Goal: Information Seeking & Learning: Learn about a topic

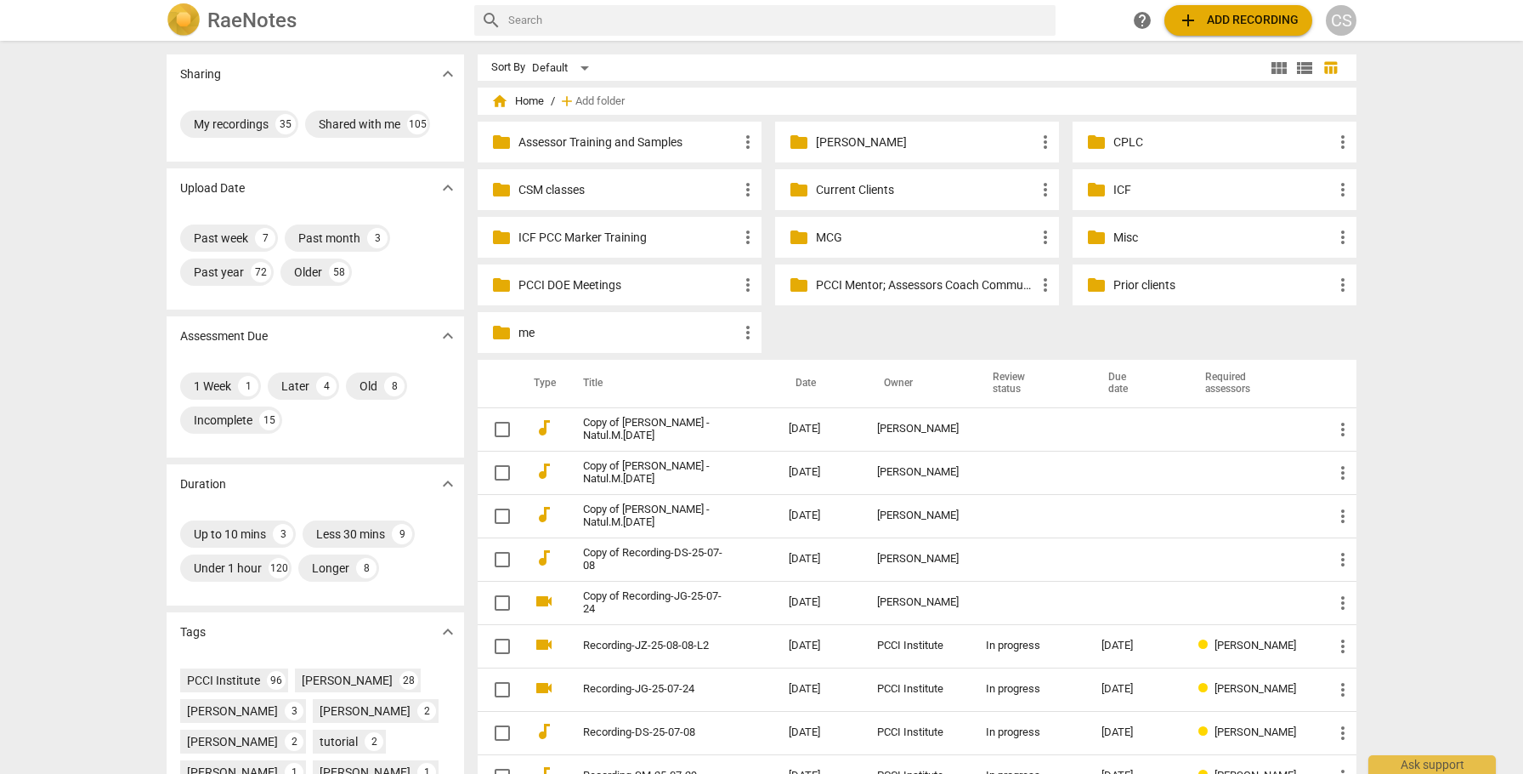
scroll to position [32, 0]
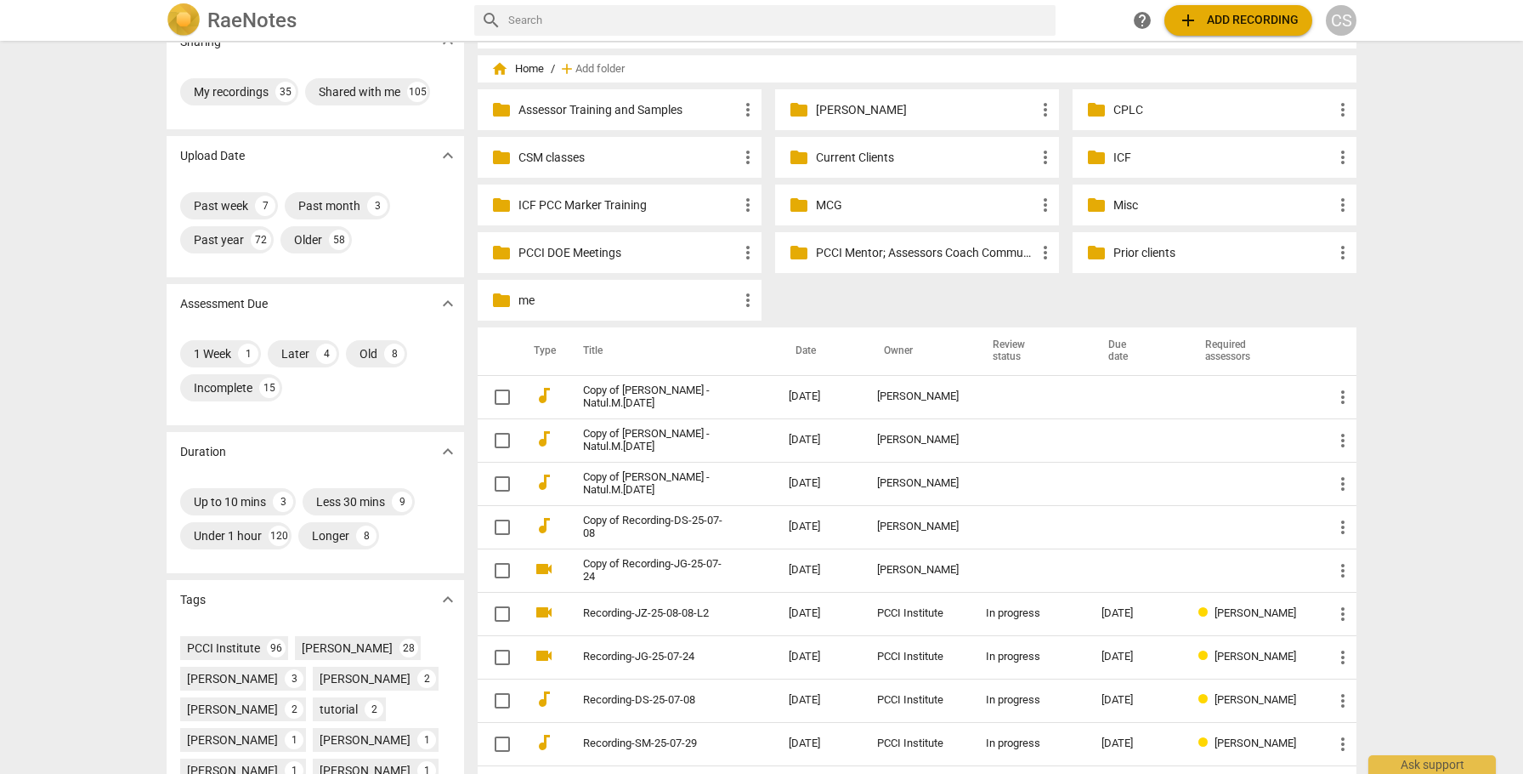
click at [831, 149] on p "Current Clients" at bounding box center [925, 158] width 219 height 18
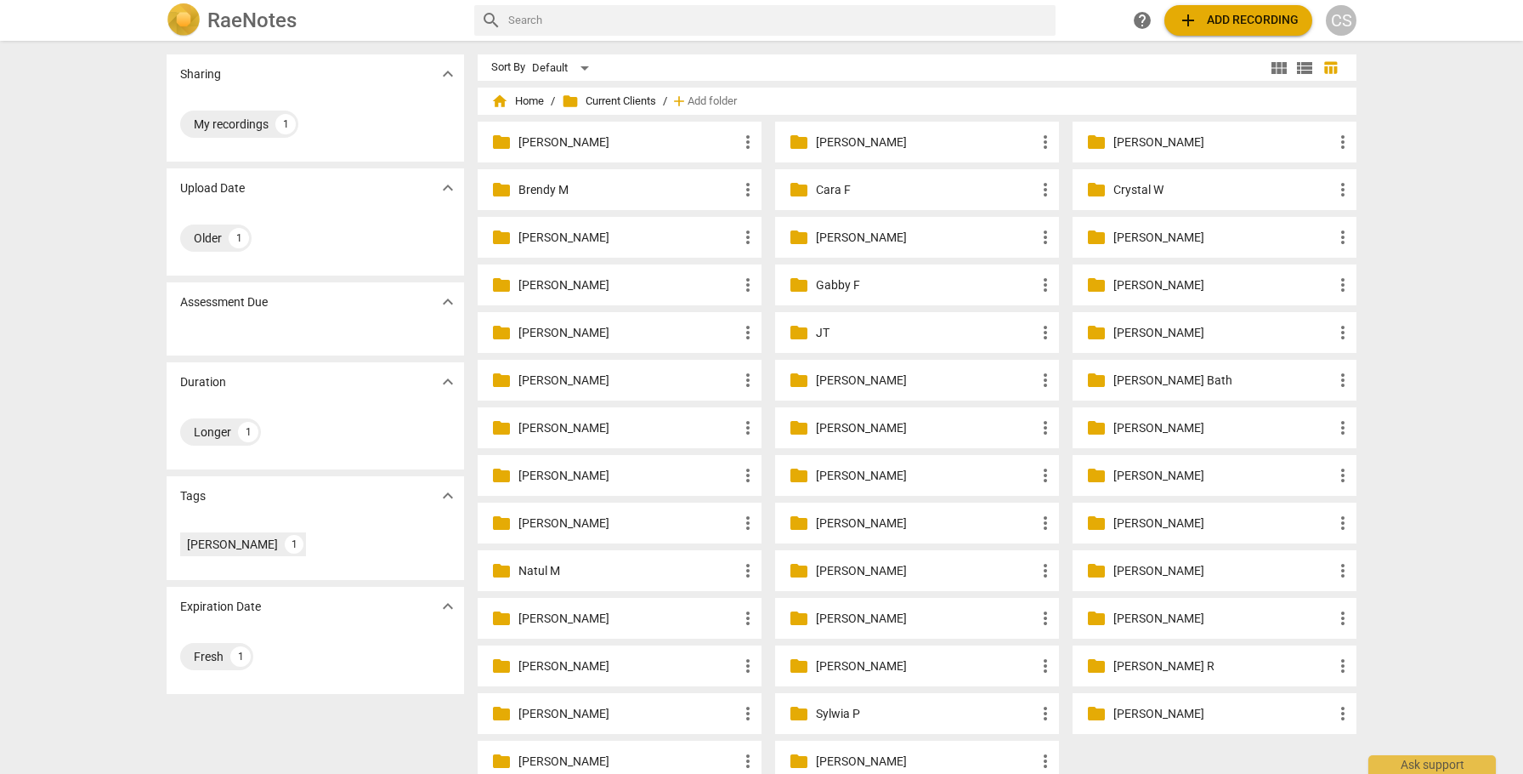
click at [837, 667] on p "[PERSON_NAME]" at bounding box center [925, 666] width 219 height 18
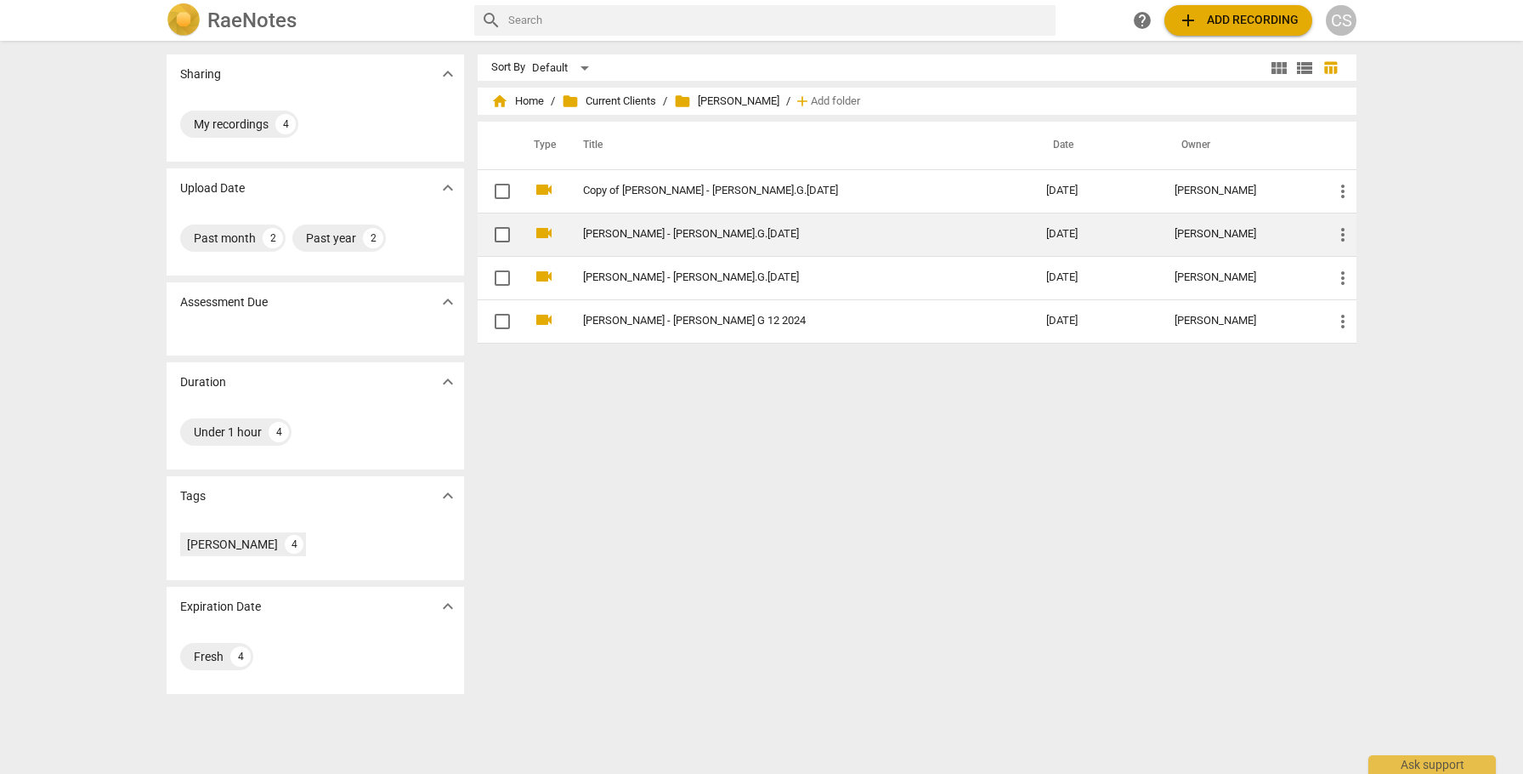
click at [728, 224] on td "[PERSON_NAME] - [PERSON_NAME].G.[DATE]" at bounding box center [798, 234] width 470 height 43
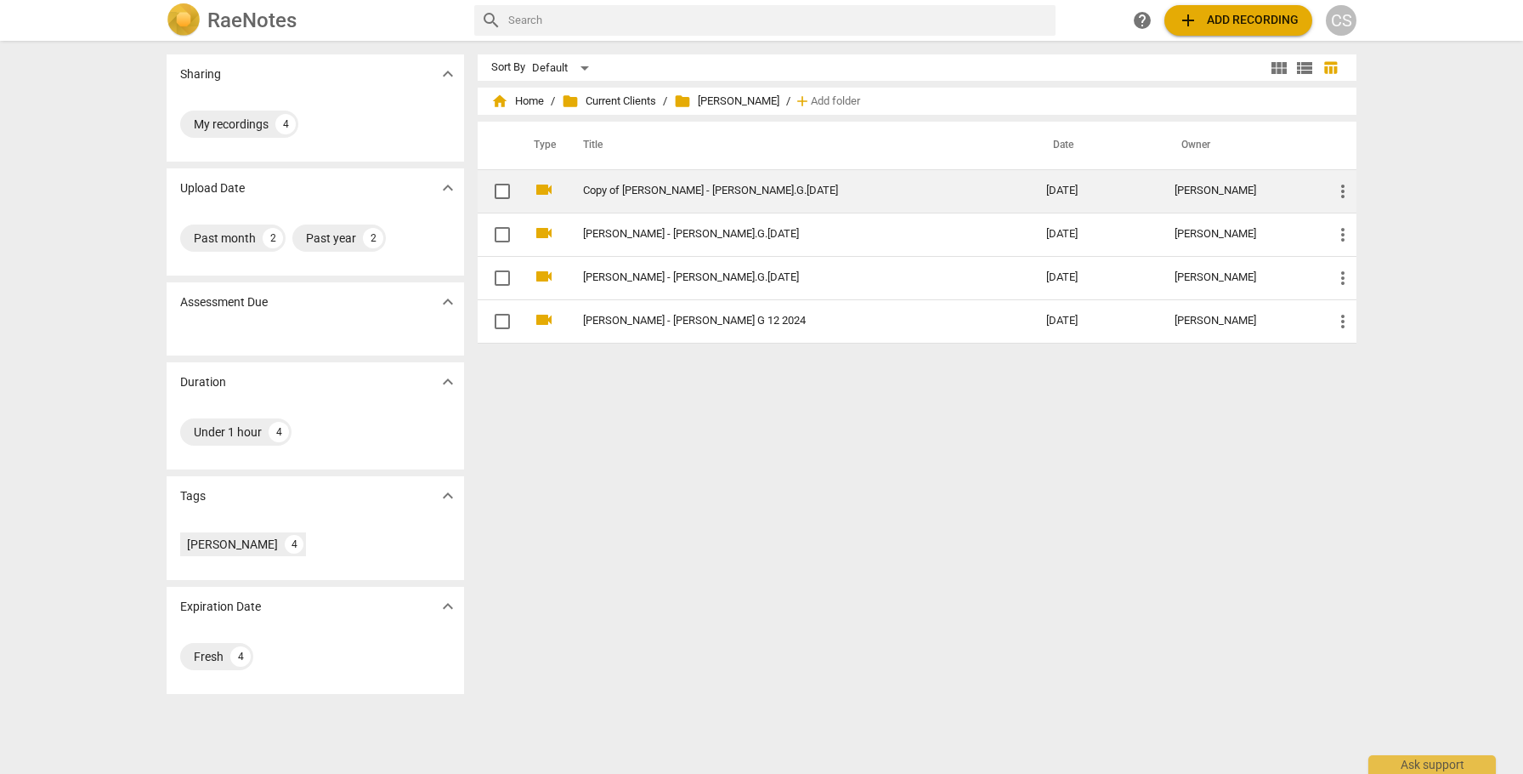
click at [661, 196] on link "Copy of [PERSON_NAME] - [PERSON_NAME].G.[DATE]" at bounding box center [784, 190] width 402 height 13
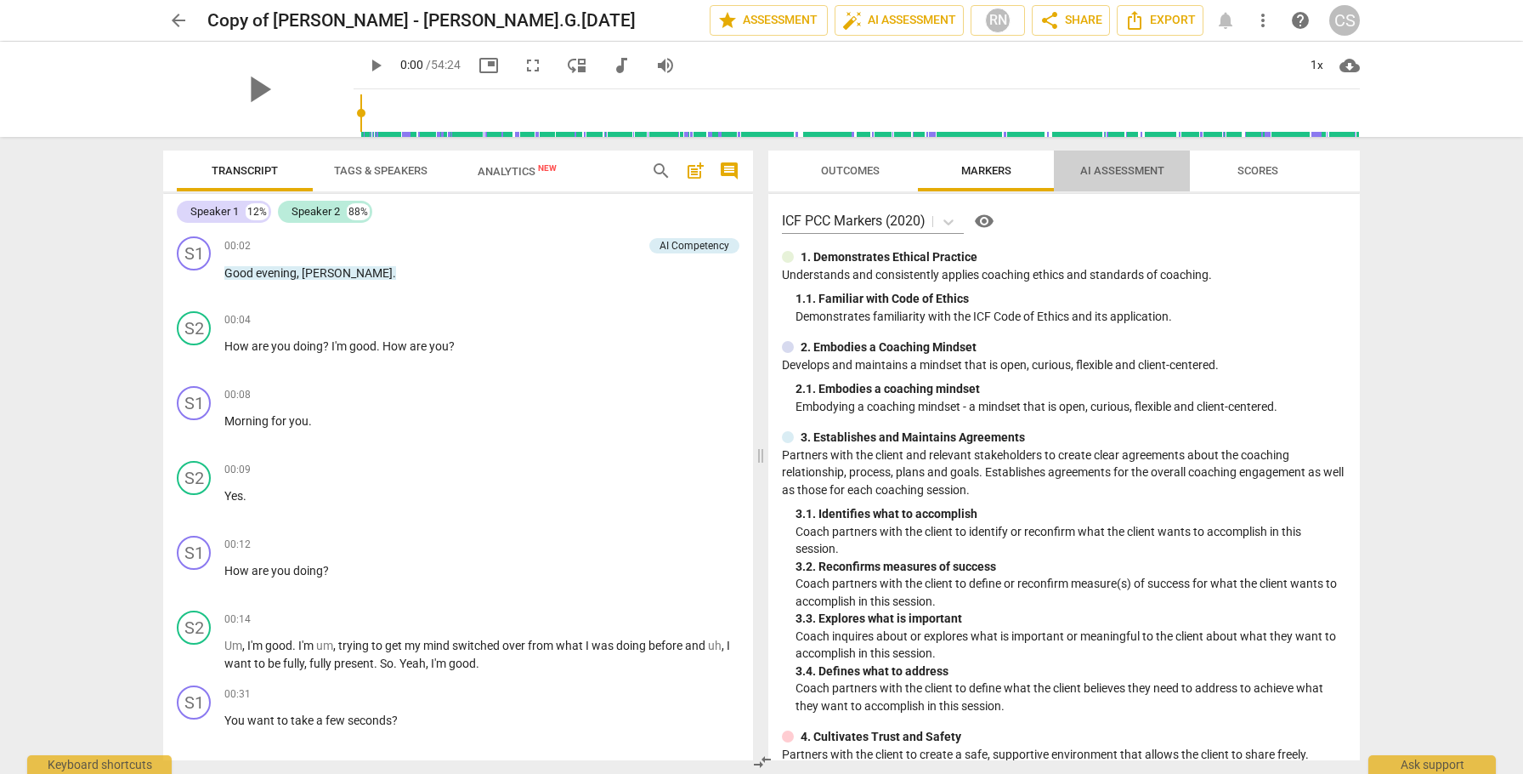
click at [1116, 164] on span "AI Assessment" at bounding box center [1123, 170] width 84 height 13
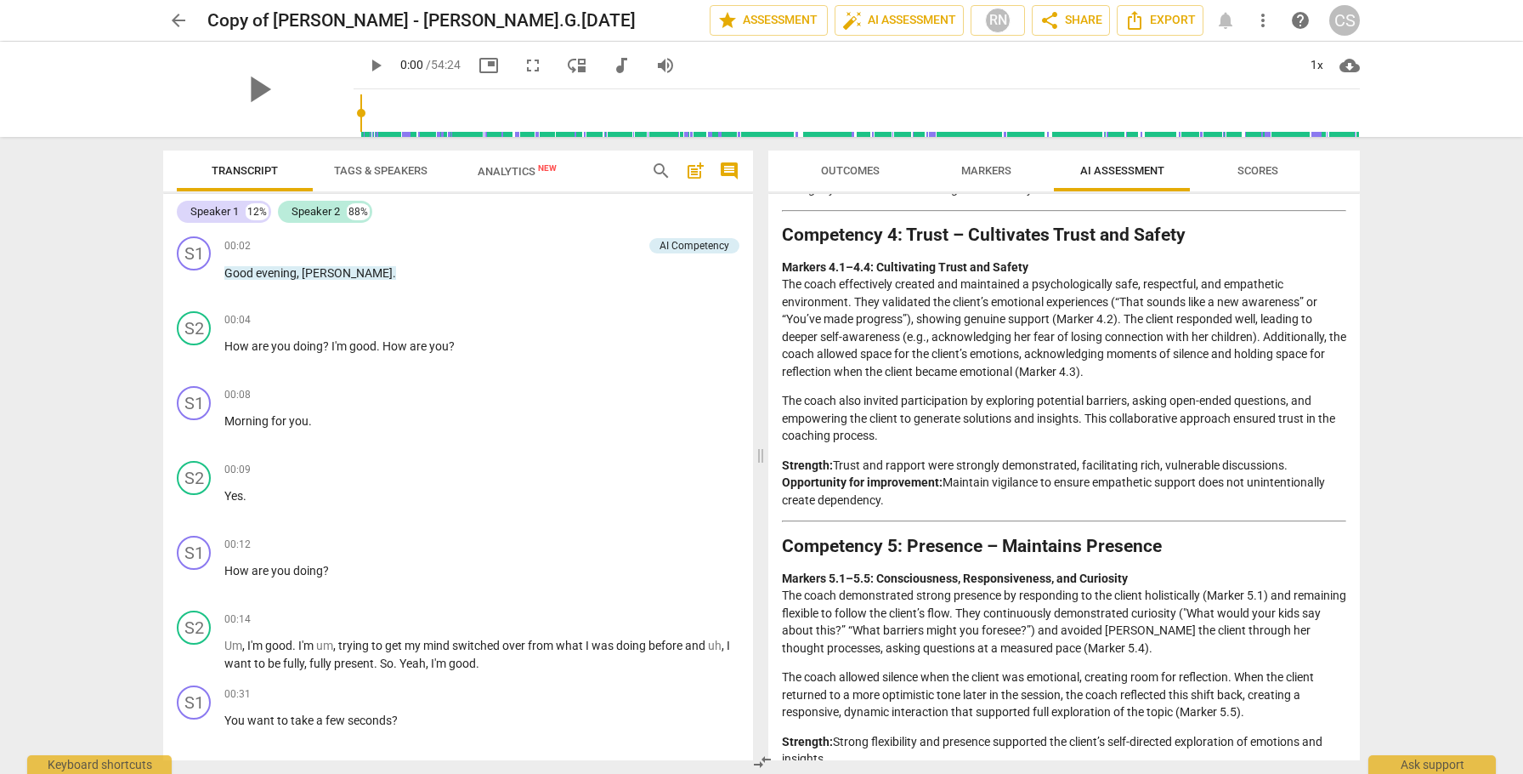
scroll to position [1011, 0]
click at [179, 18] on span "arrow_back" at bounding box center [178, 20] width 20 height 20
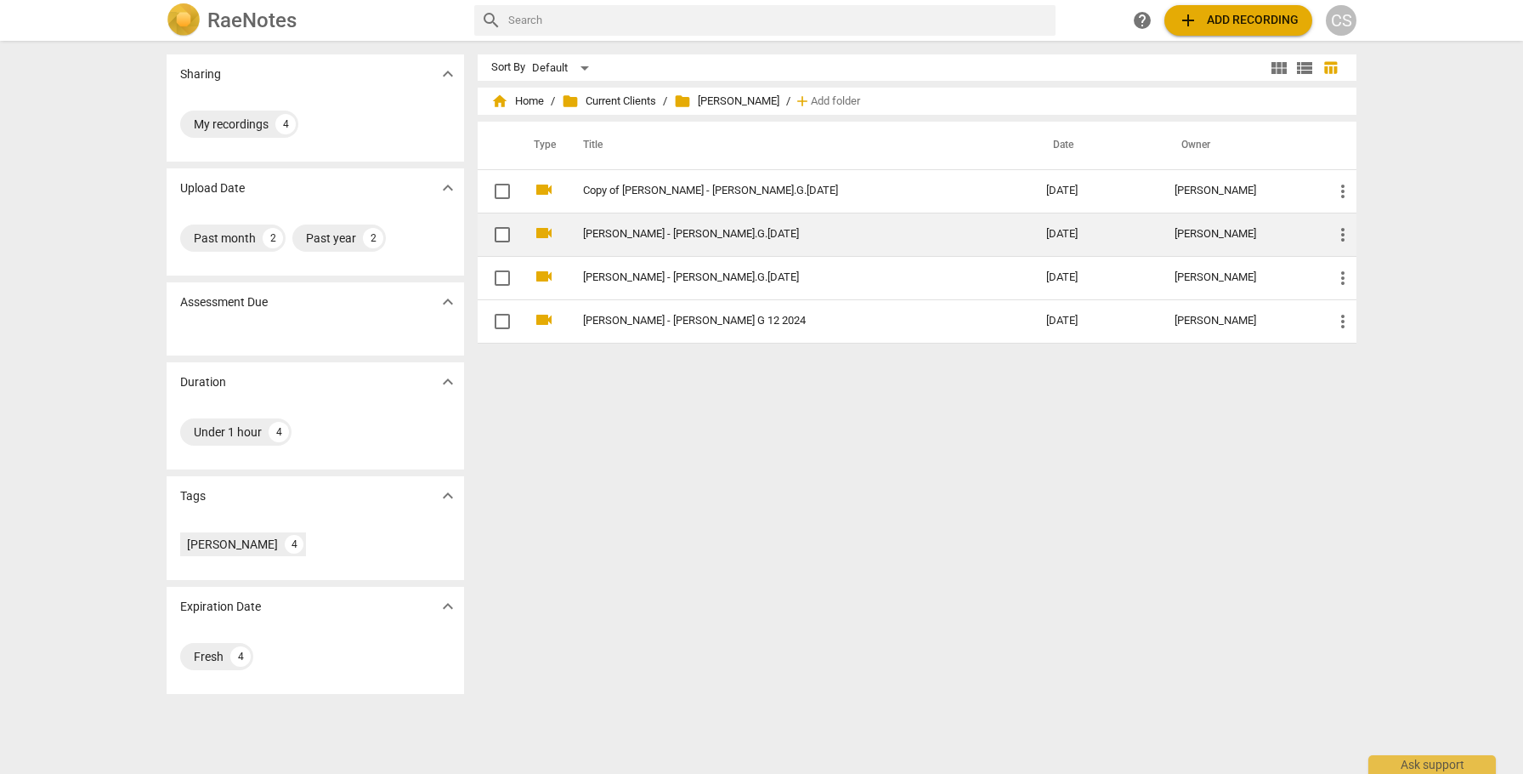
click at [618, 231] on link "[PERSON_NAME] - [PERSON_NAME].G.[DATE]" at bounding box center [784, 234] width 402 height 13
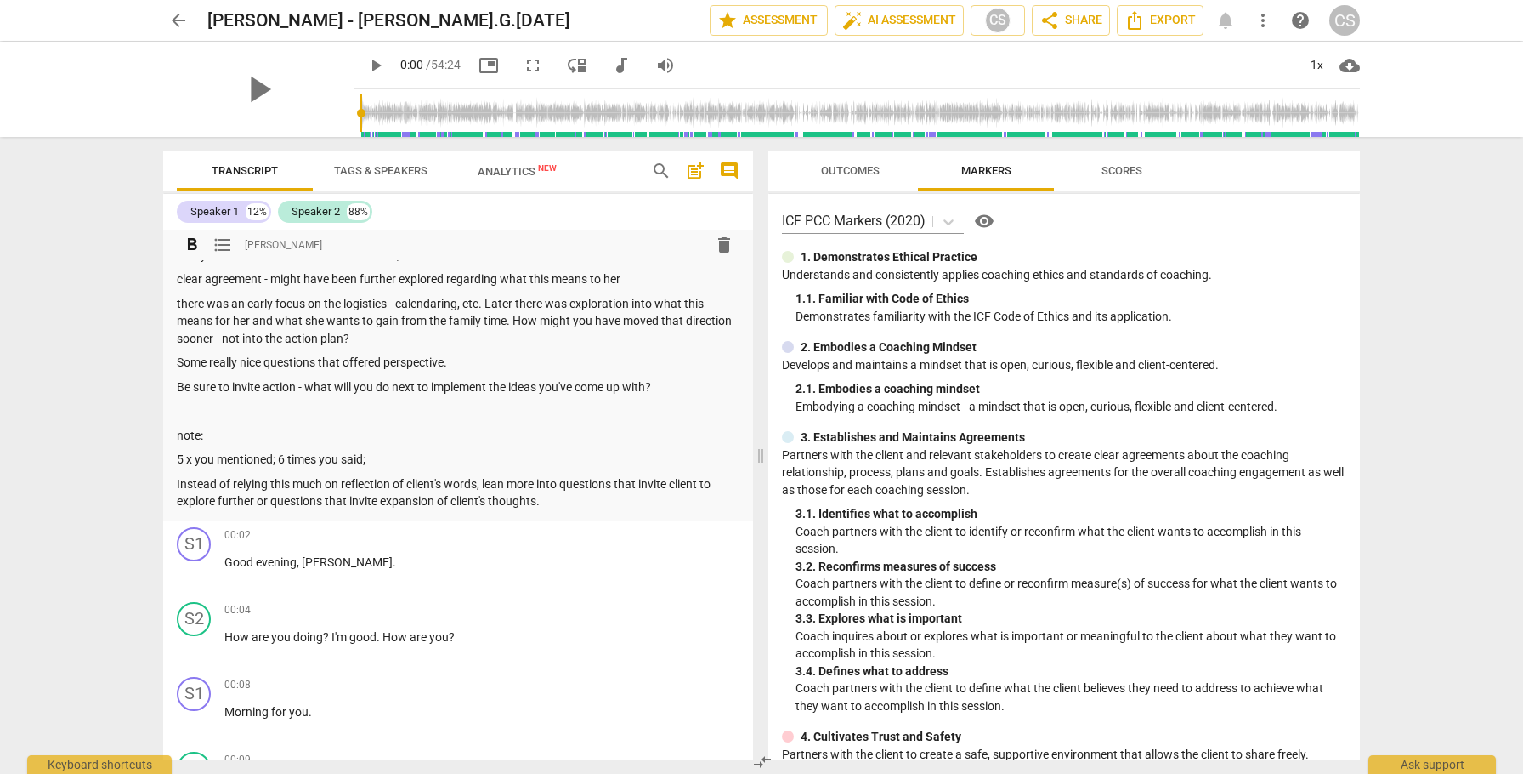
scroll to position [44, 0]
click at [855, 169] on span "Outcomes" at bounding box center [850, 170] width 59 height 13
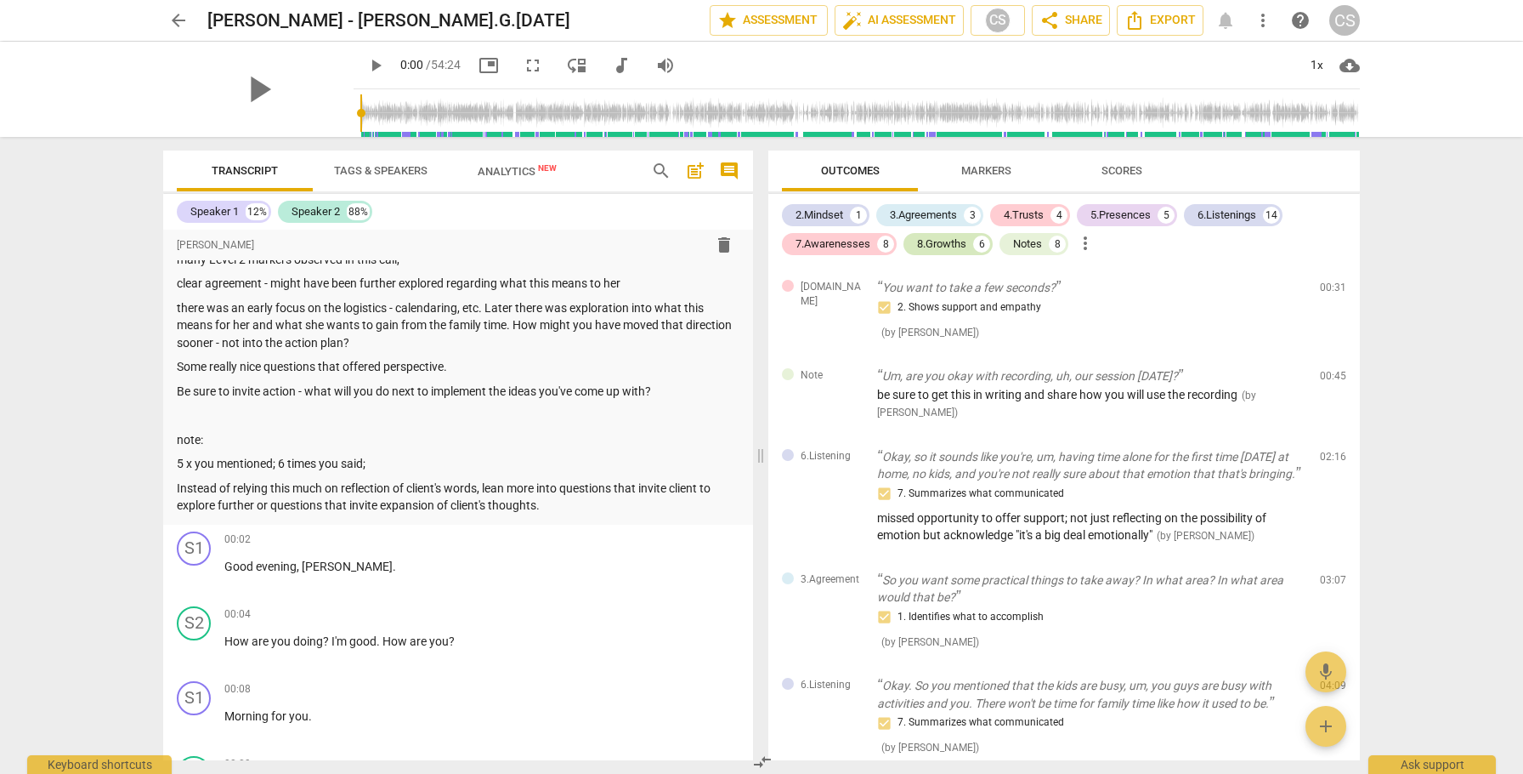
click at [936, 241] on div "8.Growths" at bounding box center [941, 243] width 49 height 17
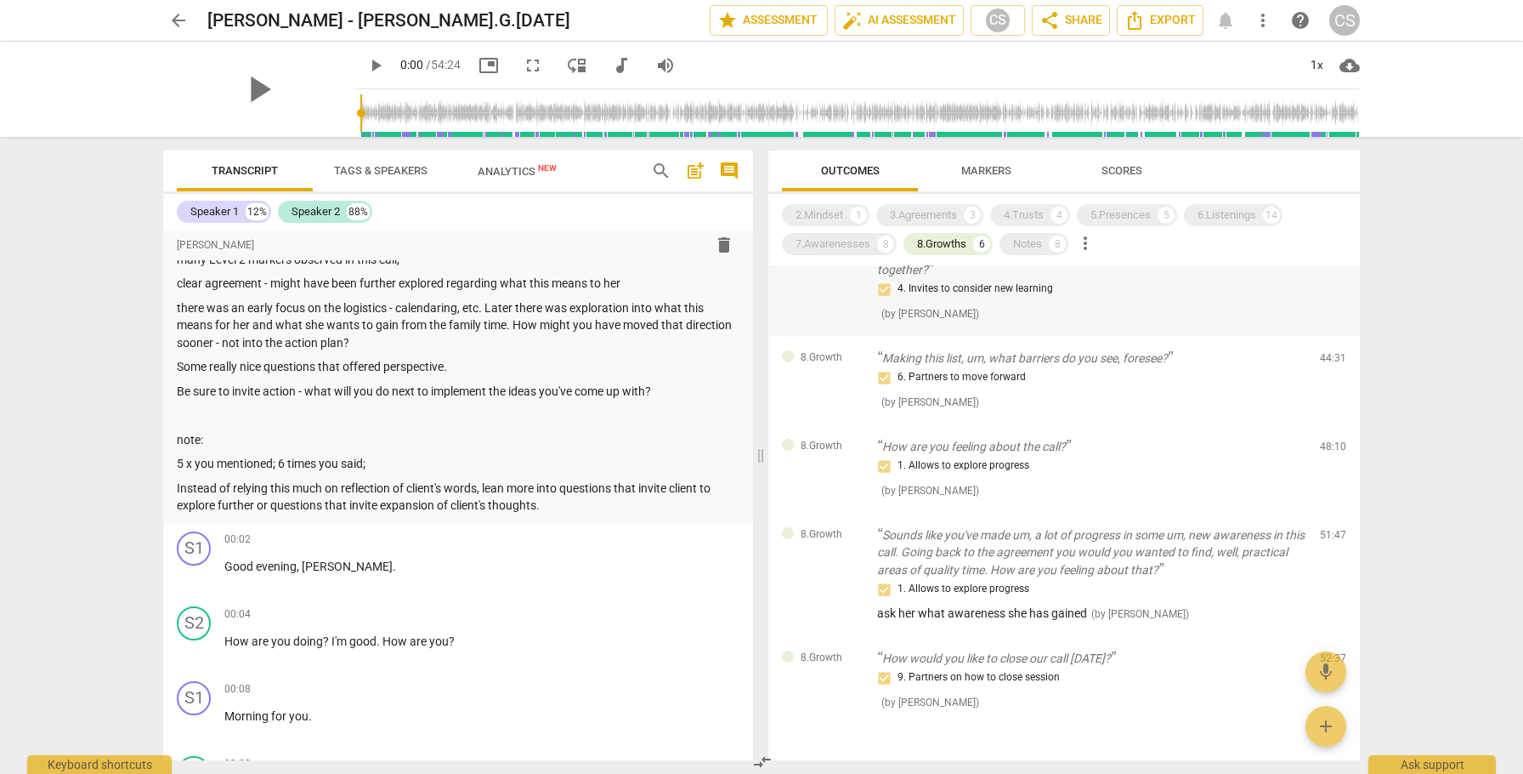
scroll to position [0, 0]
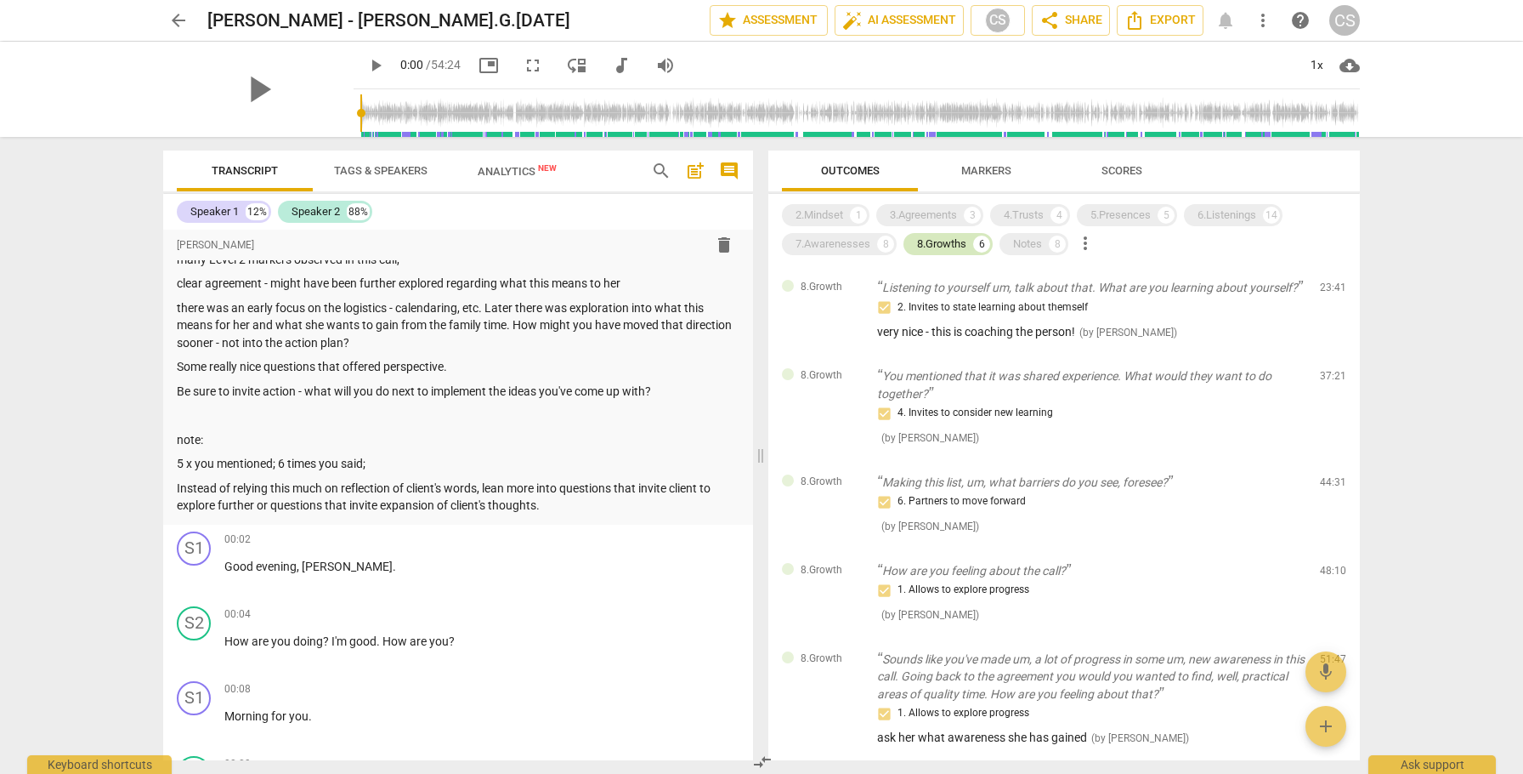
click at [937, 243] on div "8.Growths" at bounding box center [941, 243] width 49 height 17
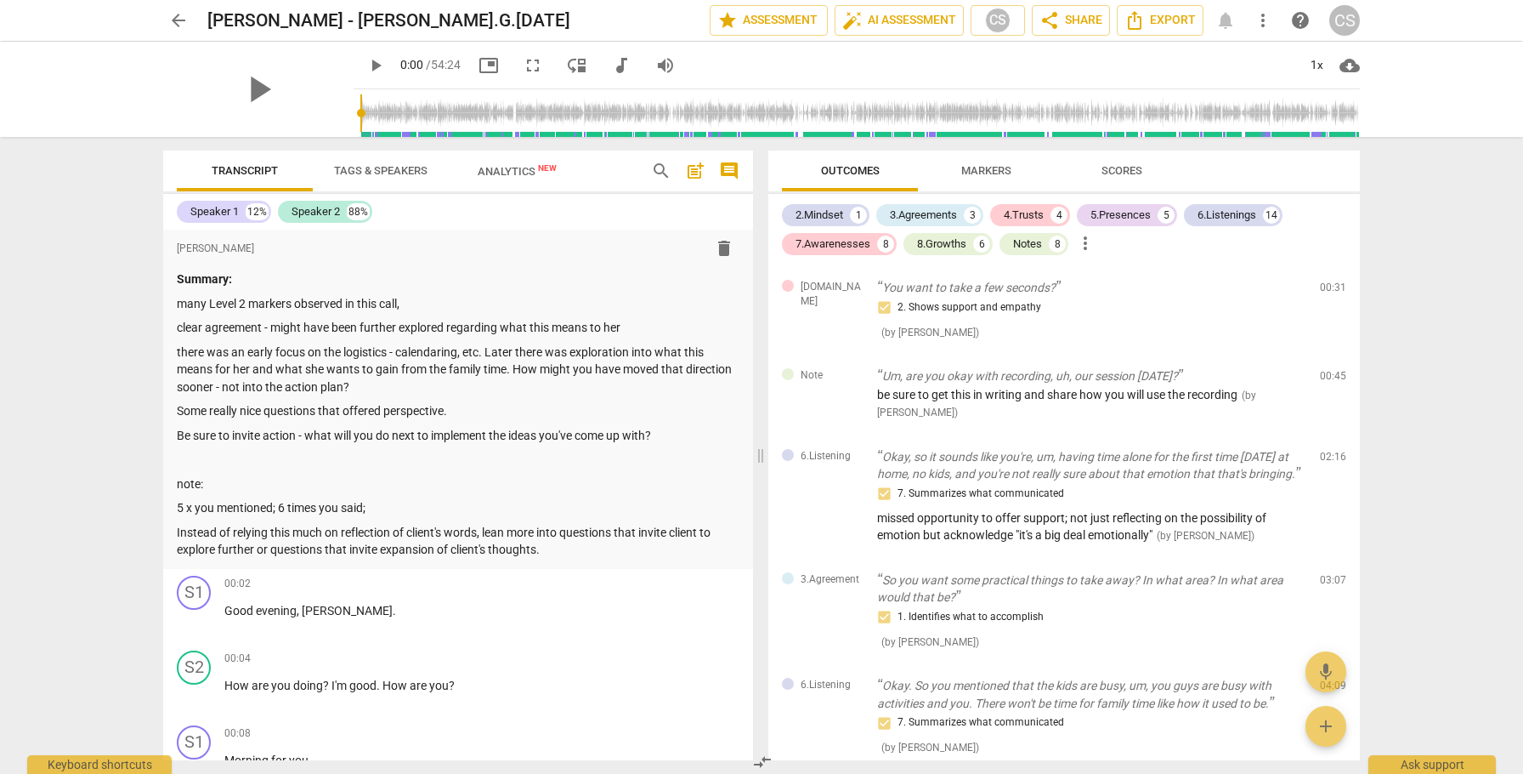
click at [175, 18] on span "arrow_back" at bounding box center [178, 20] width 20 height 20
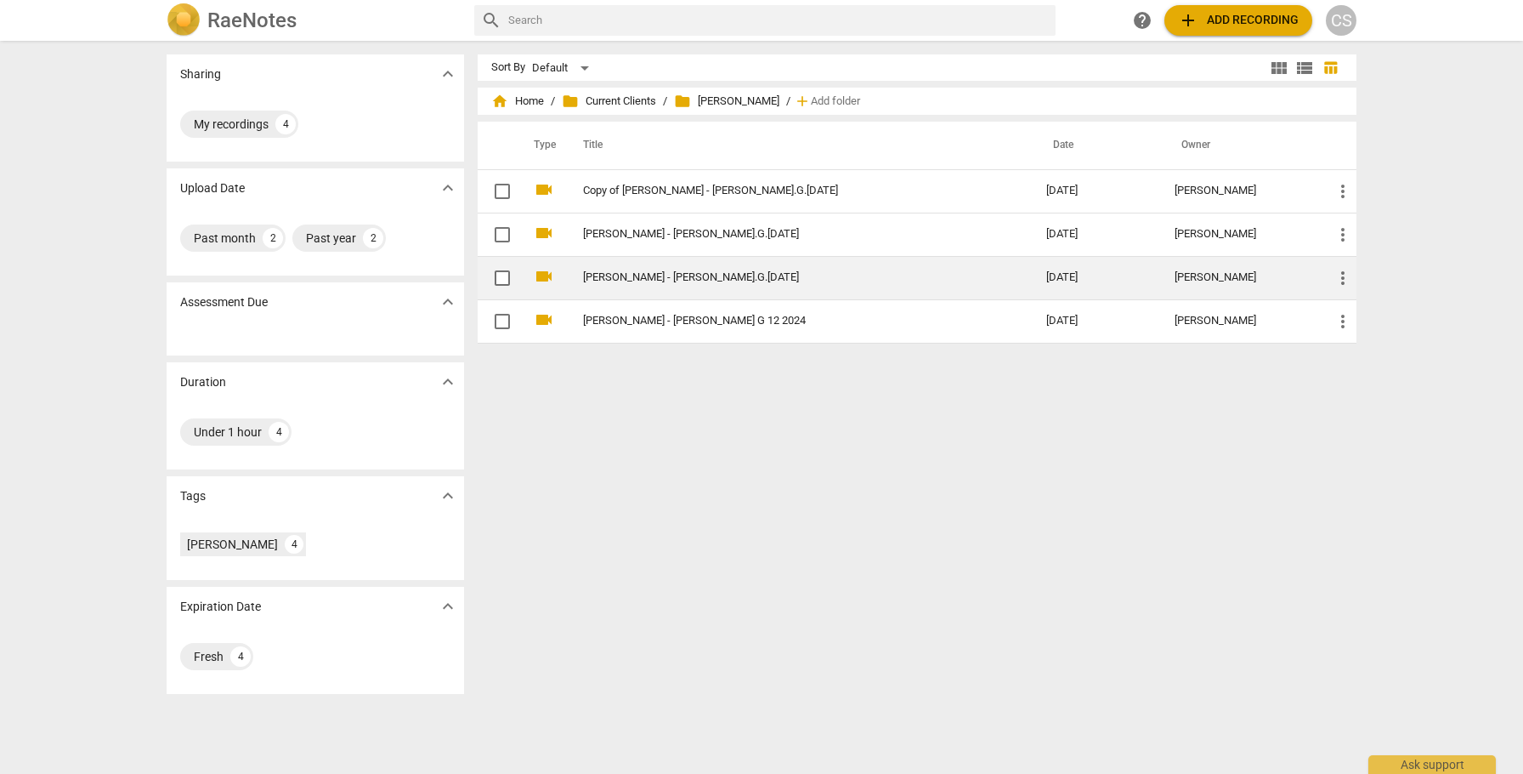
click at [640, 271] on link "[PERSON_NAME] - [PERSON_NAME].G.[DATE]" at bounding box center [784, 277] width 402 height 13
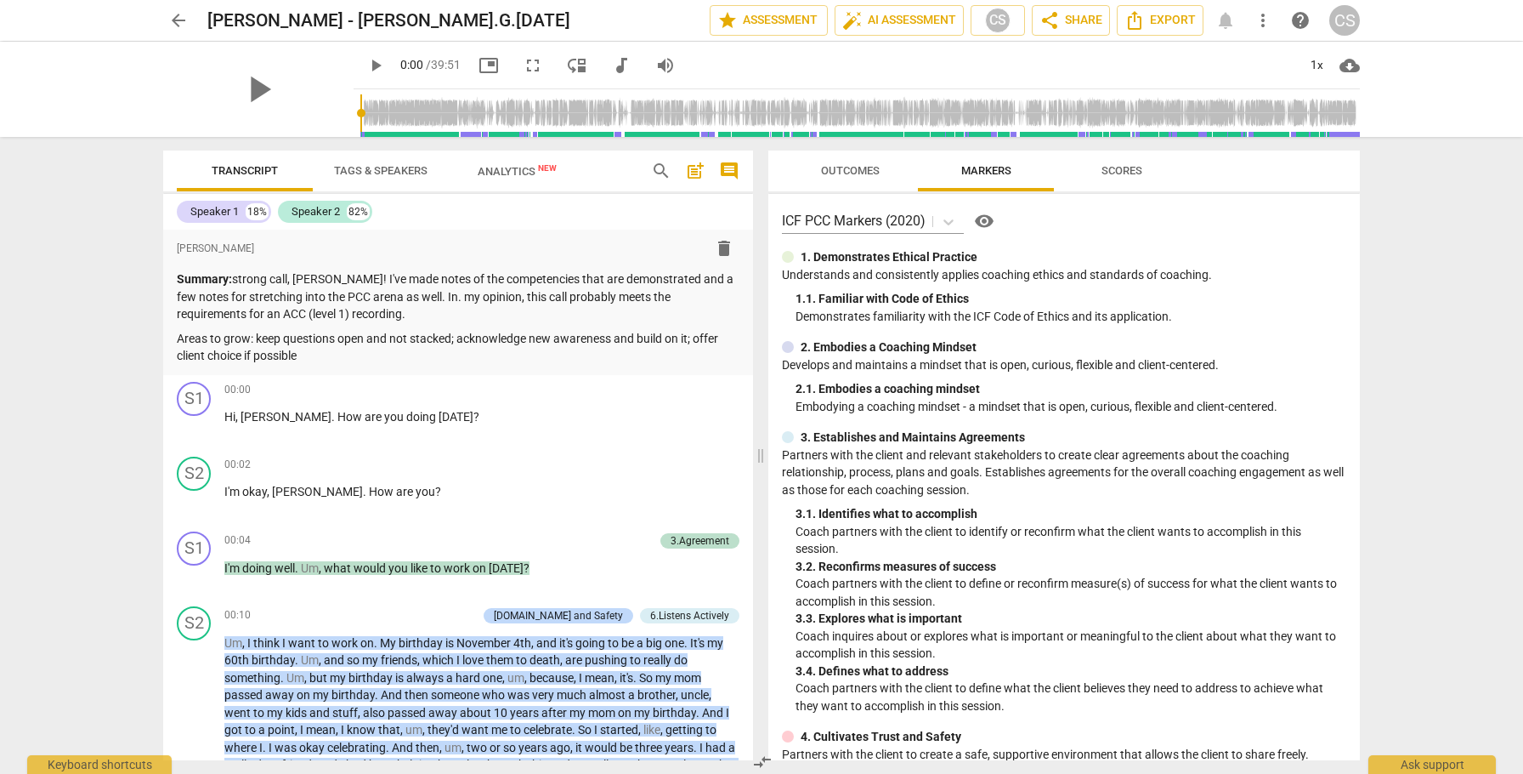
click at [178, 17] on span "arrow_back" at bounding box center [178, 20] width 20 height 20
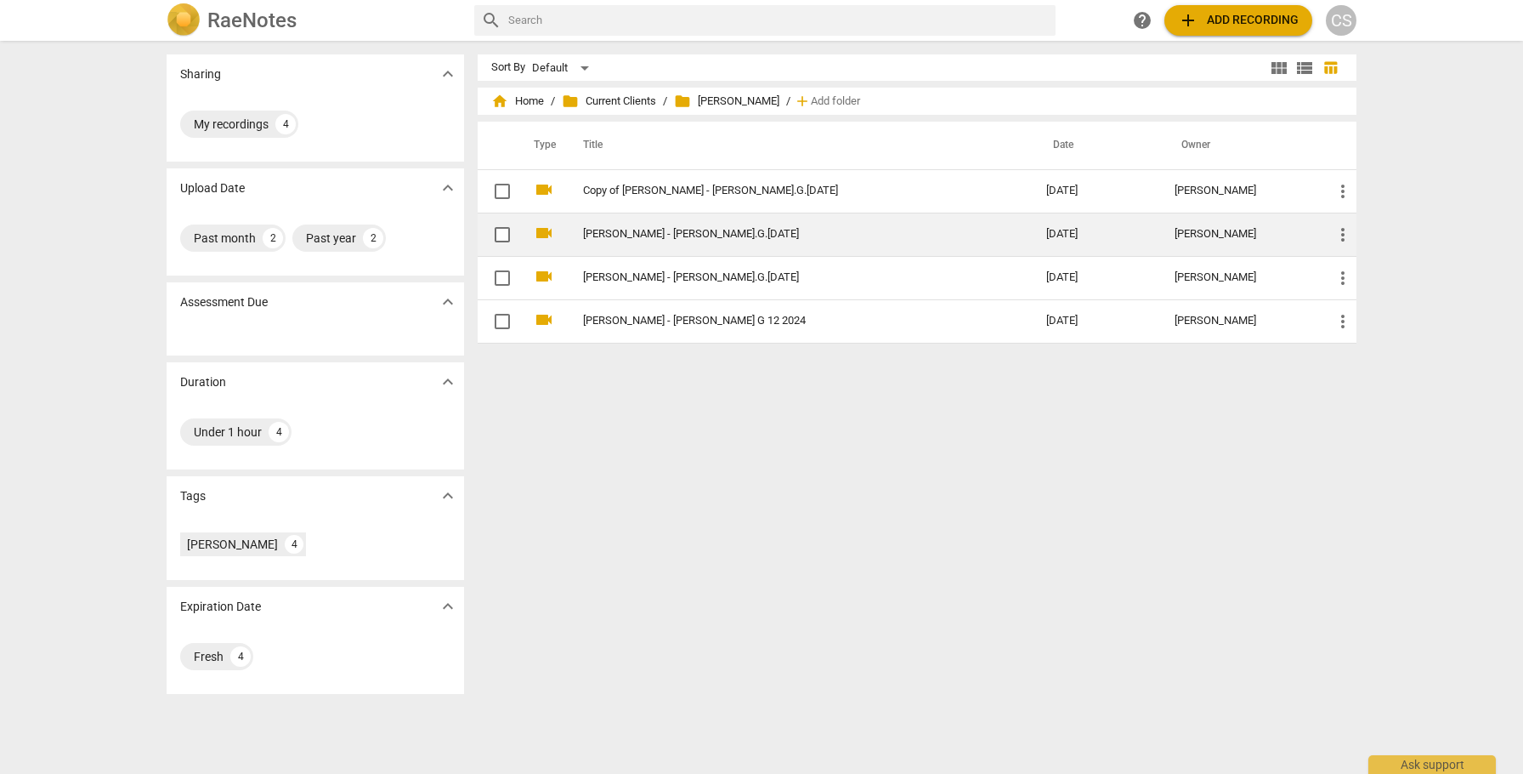
click at [604, 224] on td "[PERSON_NAME] - [PERSON_NAME].G.[DATE]" at bounding box center [798, 234] width 470 height 43
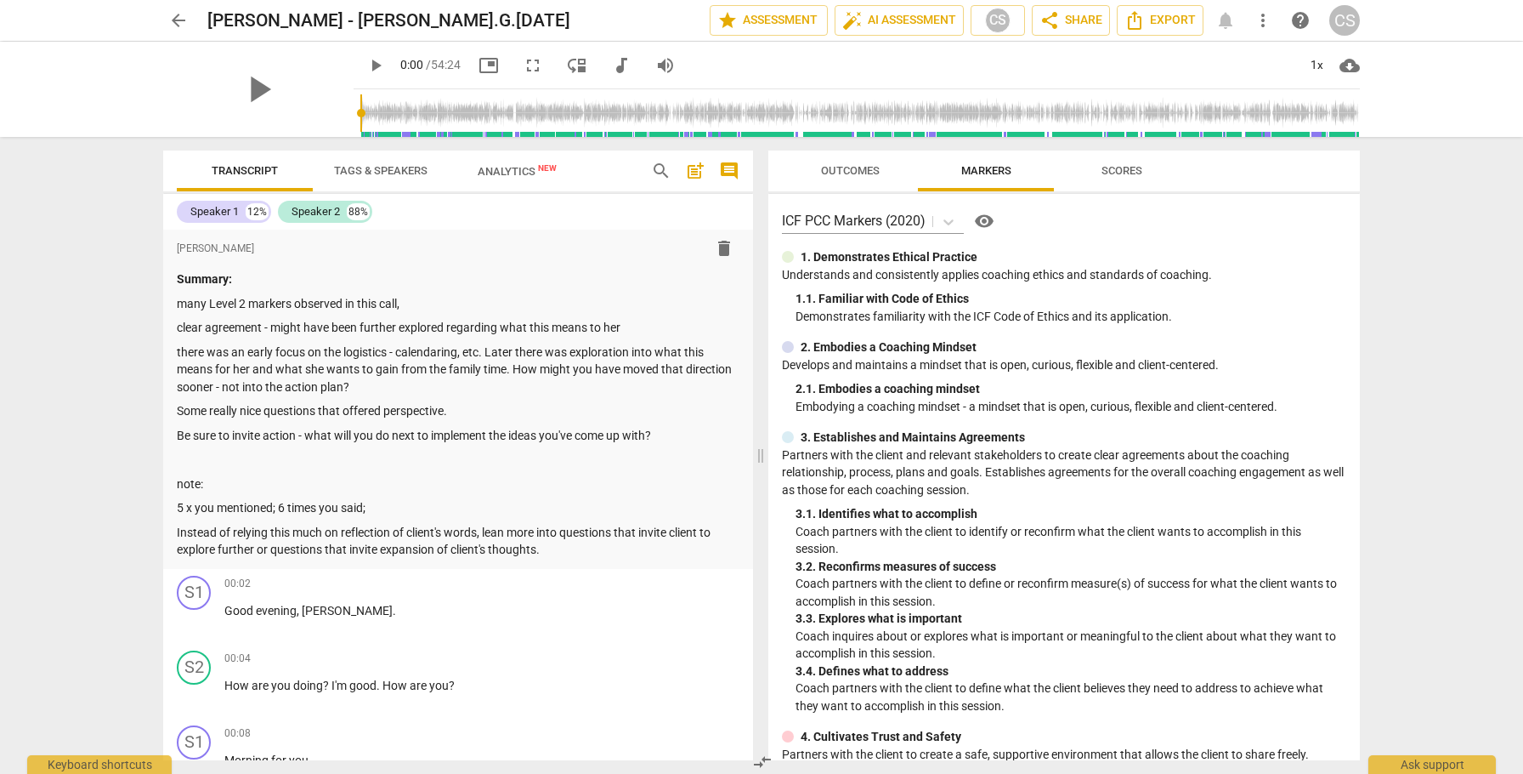
click at [857, 169] on span "Outcomes" at bounding box center [850, 170] width 59 height 13
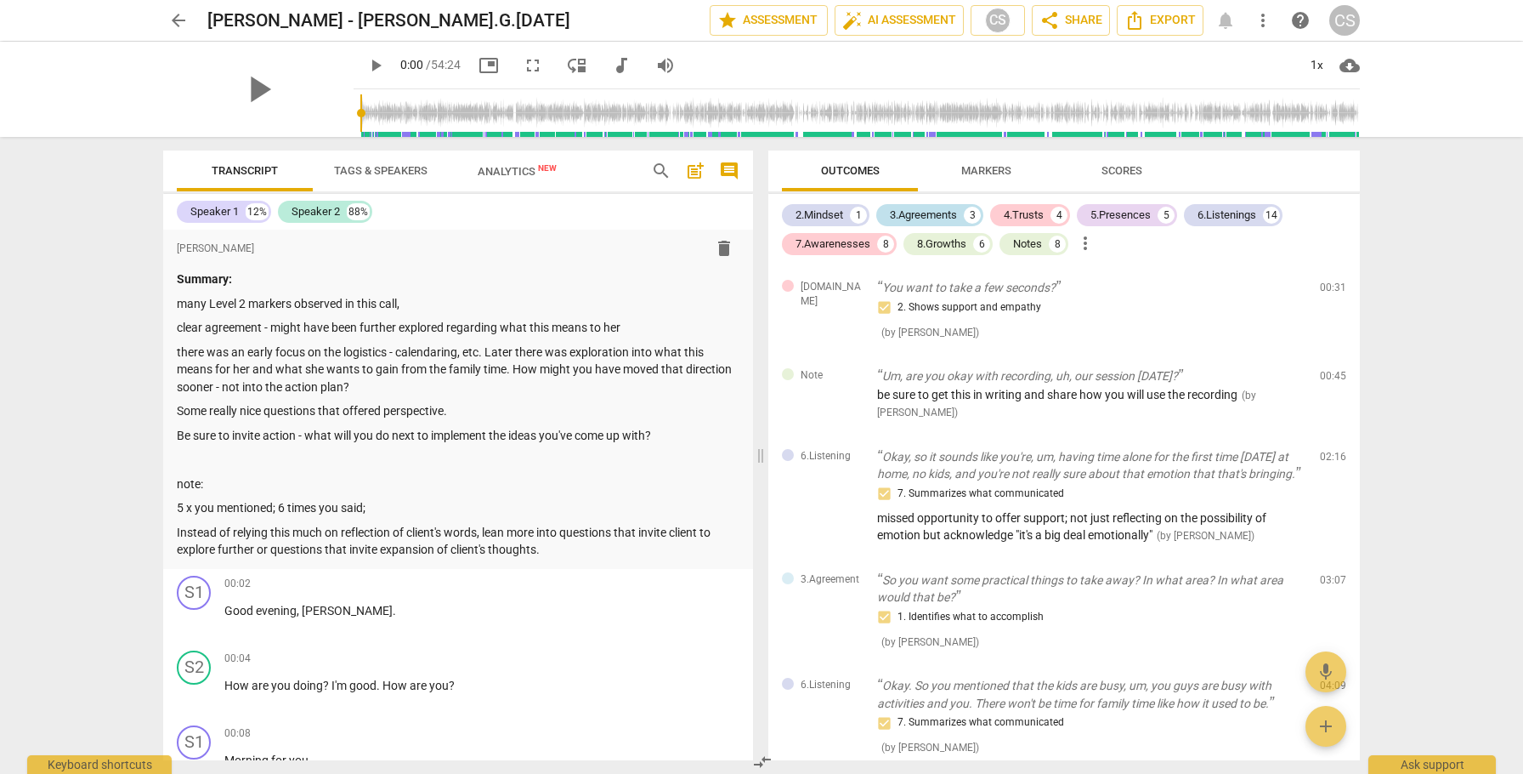
click at [930, 213] on div "3.Agreements" at bounding box center [923, 215] width 67 height 17
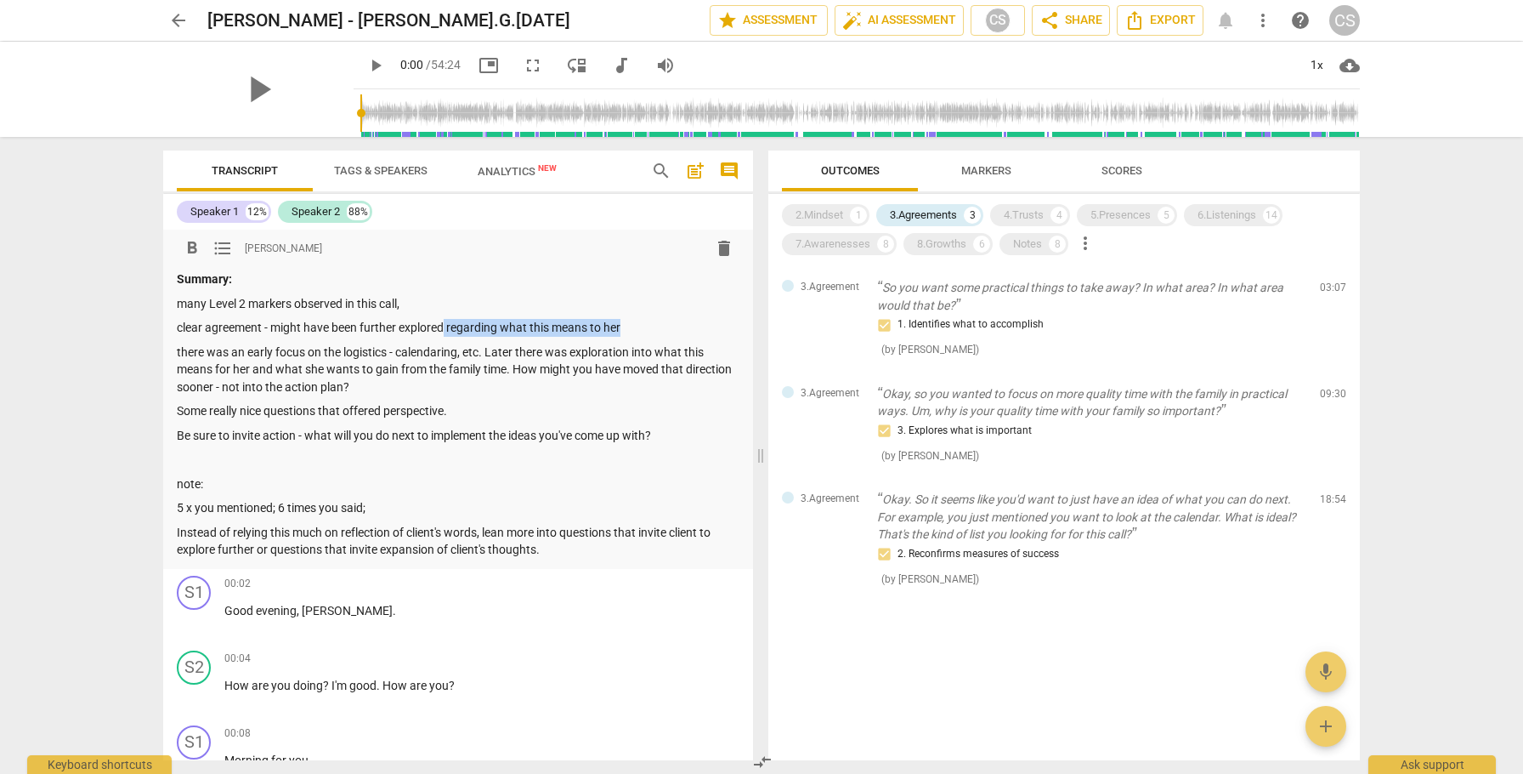
drag, startPoint x: 447, startPoint y: 326, endPoint x: 626, endPoint y: 324, distance: 178.6
click at [626, 324] on p "clear agreement - might have been further explored regarding what this means to…" at bounding box center [458, 328] width 563 height 18
click at [980, 172] on span "Markers" at bounding box center [987, 170] width 50 height 13
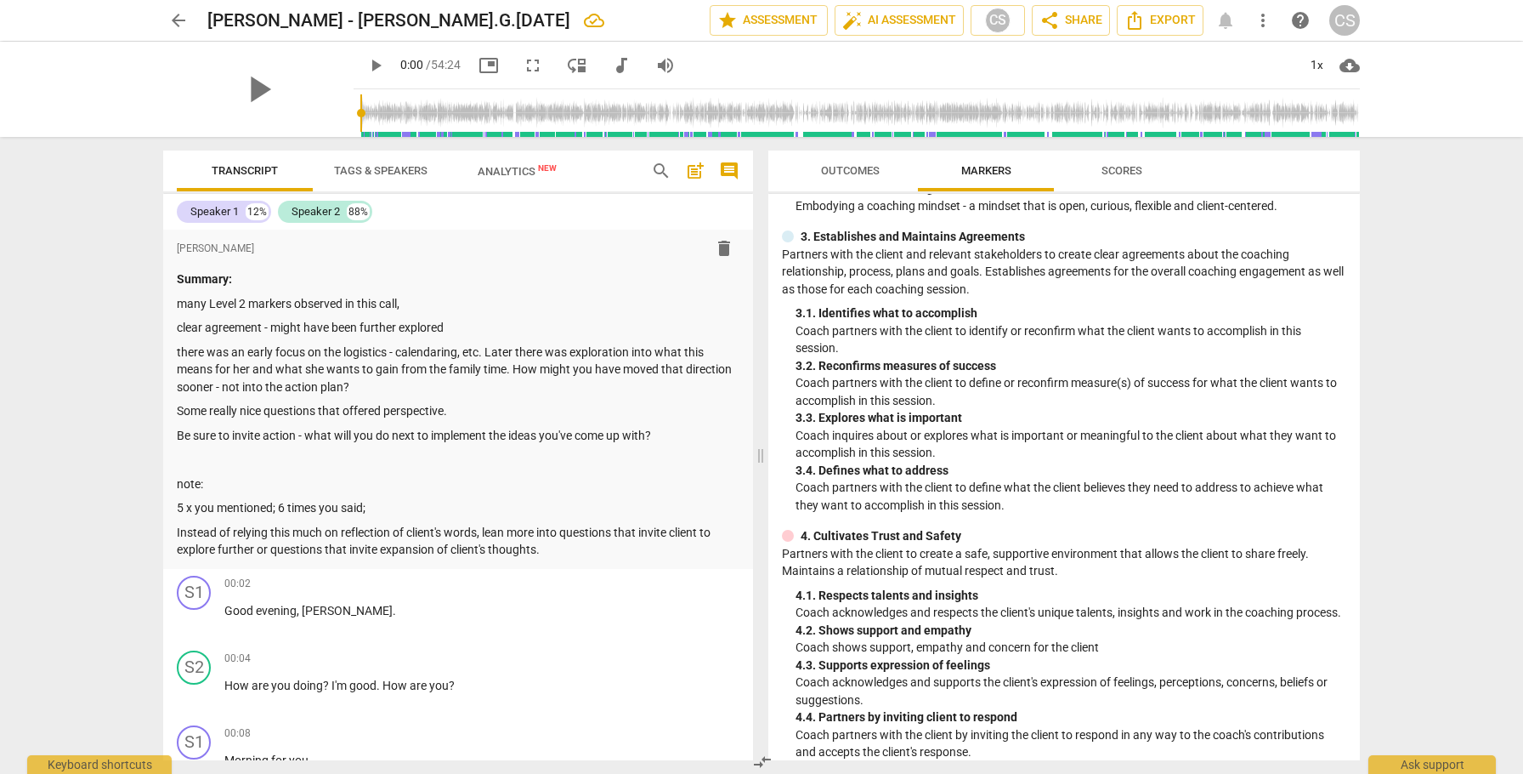
scroll to position [204, 0]
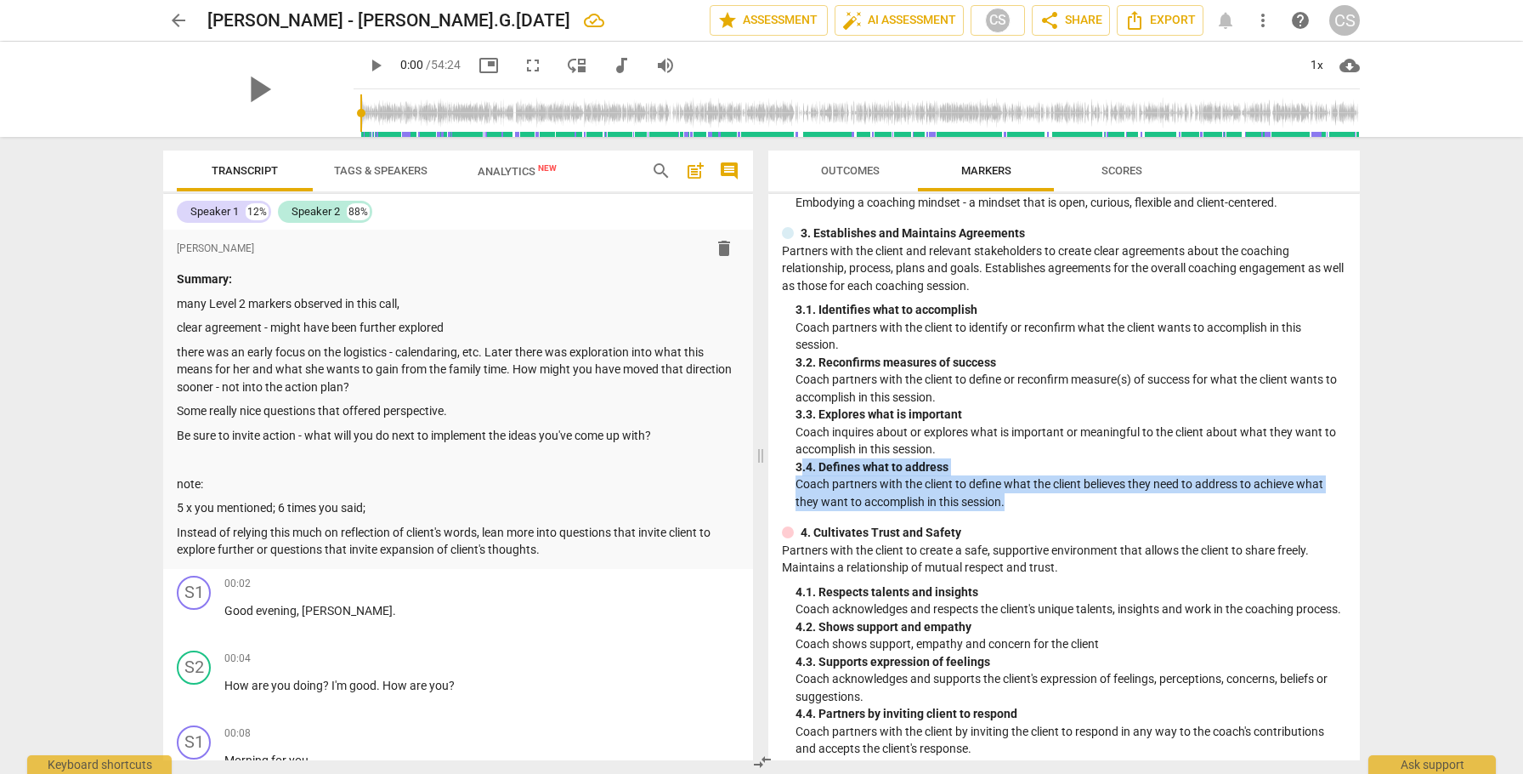
drag, startPoint x: 800, startPoint y: 465, endPoint x: 1022, endPoint y: 495, distance: 223.9
click at [1022, 495] on div "3. 4. Defines what to address Coach partners with the client to define what the…" at bounding box center [1071, 484] width 551 height 53
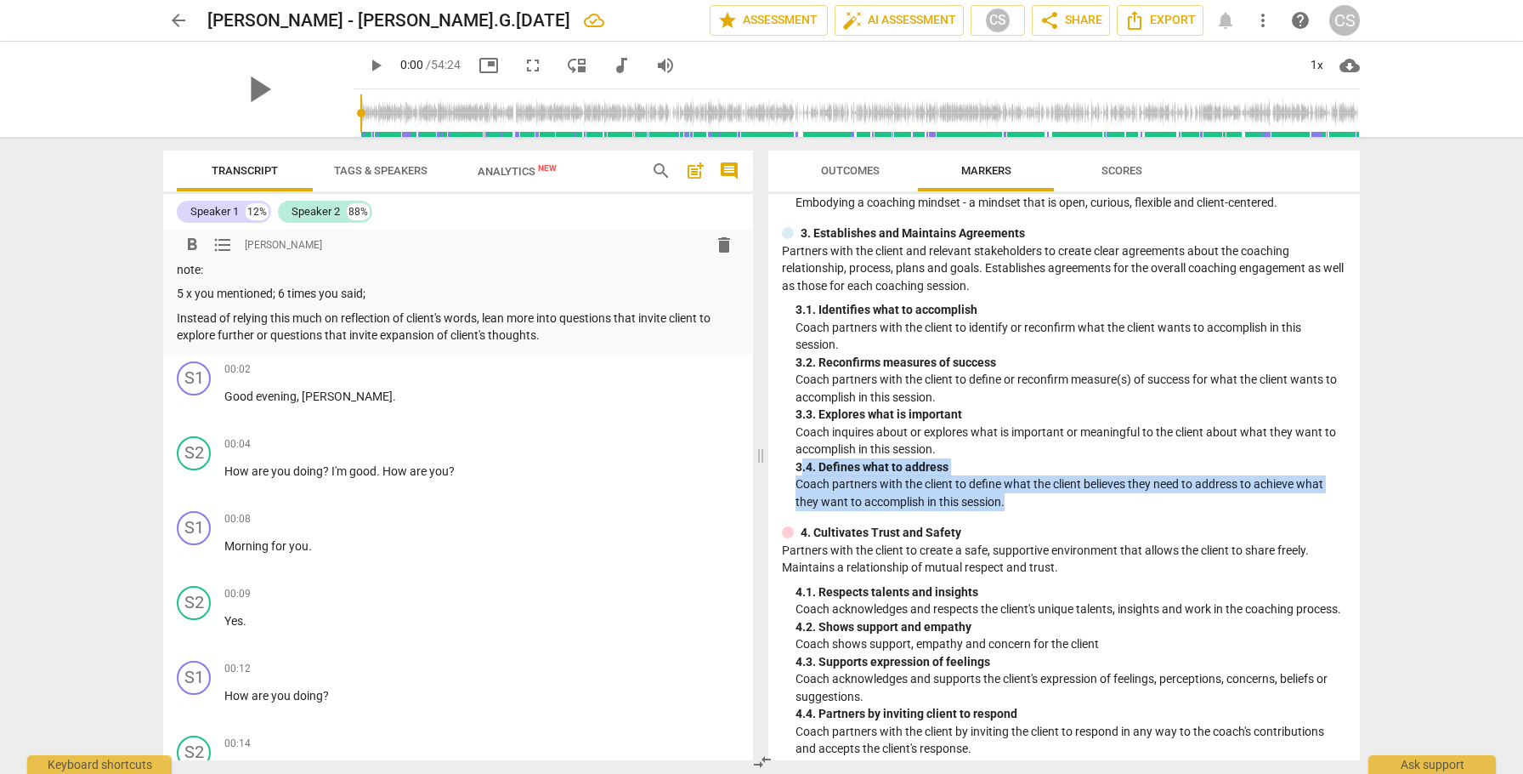
scroll to position [214, 0]
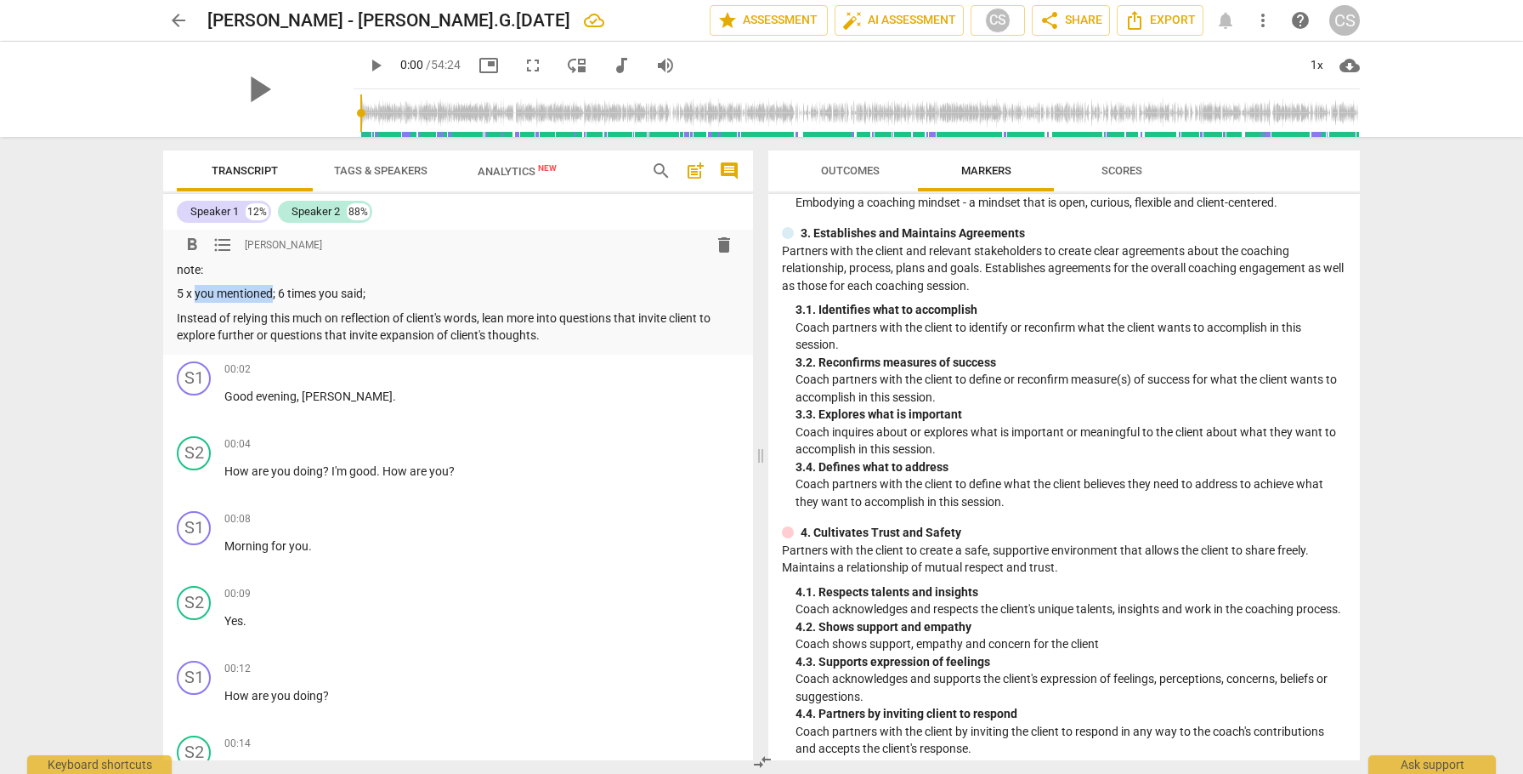
drag, startPoint x: 196, startPoint y: 294, endPoint x: 272, endPoint y: 297, distance: 76.6
click at [272, 297] on p "5 x you mentioned; 6 times you said;" at bounding box center [458, 294] width 563 height 18
drag, startPoint x: 321, startPoint y: 293, endPoint x: 364, endPoint y: 295, distance: 42.5
click at [364, 295] on p "5 x you mentioned; 6 times you said;" at bounding box center [458, 294] width 563 height 18
click at [657, 167] on span "search" at bounding box center [661, 171] width 20 height 20
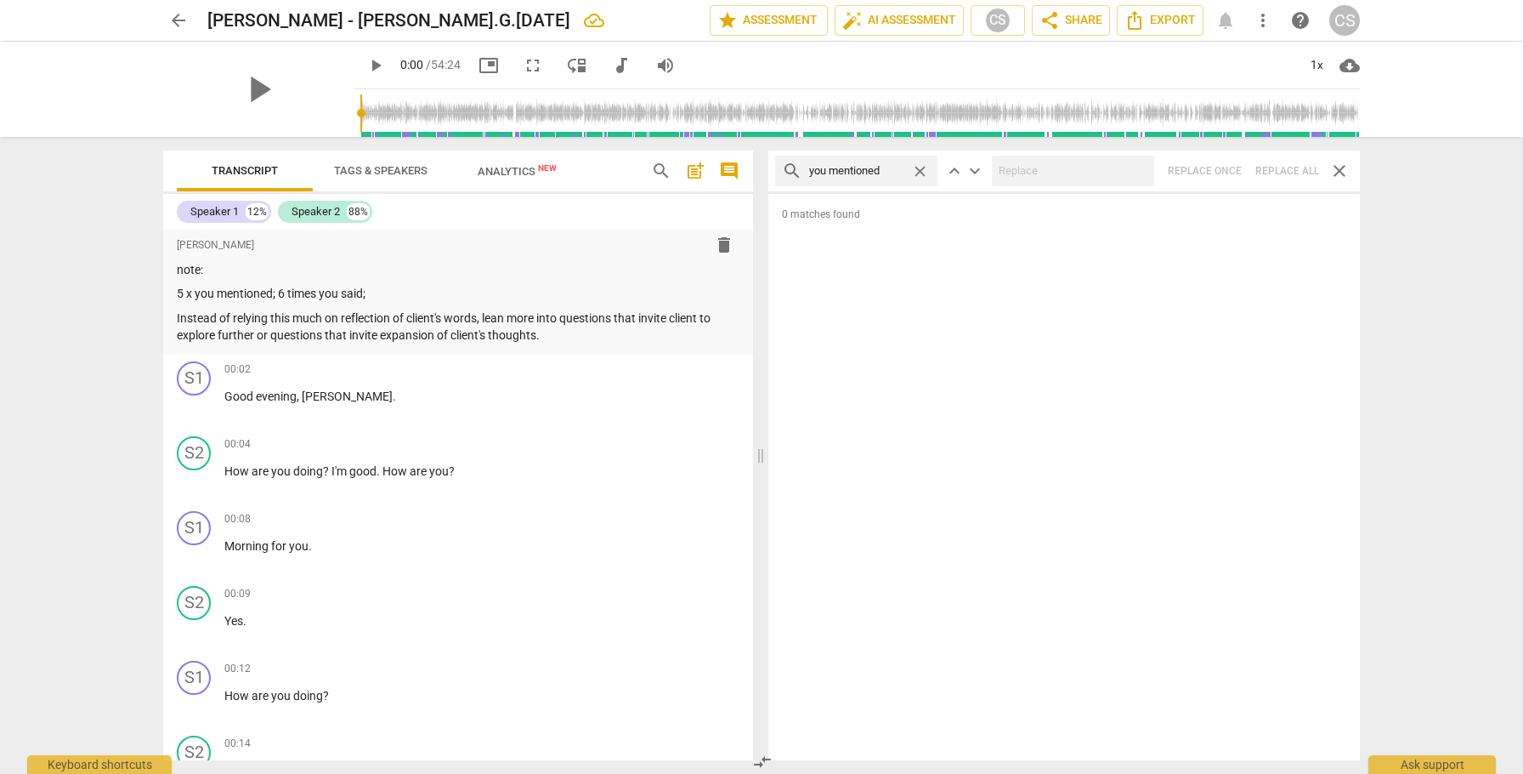
type input "you mentioned"
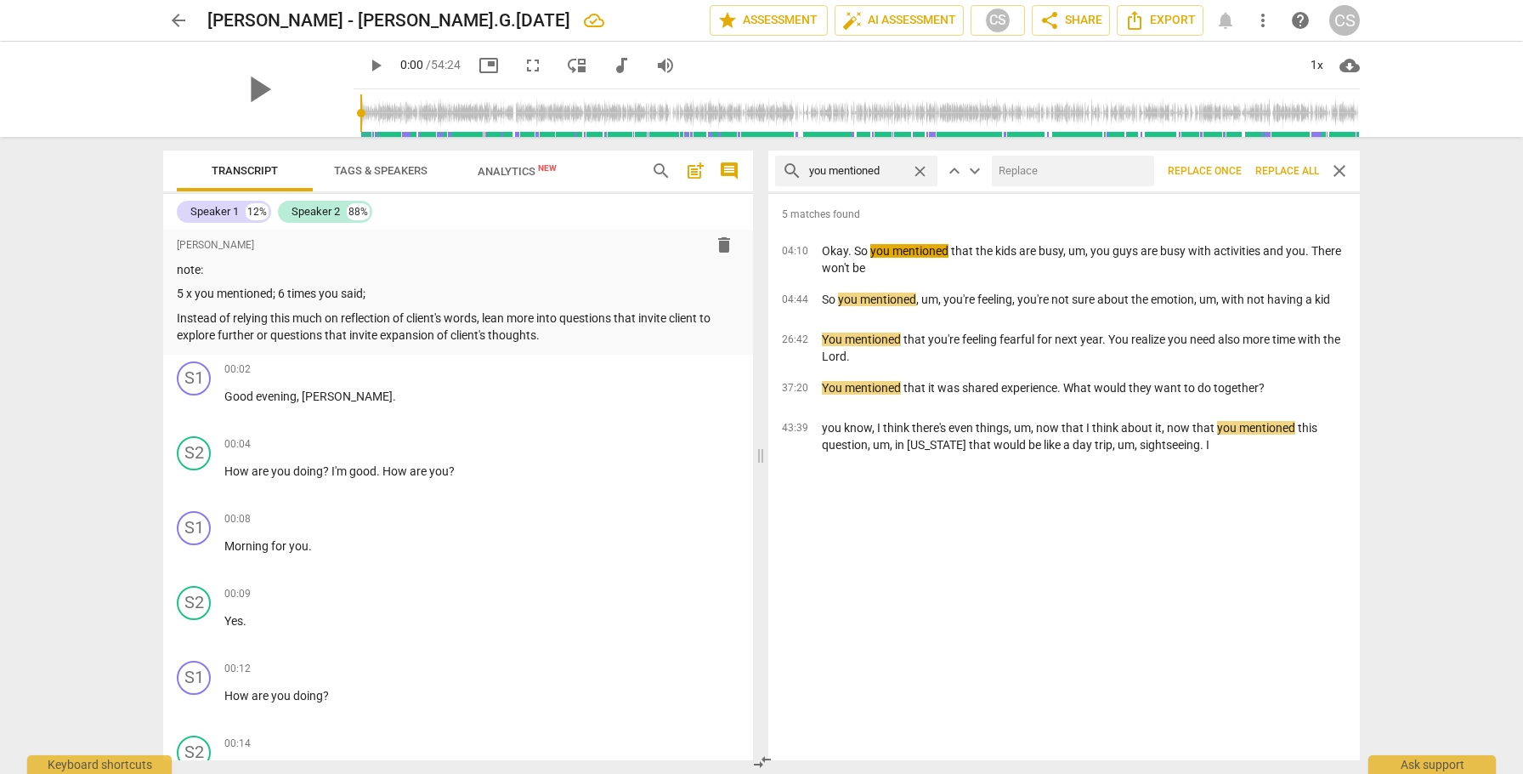
click at [921, 171] on span "close" at bounding box center [920, 171] width 18 height 18
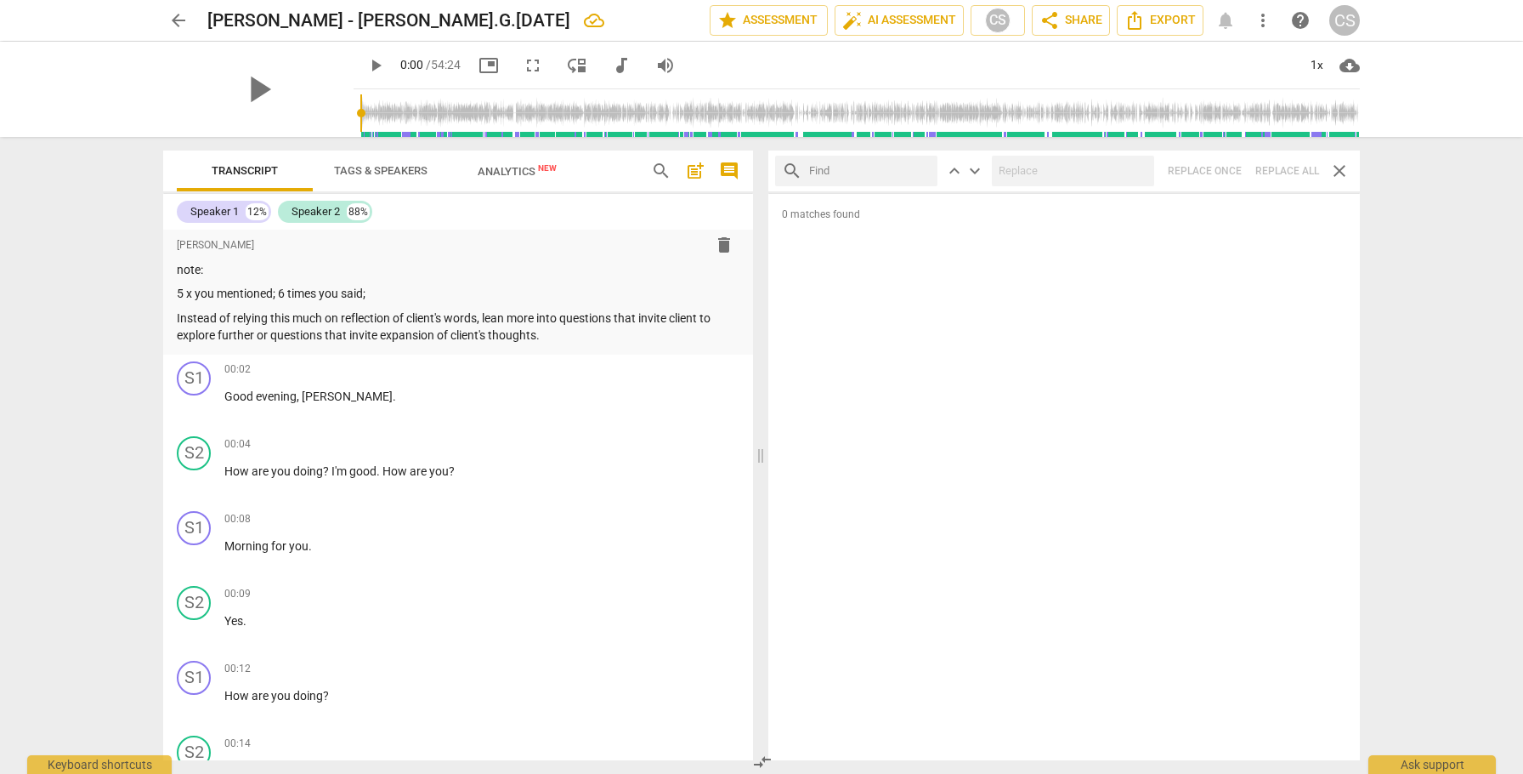
click at [889, 173] on input "text" at bounding box center [870, 170] width 122 height 27
type input "you said"
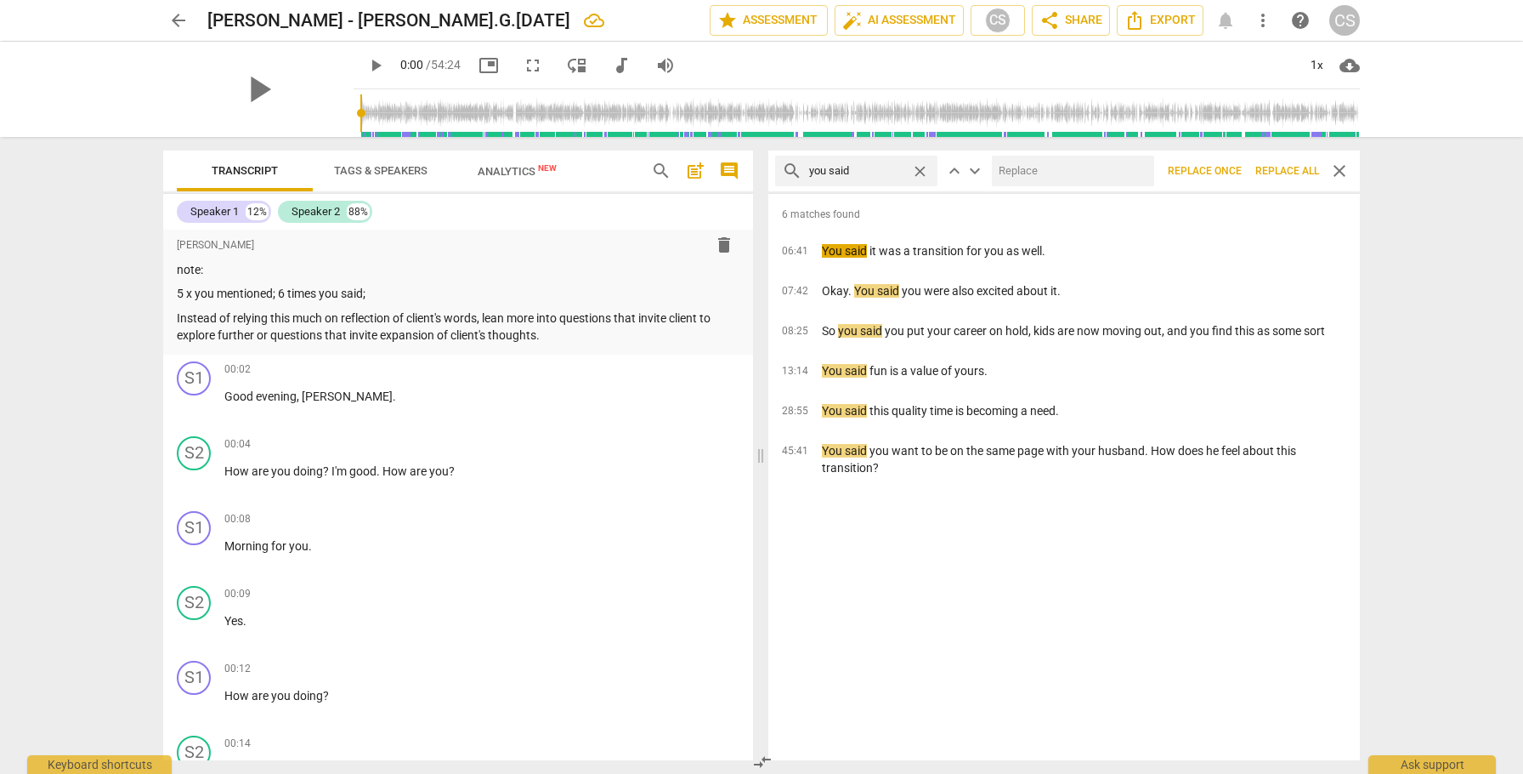
click at [920, 173] on span "close" at bounding box center [920, 171] width 18 height 18
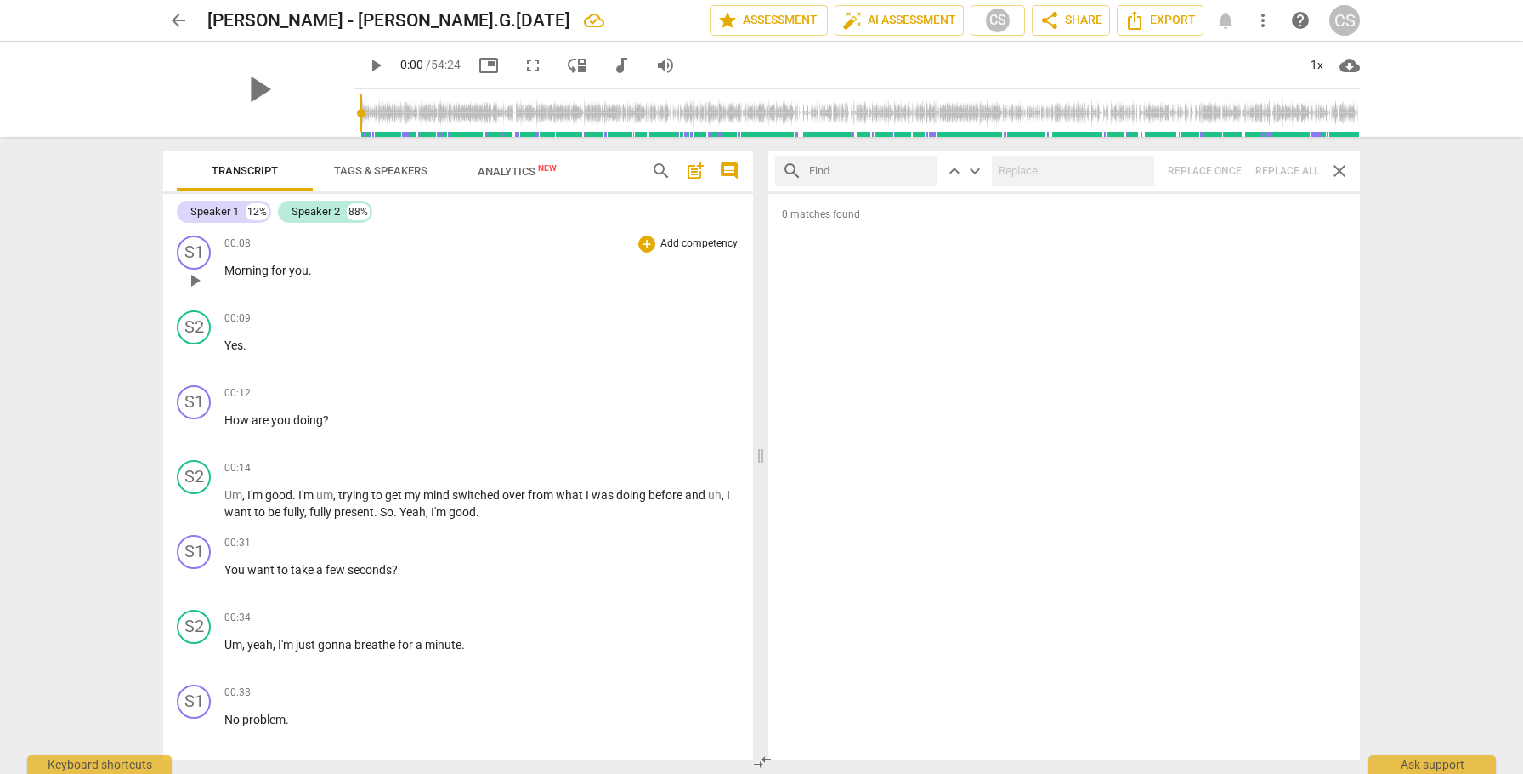
scroll to position [493, 0]
click at [1341, 168] on span "close" at bounding box center [1340, 171] width 20 height 20
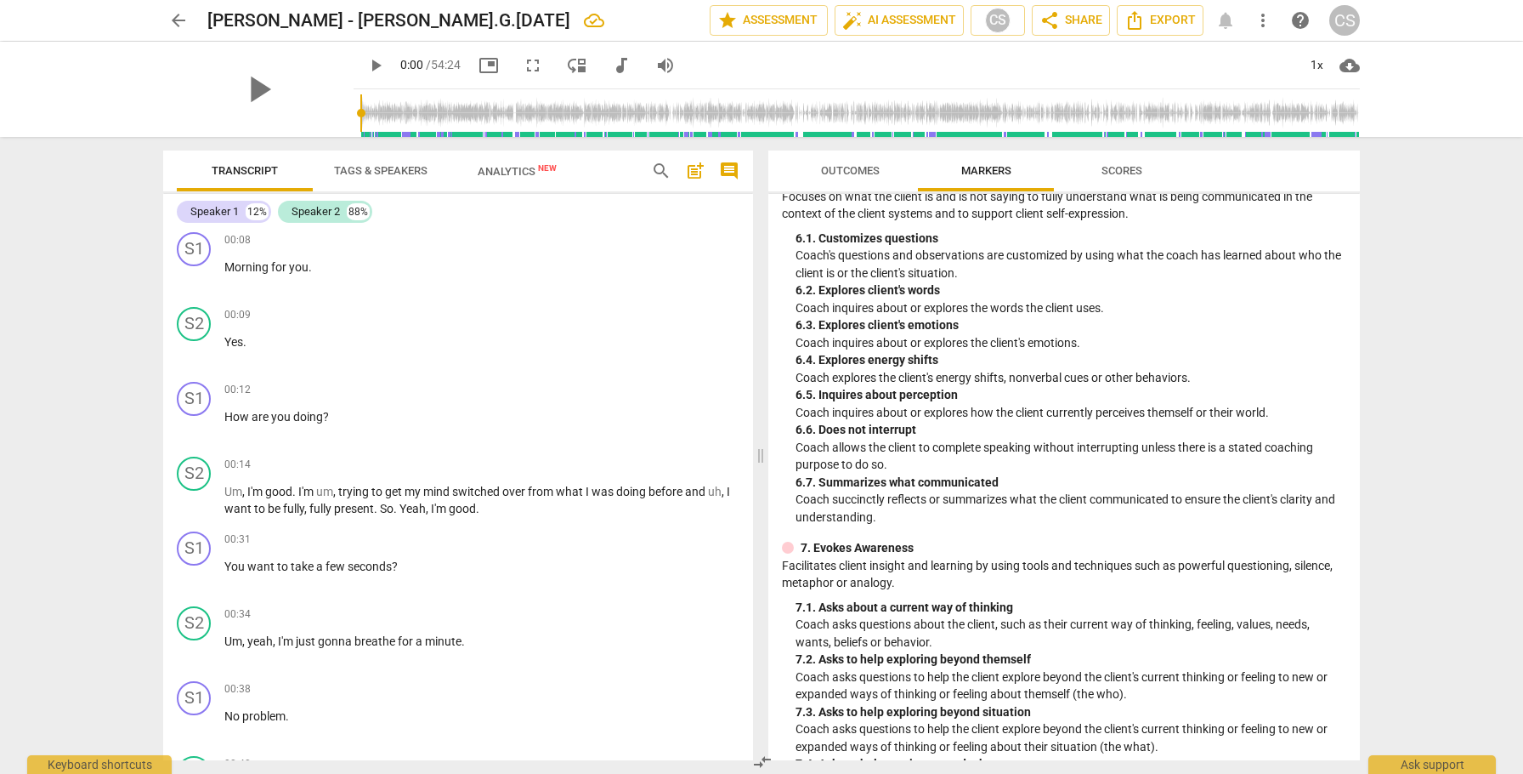
scroll to position [1053, 0]
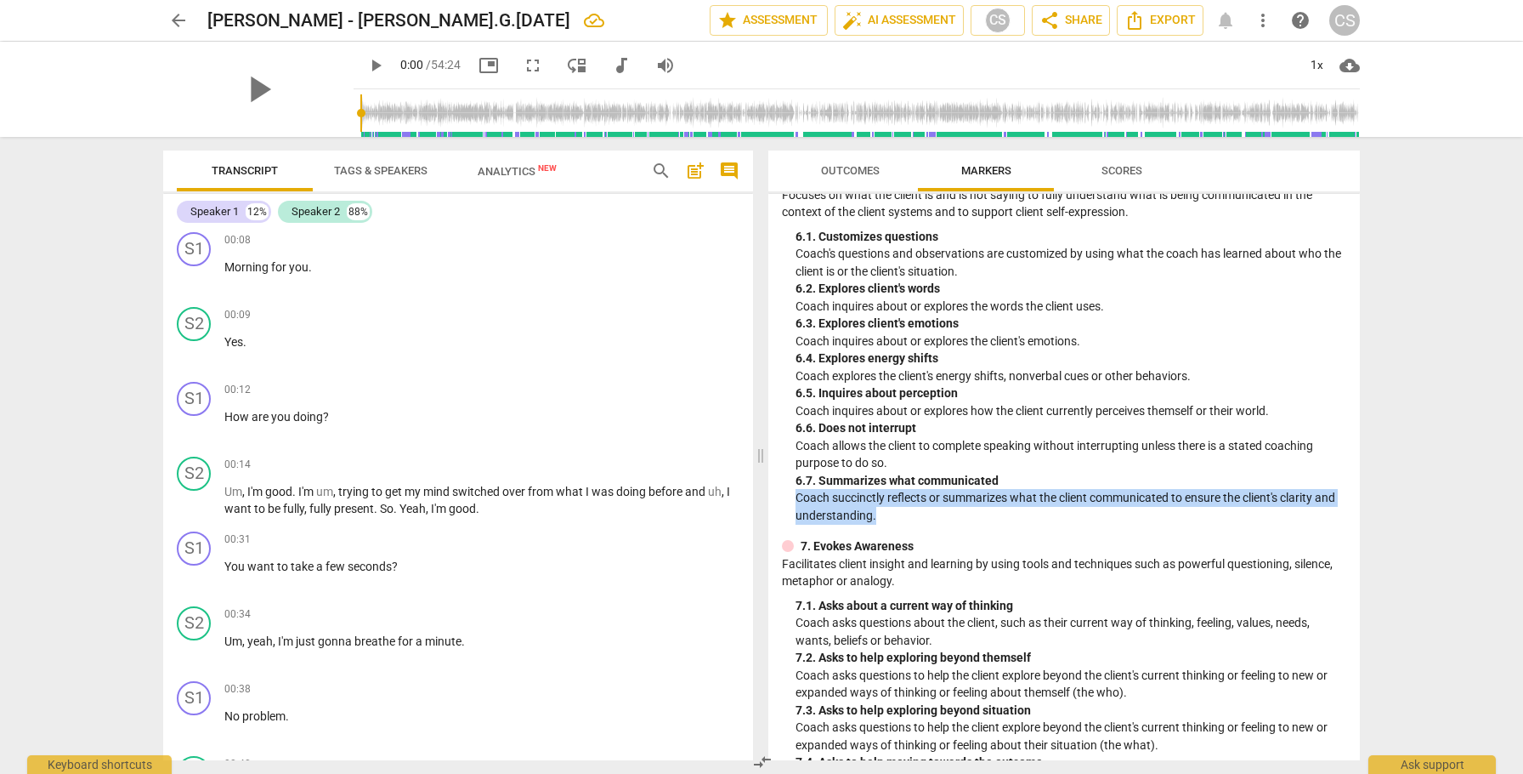
drag, startPoint x: 793, startPoint y: 512, endPoint x: 911, endPoint y: 528, distance: 119.3
click at [911, 524] on div "6. Listens Actively Focuses on what the client is and is not saying to fully un…" at bounding box center [1064, 345] width 565 height 355
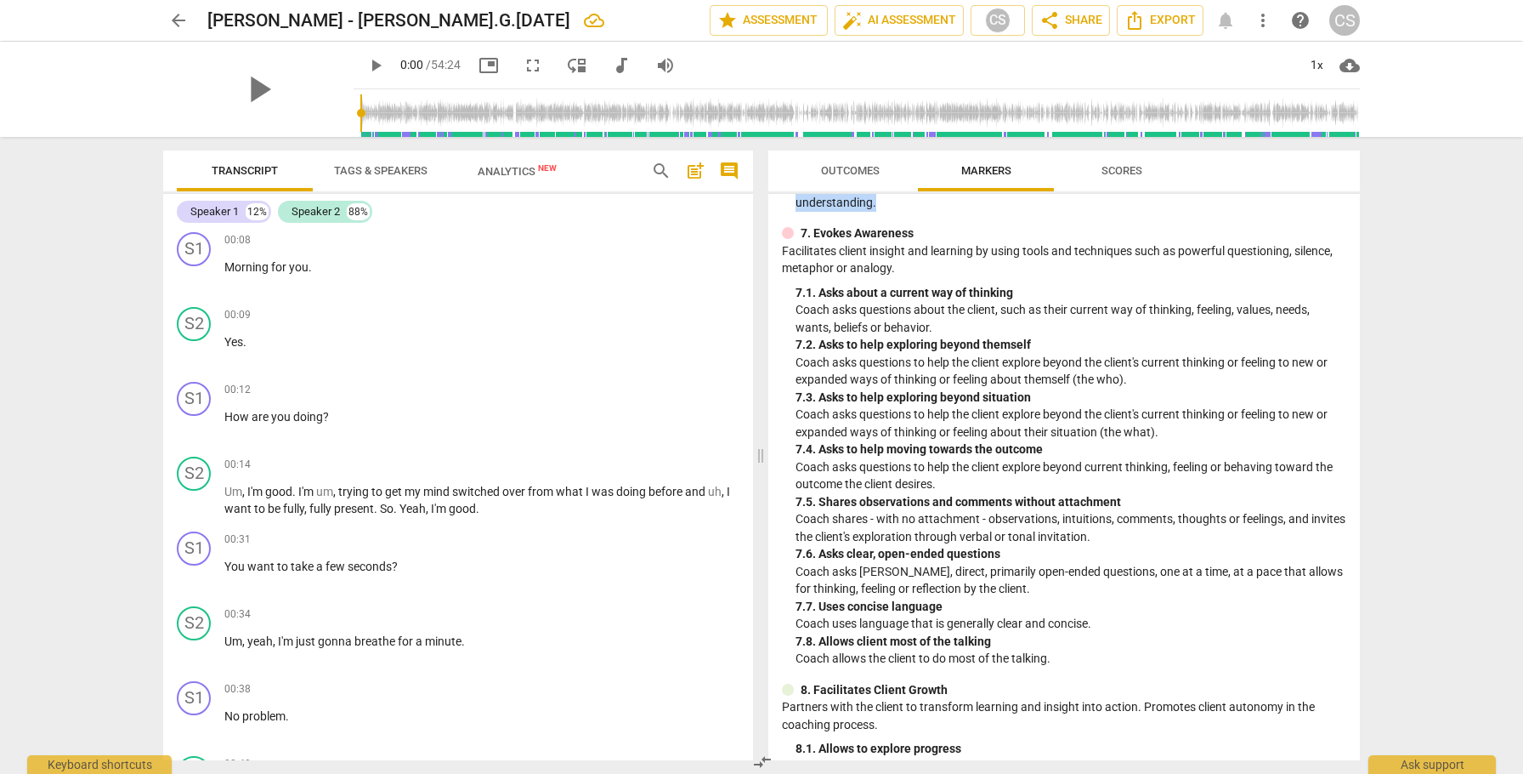
scroll to position [1373, 0]
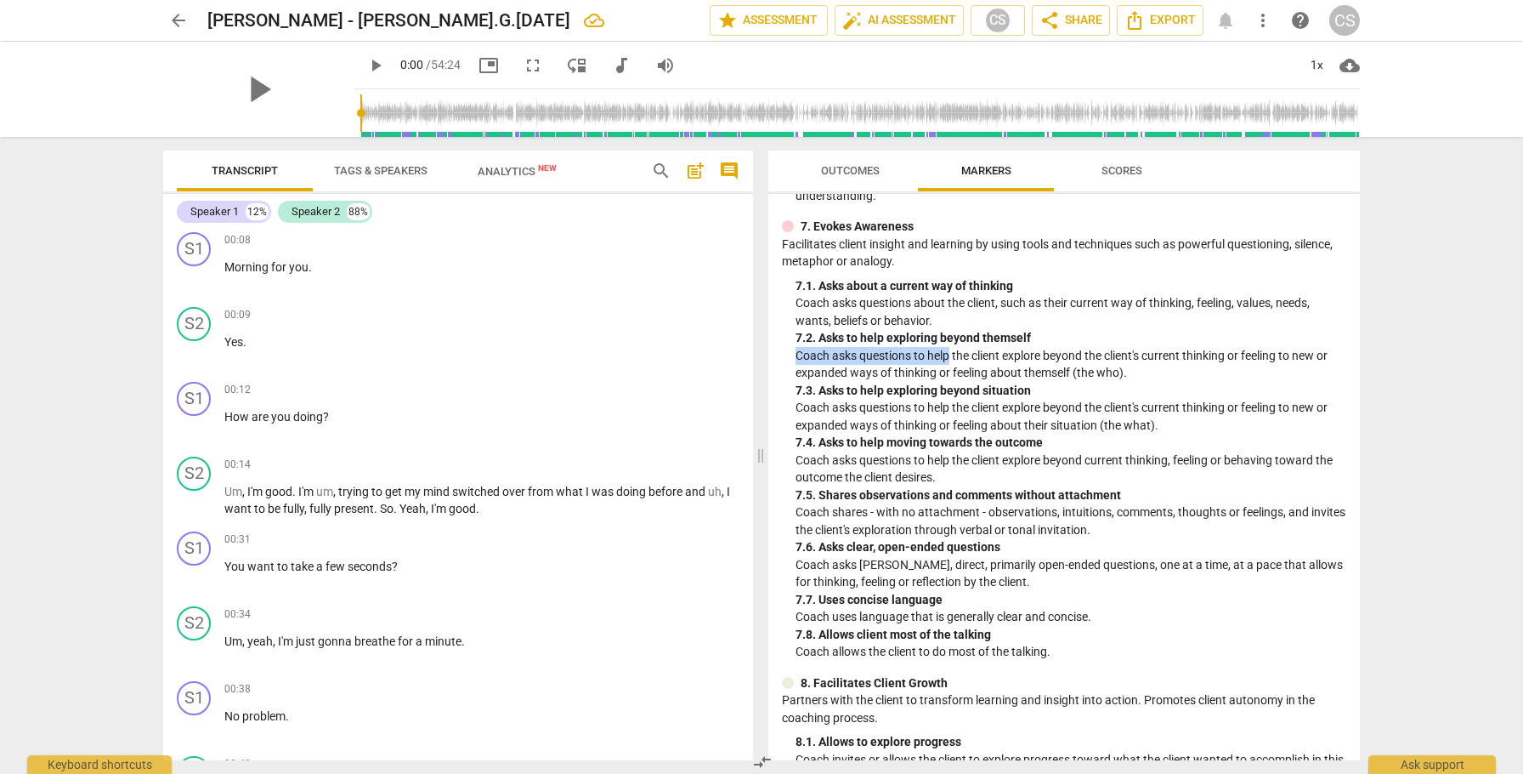
drag, startPoint x: 799, startPoint y: 373, endPoint x: 950, endPoint y: 372, distance: 151.3
click at [950, 372] on p "Coach asks questions to help the client explore beyond the client's current thi…" at bounding box center [1071, 364] width 551 height 35
drag, startPoint x: 798, startPoint y: 423, endPoint x: 934, endPoint y: 425, distance: 136.0
click at [934, 425] on p "Coach asks questions to help the client explore beyond the client's current thi…" at bounding box center [1071, 416] width 551 height 35
drag, startPoint x: 797, startPoint y: 476, endPoint x: 948, endPoint y: 475, distance: 151.3
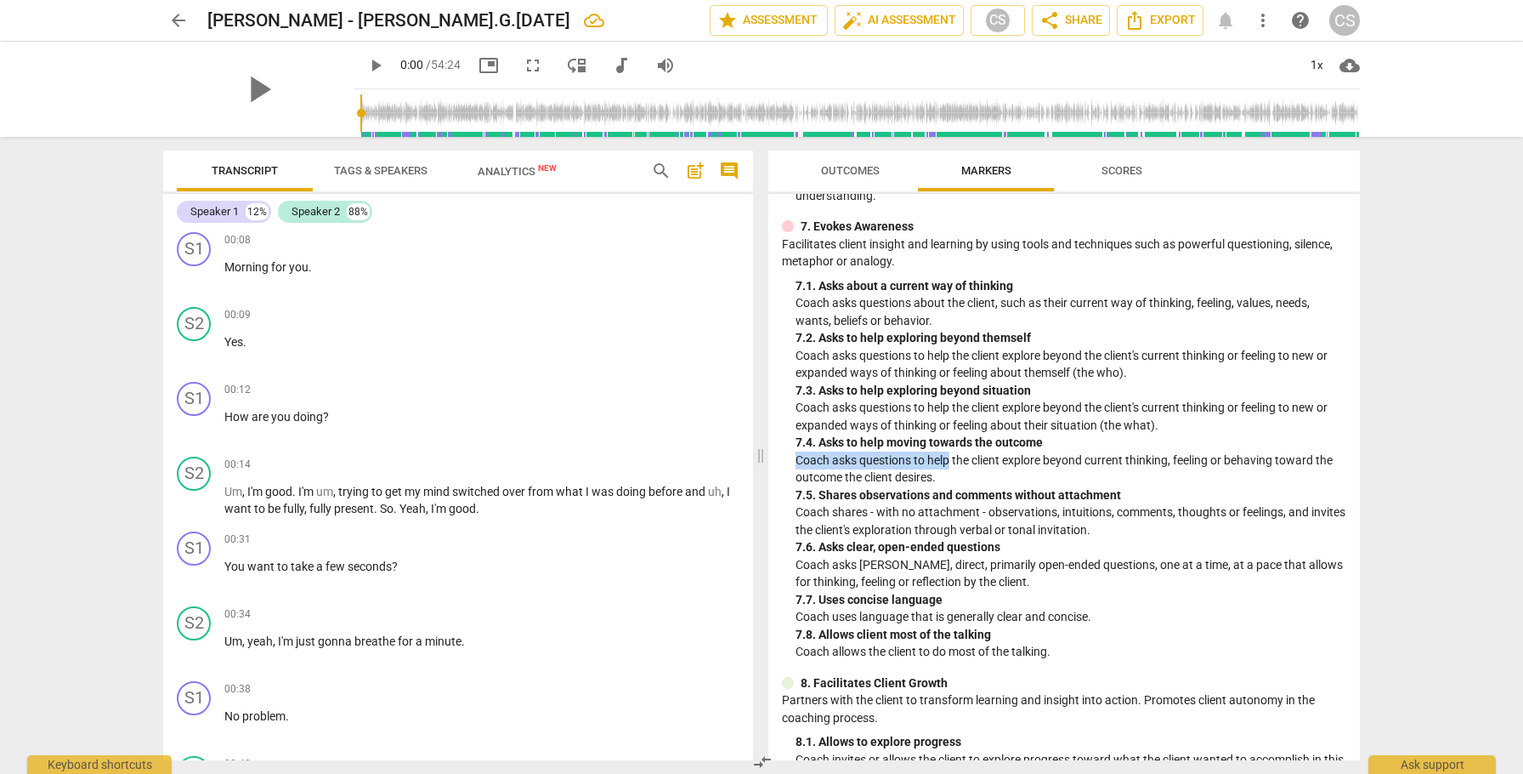
click at [948, 475] on p "Coach asks questions to help the client explore beyond current thinking, feelin…" at bounding box center [1071, 468] width 551 height 35
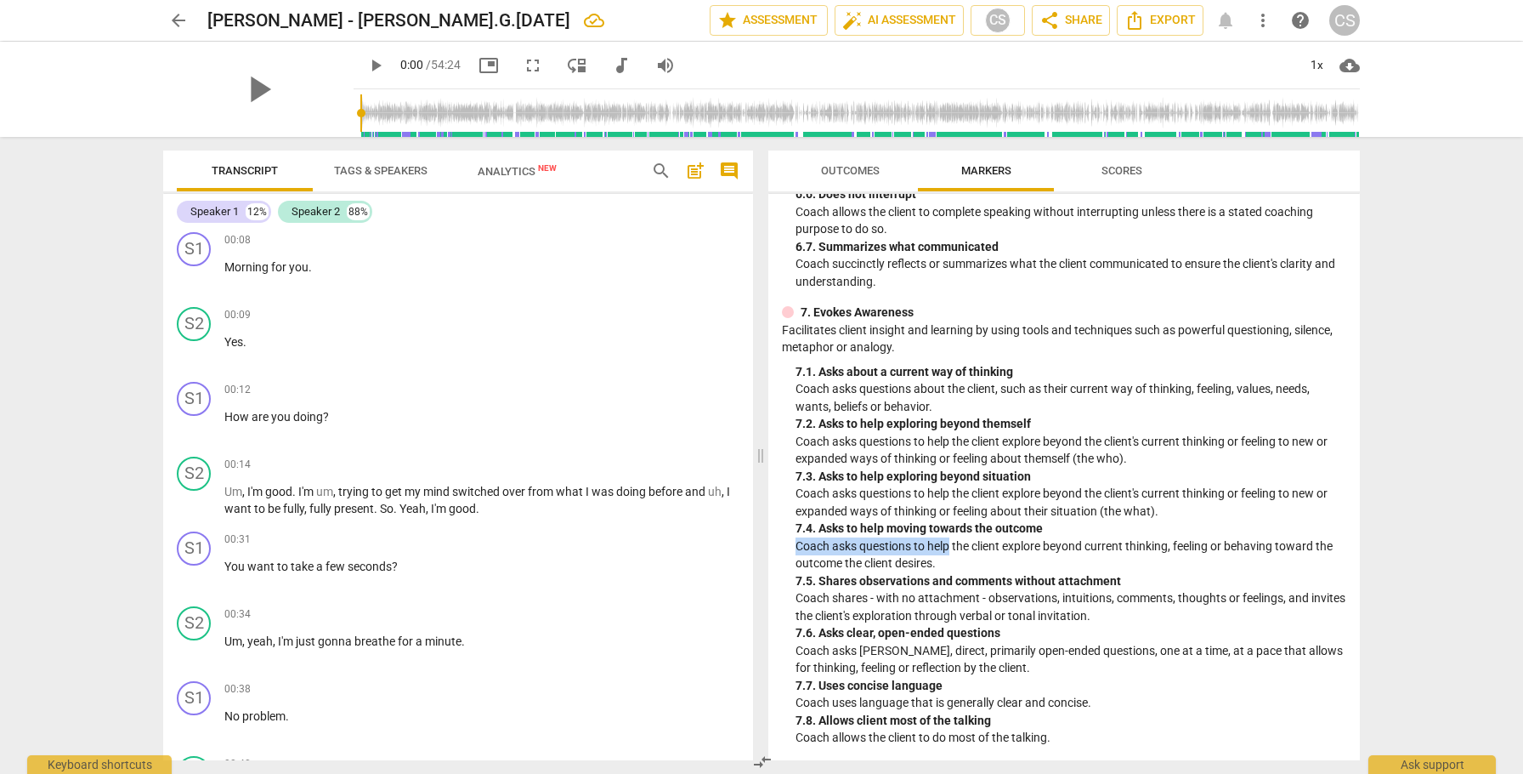
scroll to position [1282, 0]
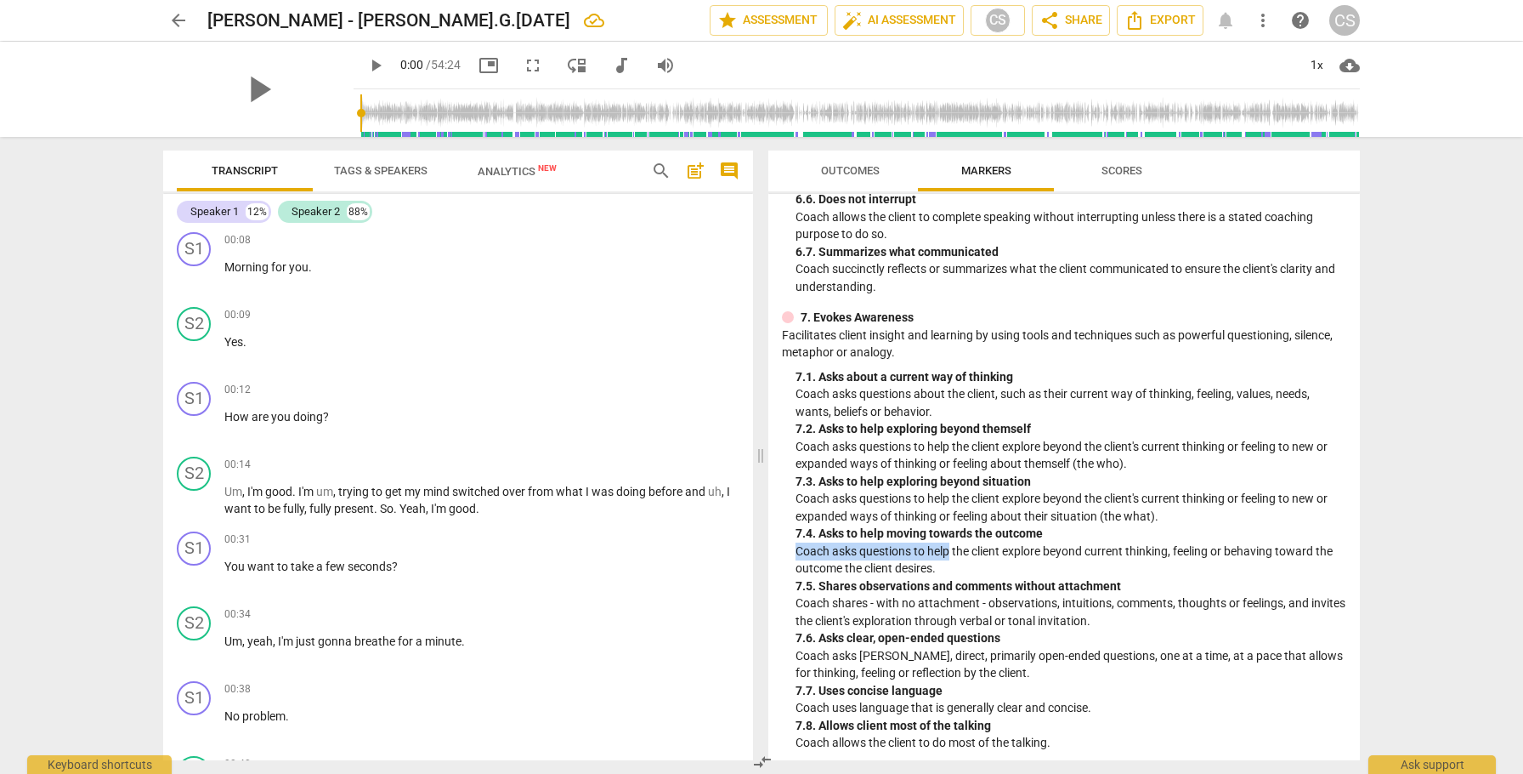
click at [852, 162] on span "Outcomes" at bounding box center [850, 171] width 99 height 23
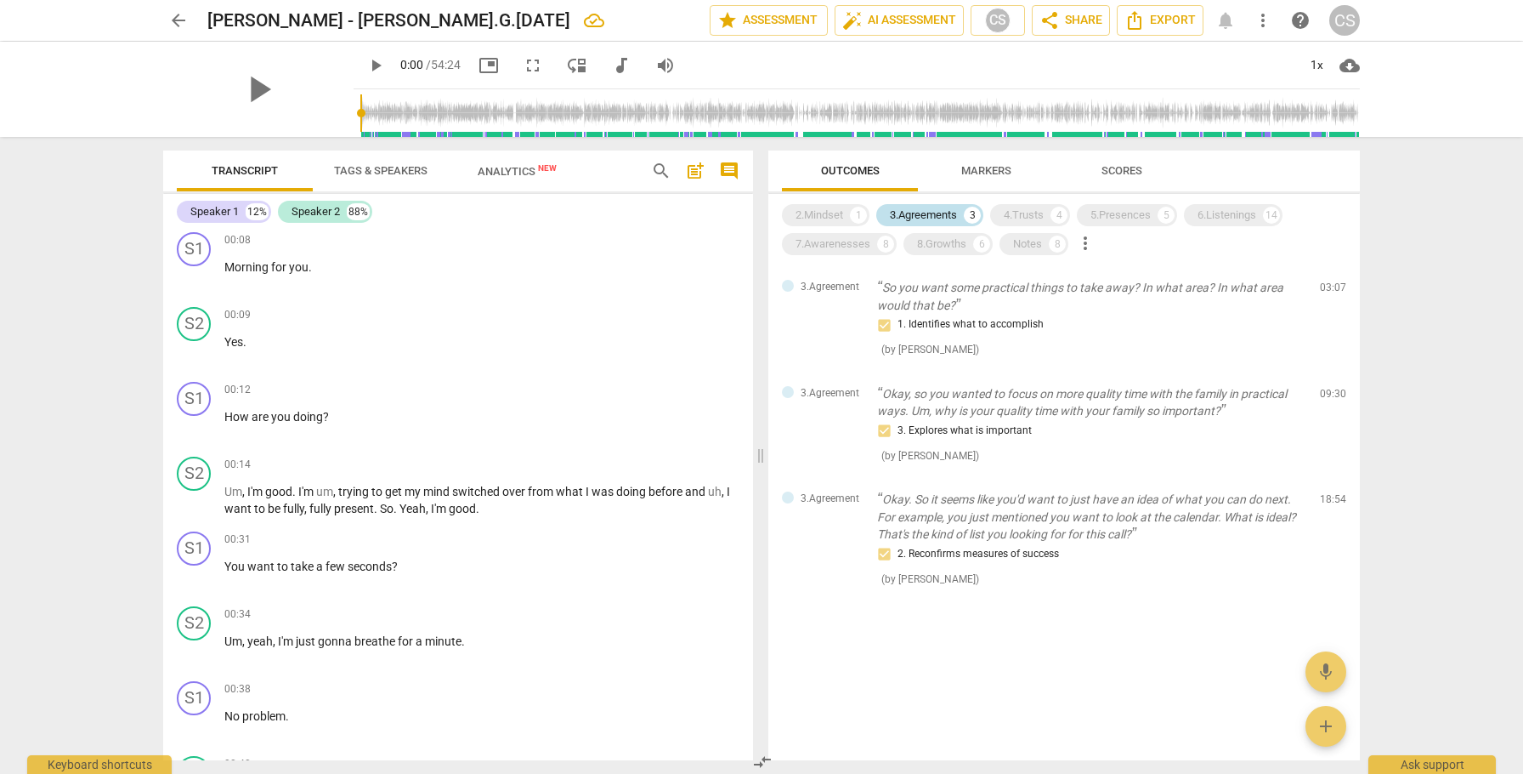
click at [939, 211] on div "3.Agreements" at bounding box center [923, 215] width 67 height 17
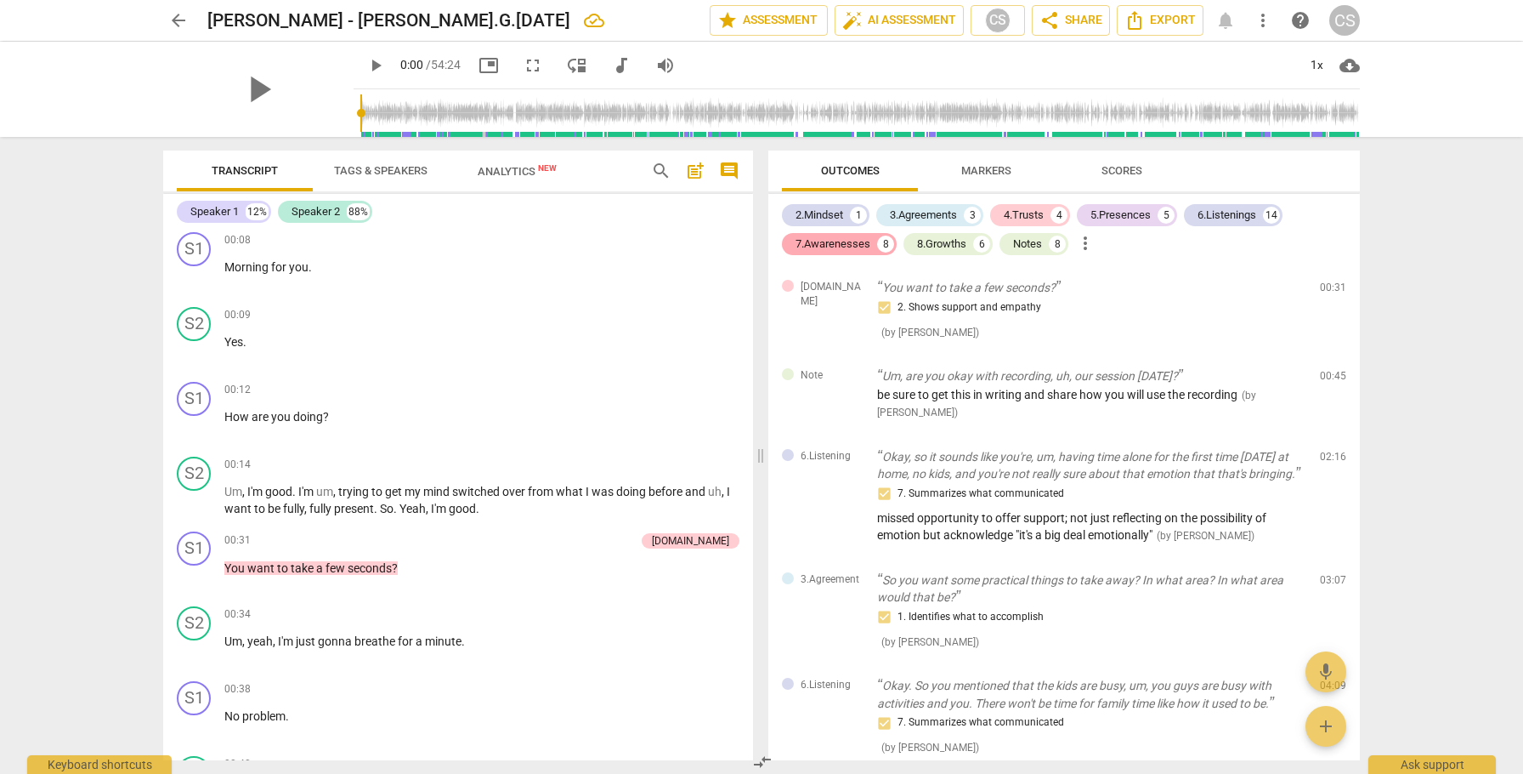
click at [847, 244] on div "7.Awarenesses" at bounding box center [833, 243] width 75 height 17
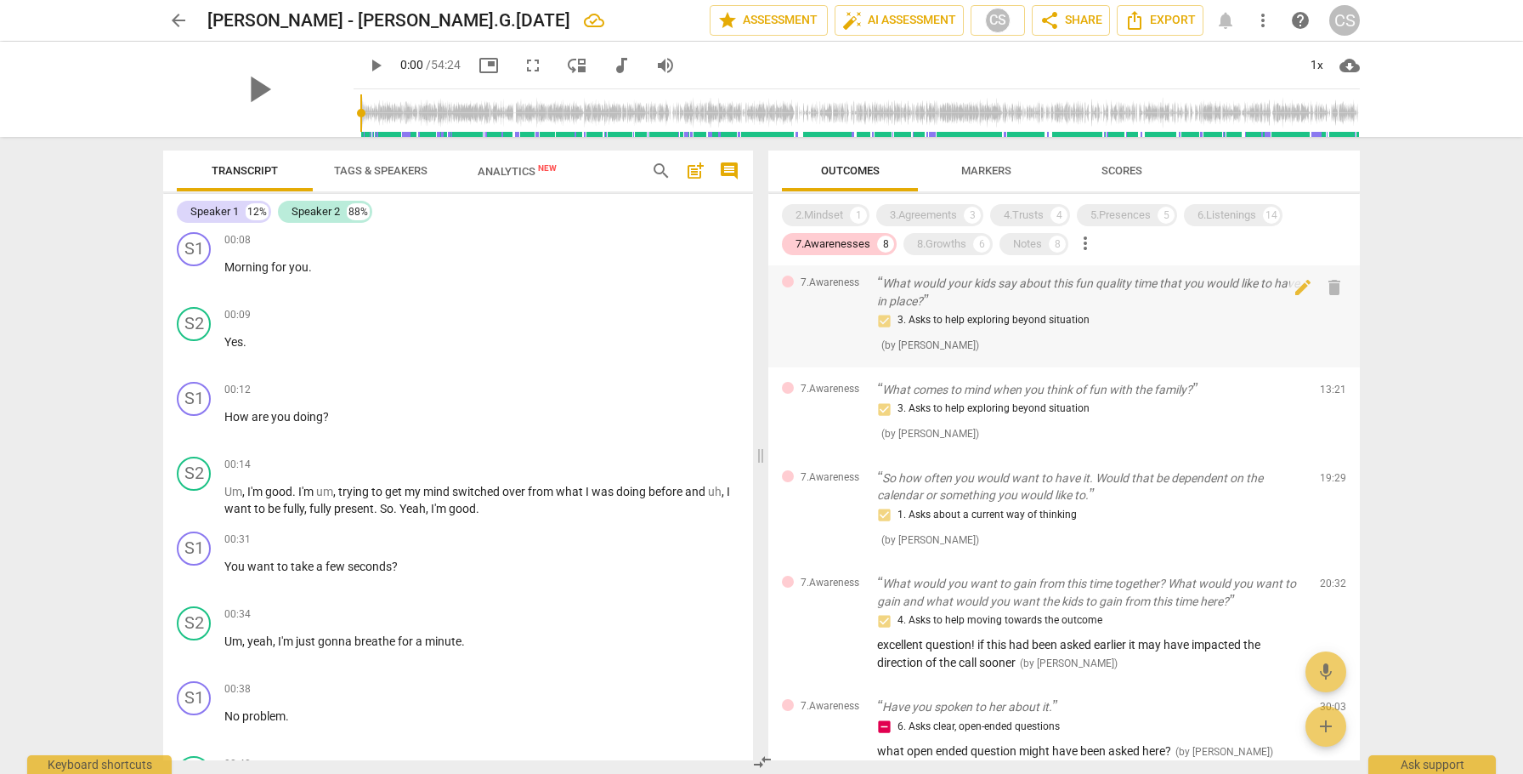
scroll to position [0, 0]
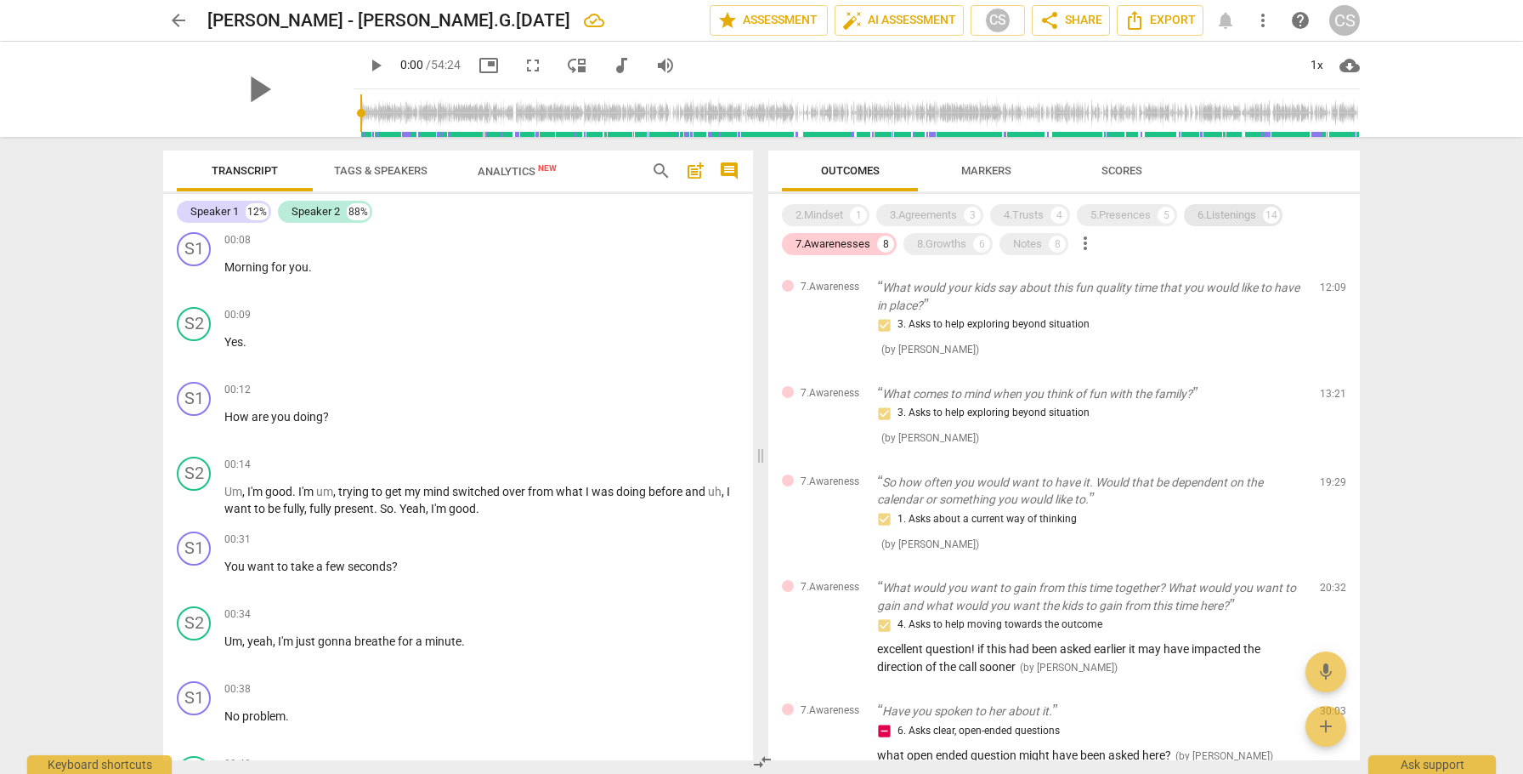
click at [1230, 213] on div "6.Listenings" at bounding box center [1227, 215] width 59 height 17
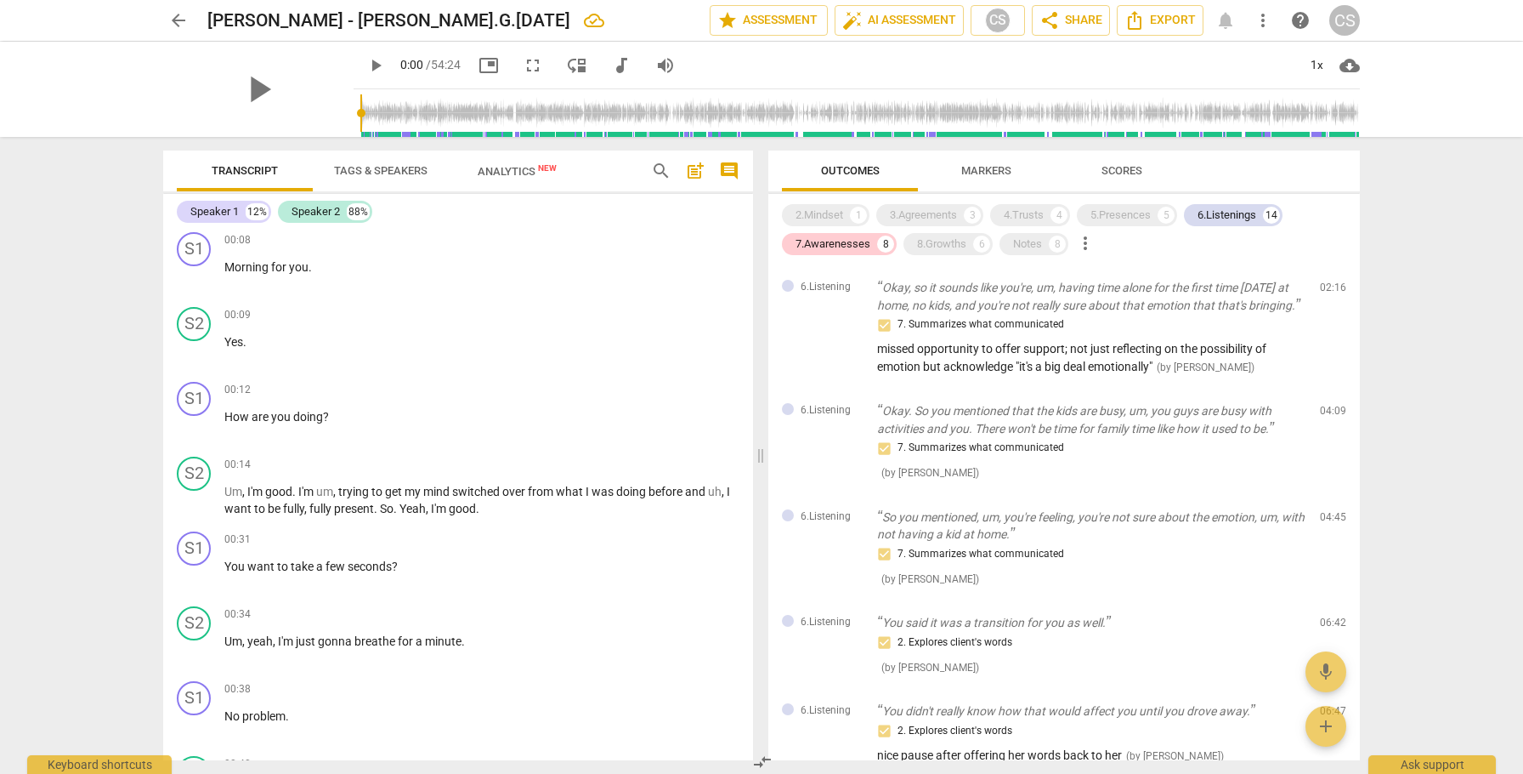
click at [1120, 172] on span "Scores" at bounding box center [1122, 170] width 41 height 13
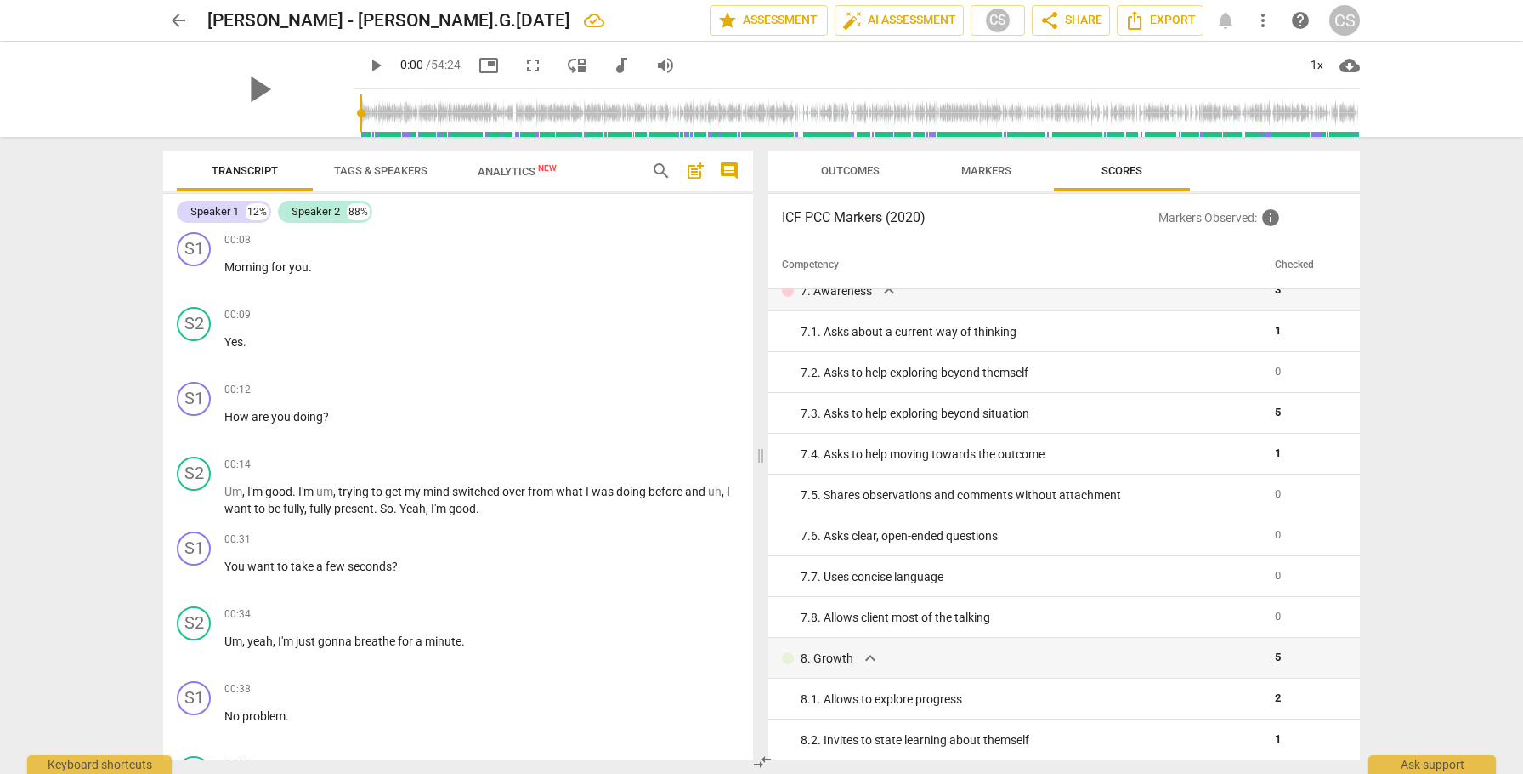
scroll to position [1160, 0]
click at [861, 171] on span "Outcomes" at bounding box center [850, 170] width 59 height 13
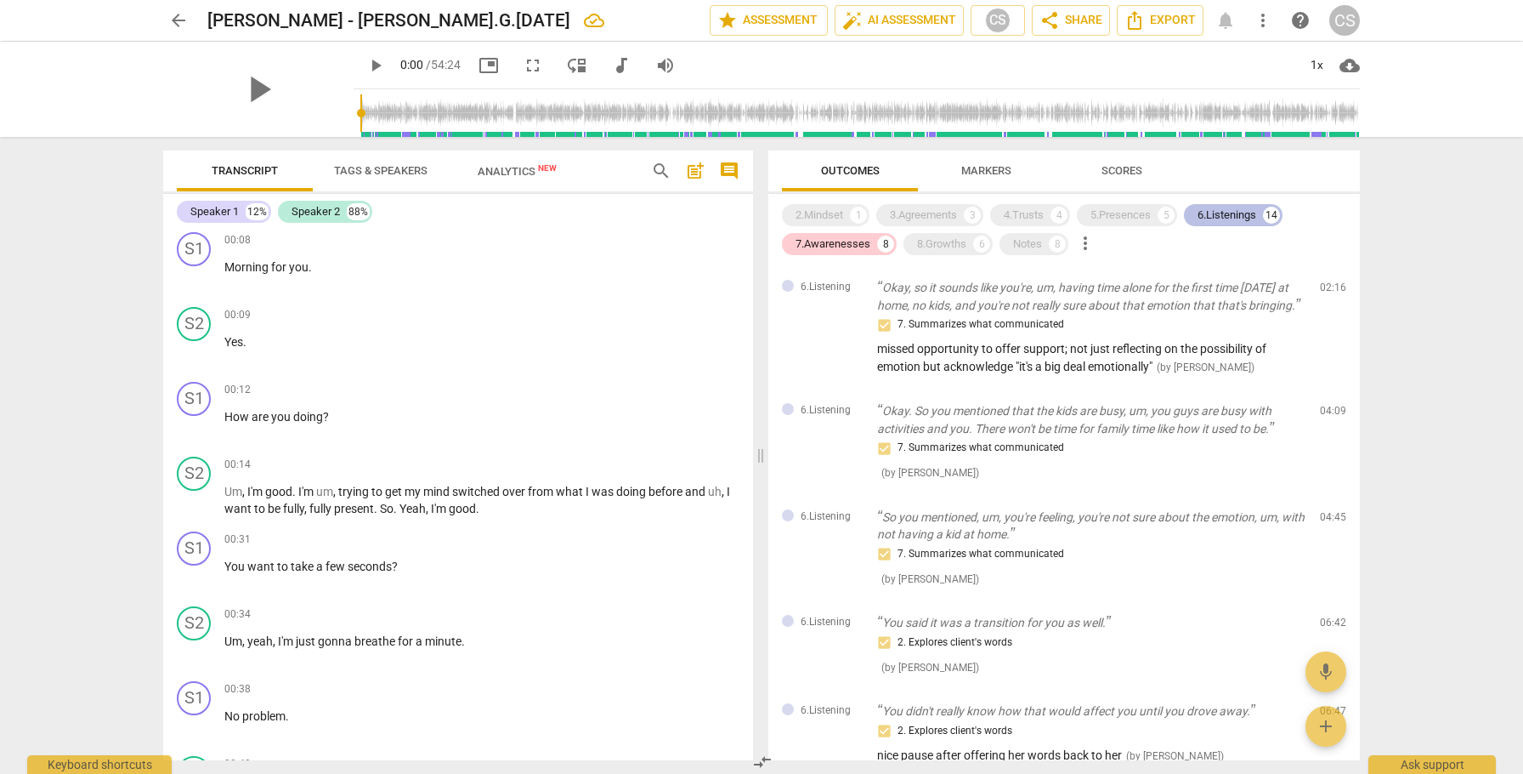
click at [1226, 209] on div "6.Listenings" at bounding box center [1227, 215] width 59 height 17
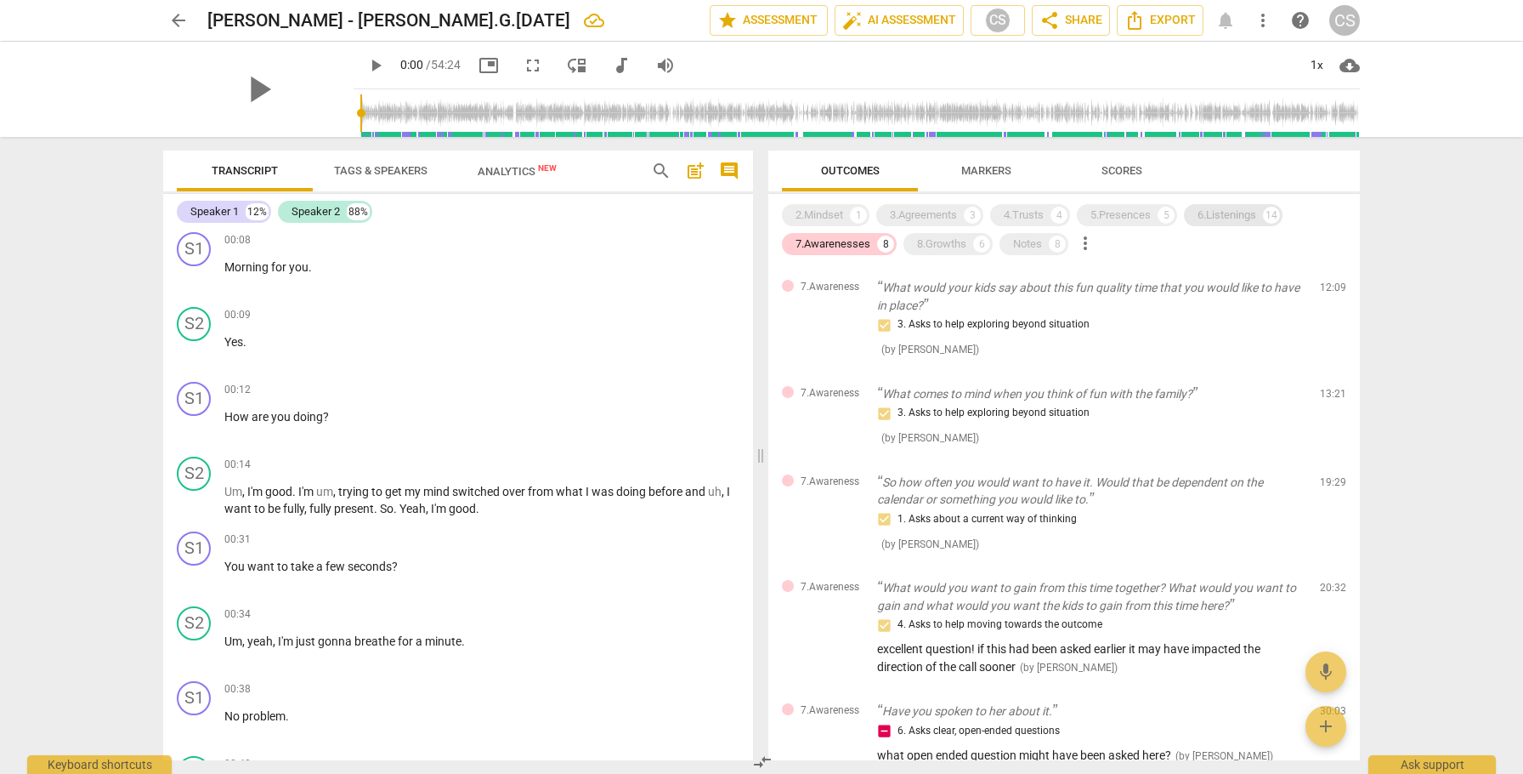
click at [1226, 214] on div "6.Listenings" at bounding box center [1227, 215] width 59 height 17
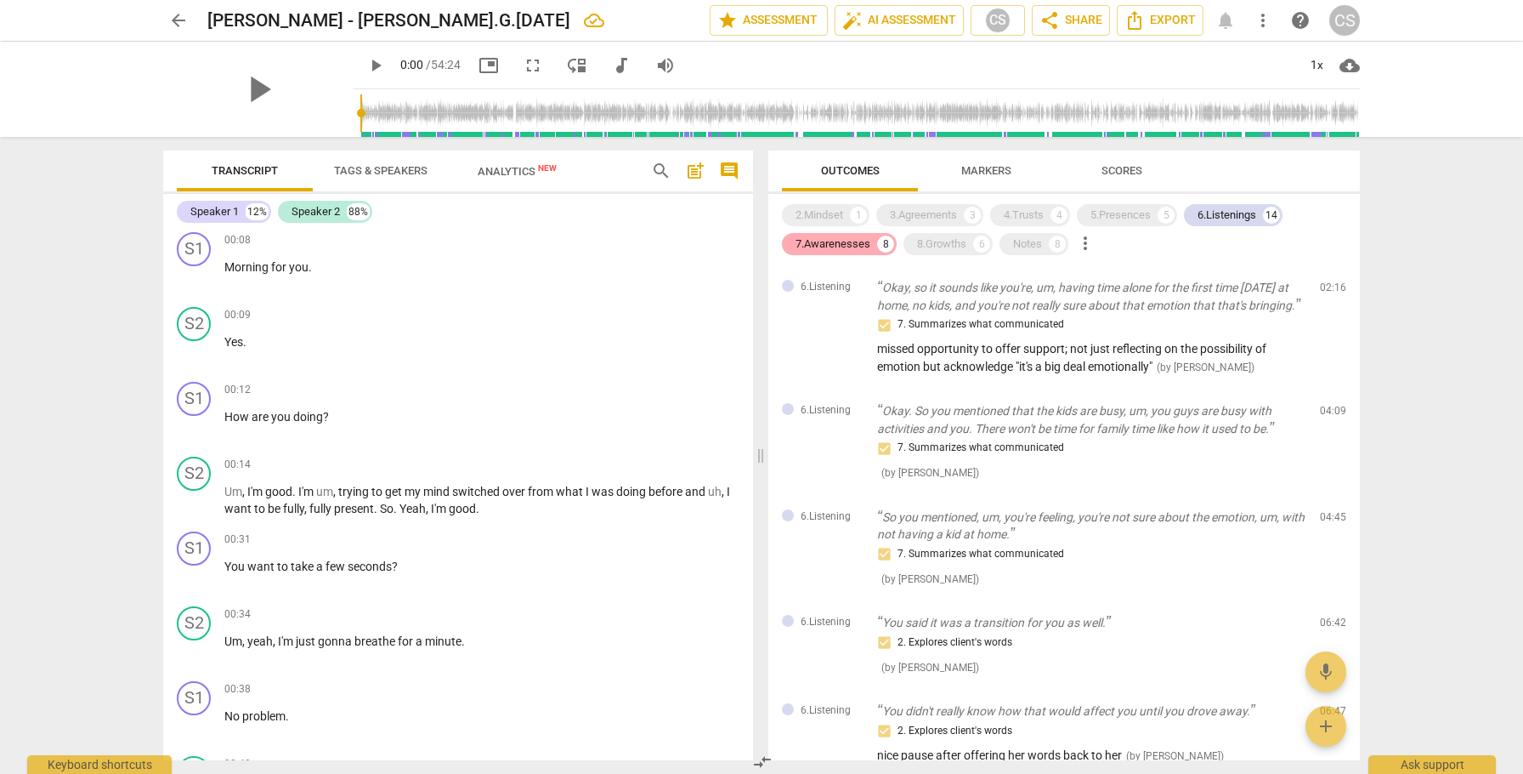
click at [842, 246] on div "7.Awarenesses" at bounding box center [833, 243] width 75 height 17
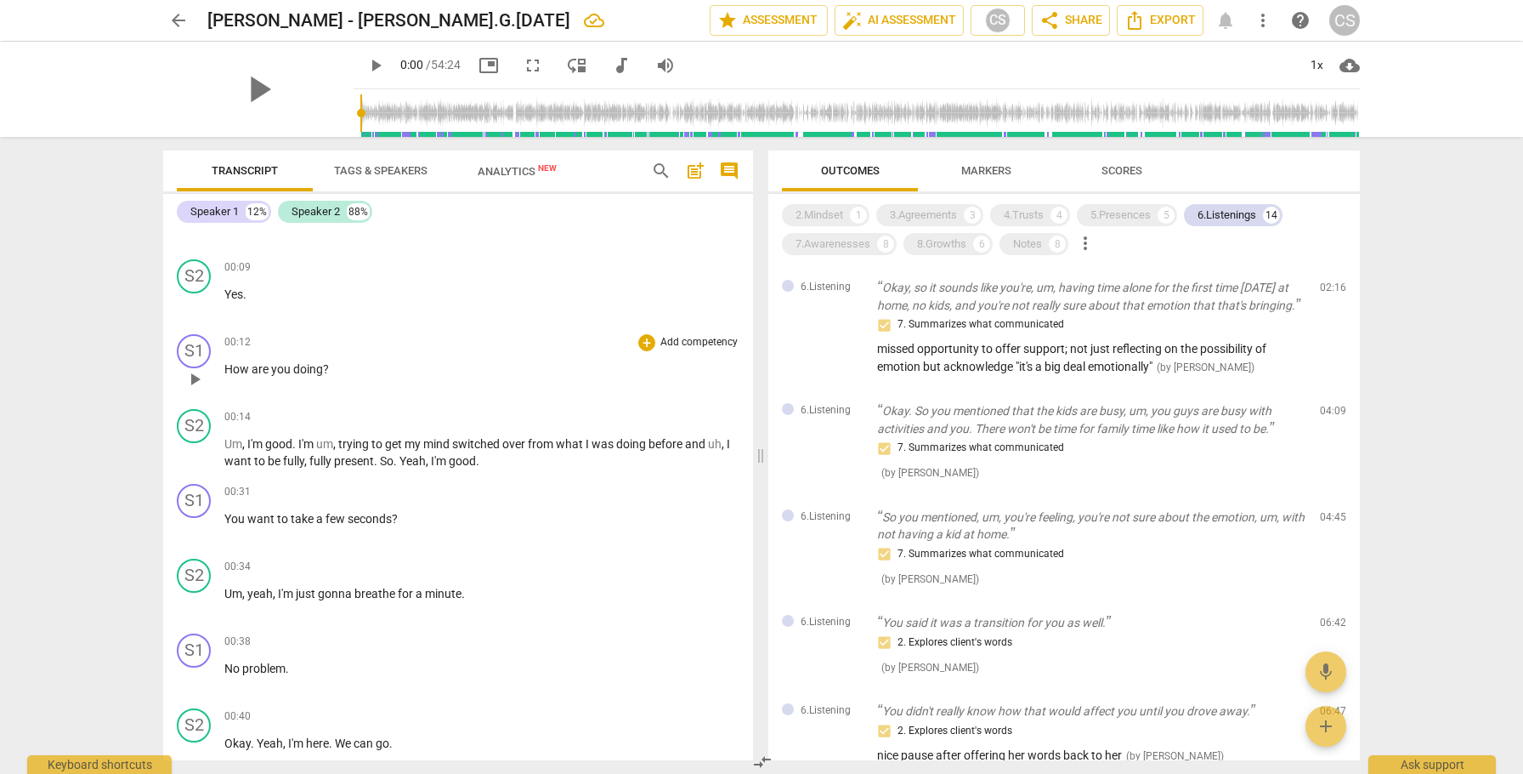
scroll to position [542, 0]
click at [1127, 207] on div "5.Presences" at bounding box center [1121, 215] width 60 height 17
click at [1034, 214] on div "4.Trusts" at bounding box center [1024, 215] width 40 height 17
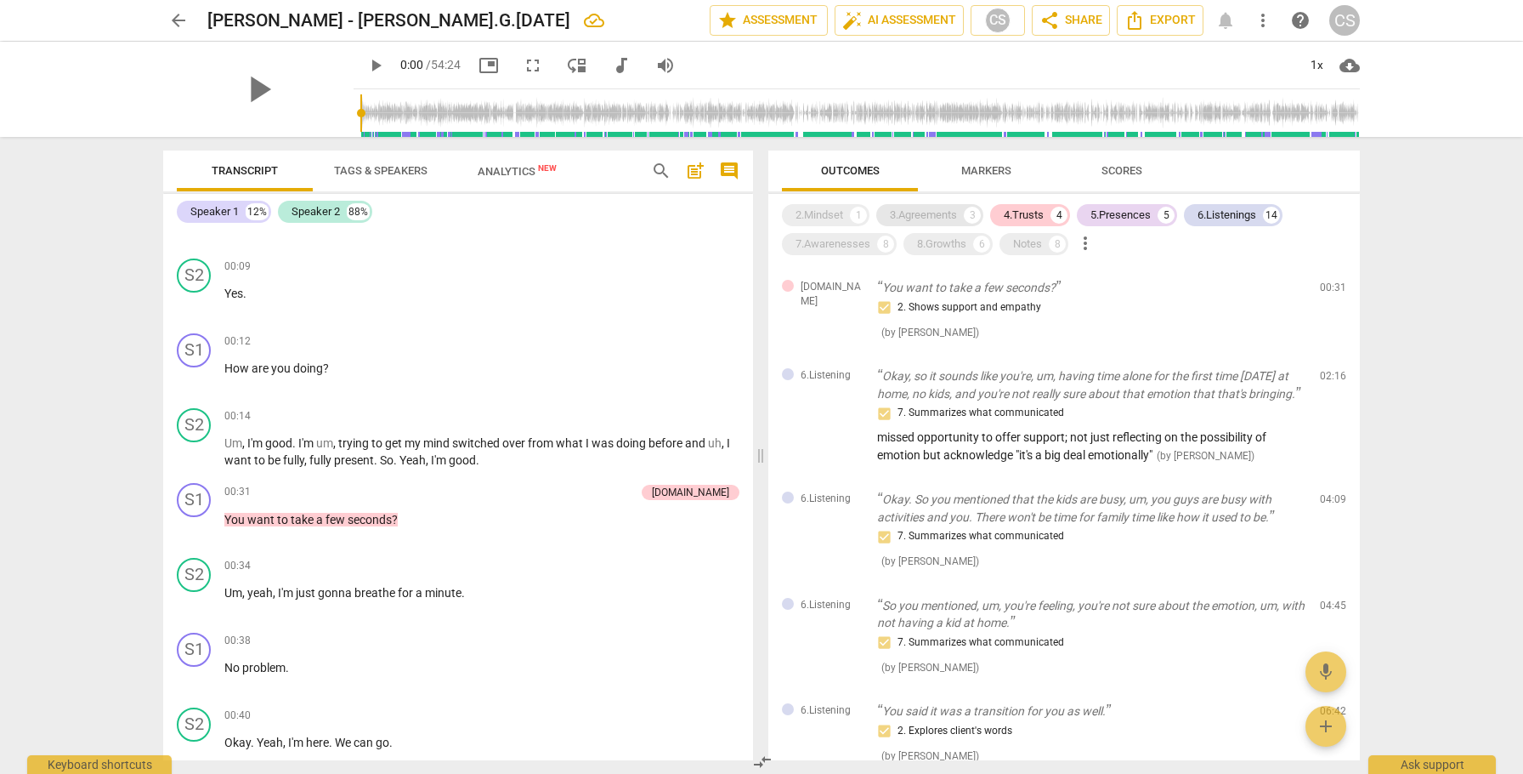
click at [941, 214] on div "3.Agreements" at bounding box center [923, 215] width 67 height 17
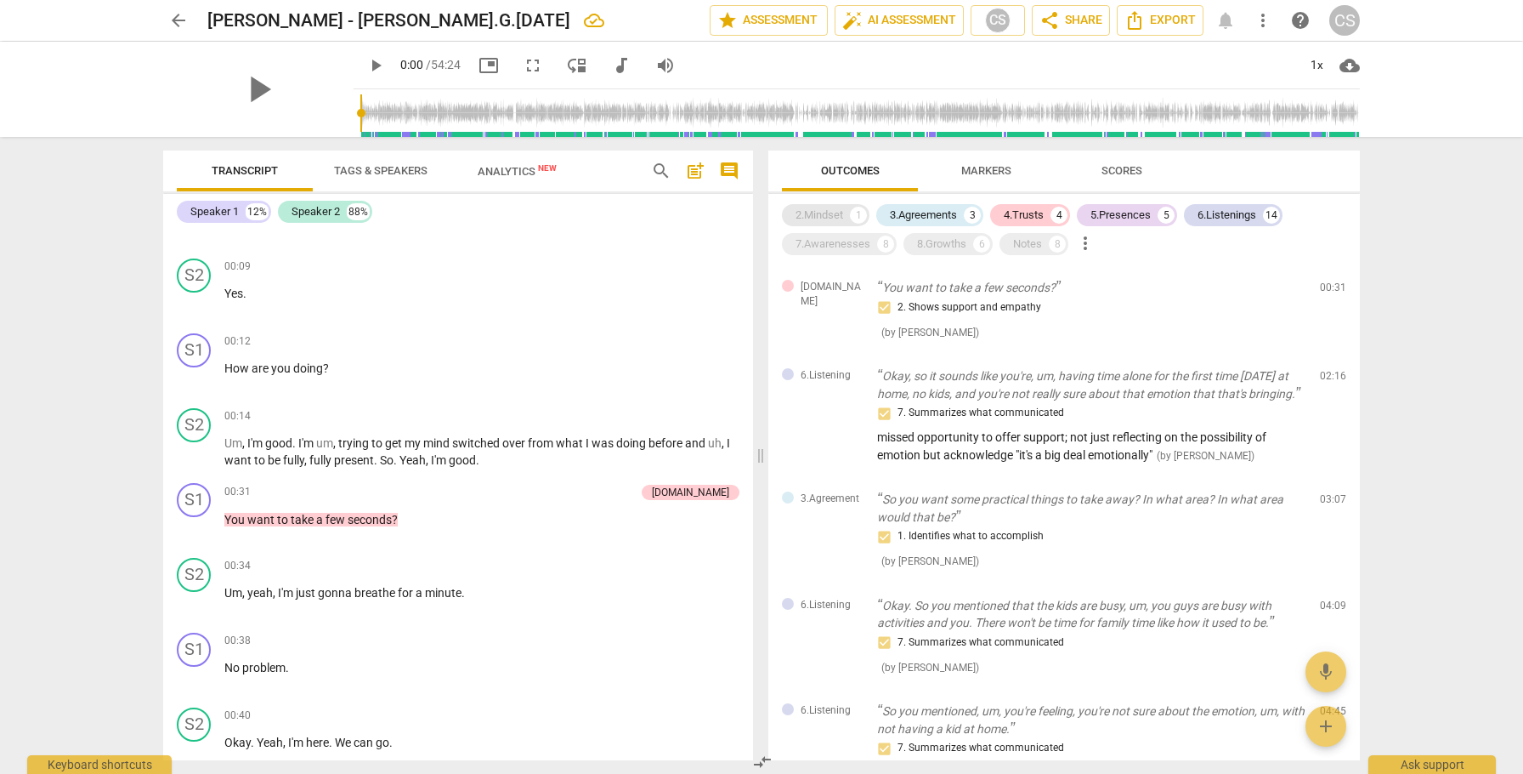
click at [811, 224] on div "2.Mindset 1" at bounding box center [826, 215] width 88 height 22
click at [819, 248] on div "7.Awarenesses" at bounding box center [833, 243] width 75 height 17
click at [962, 238] on div "8.Growths" at bounding box center [941, 243] width 49 height 17
click at [1025, 241] on div "Notes" at bounding box center [1027, 243] width 29 height 17
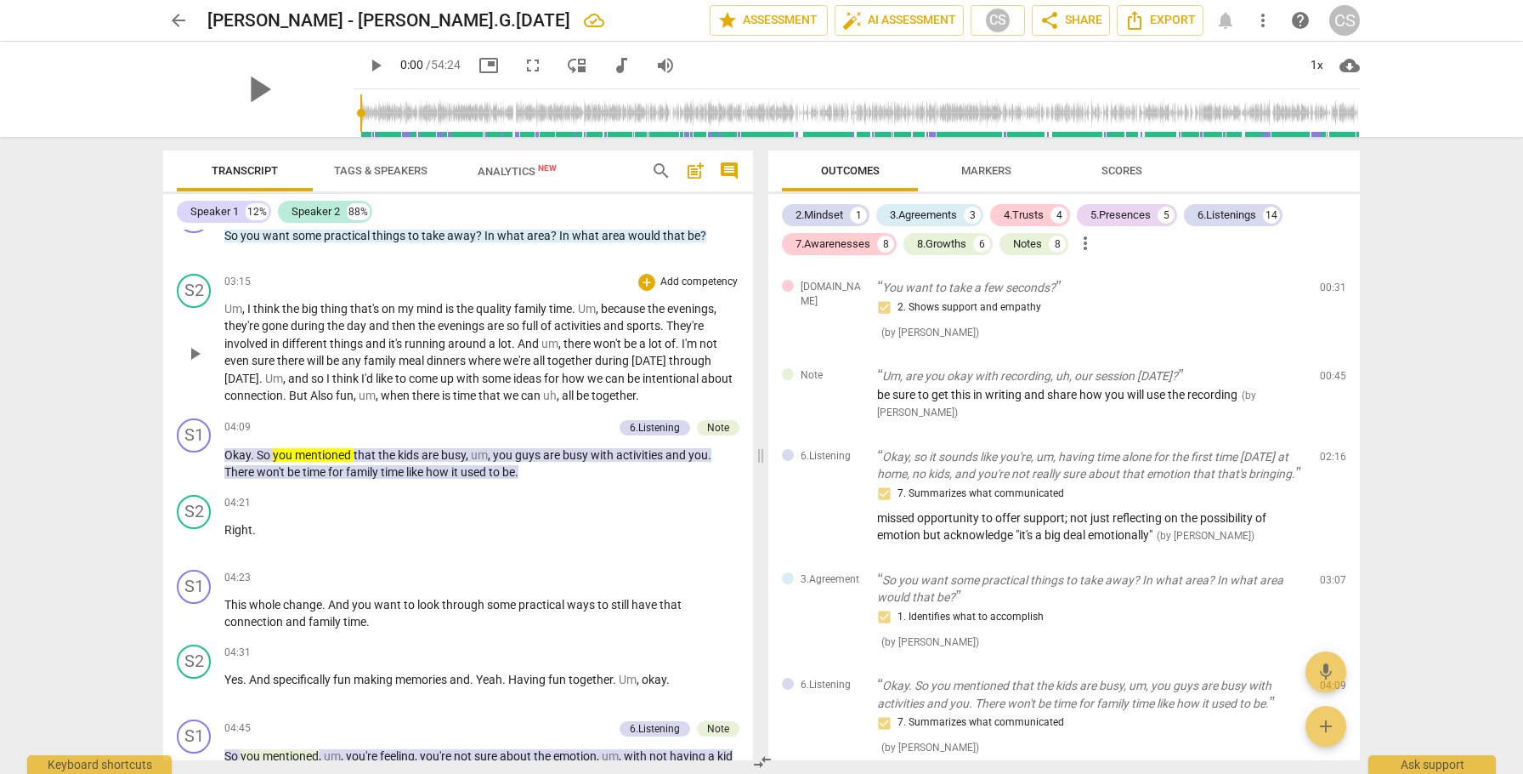
scroll to position [1826, 0]
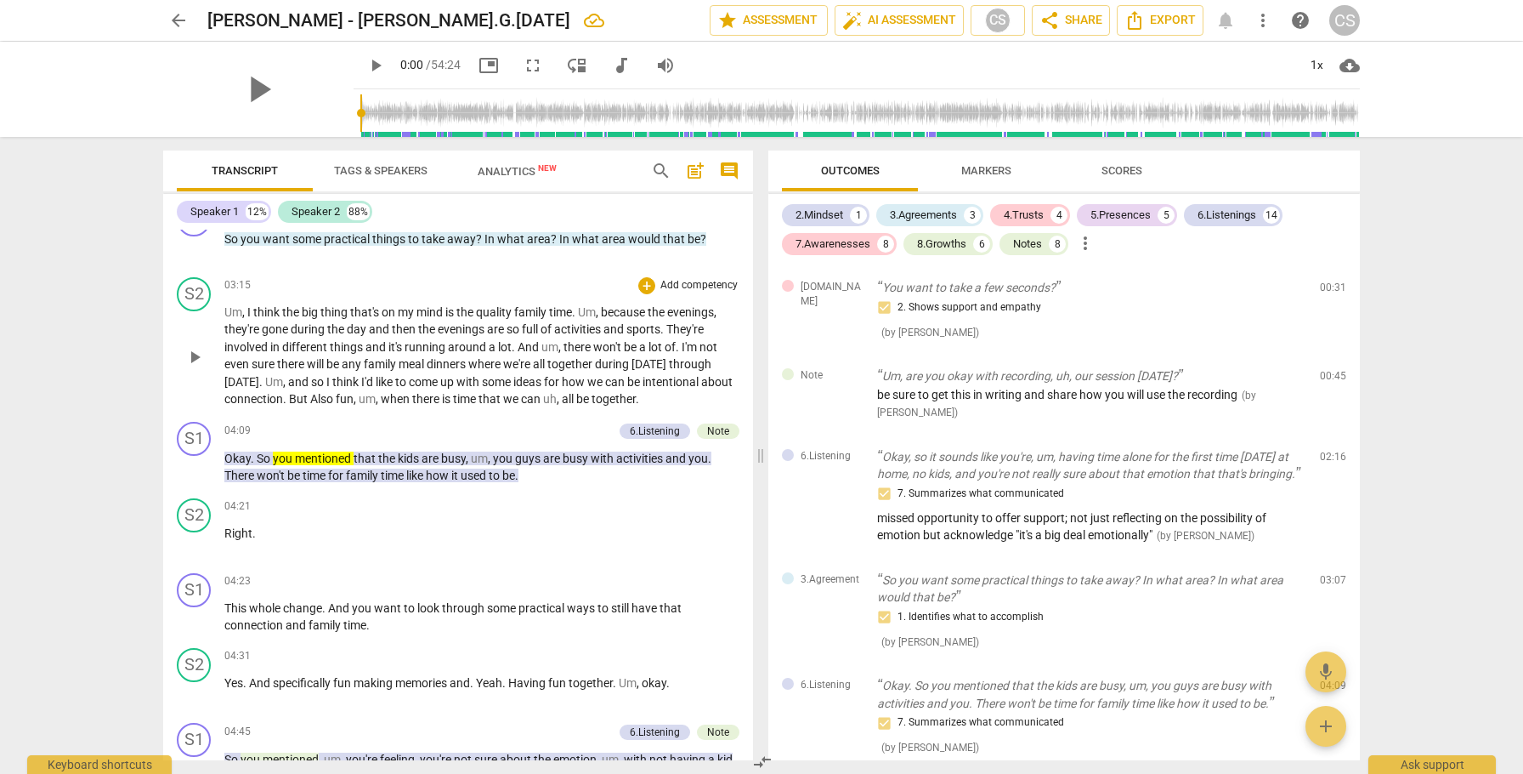
click at [194, 357] on span "play_arrow" at bounding box center [194, 357] width 20 height 20
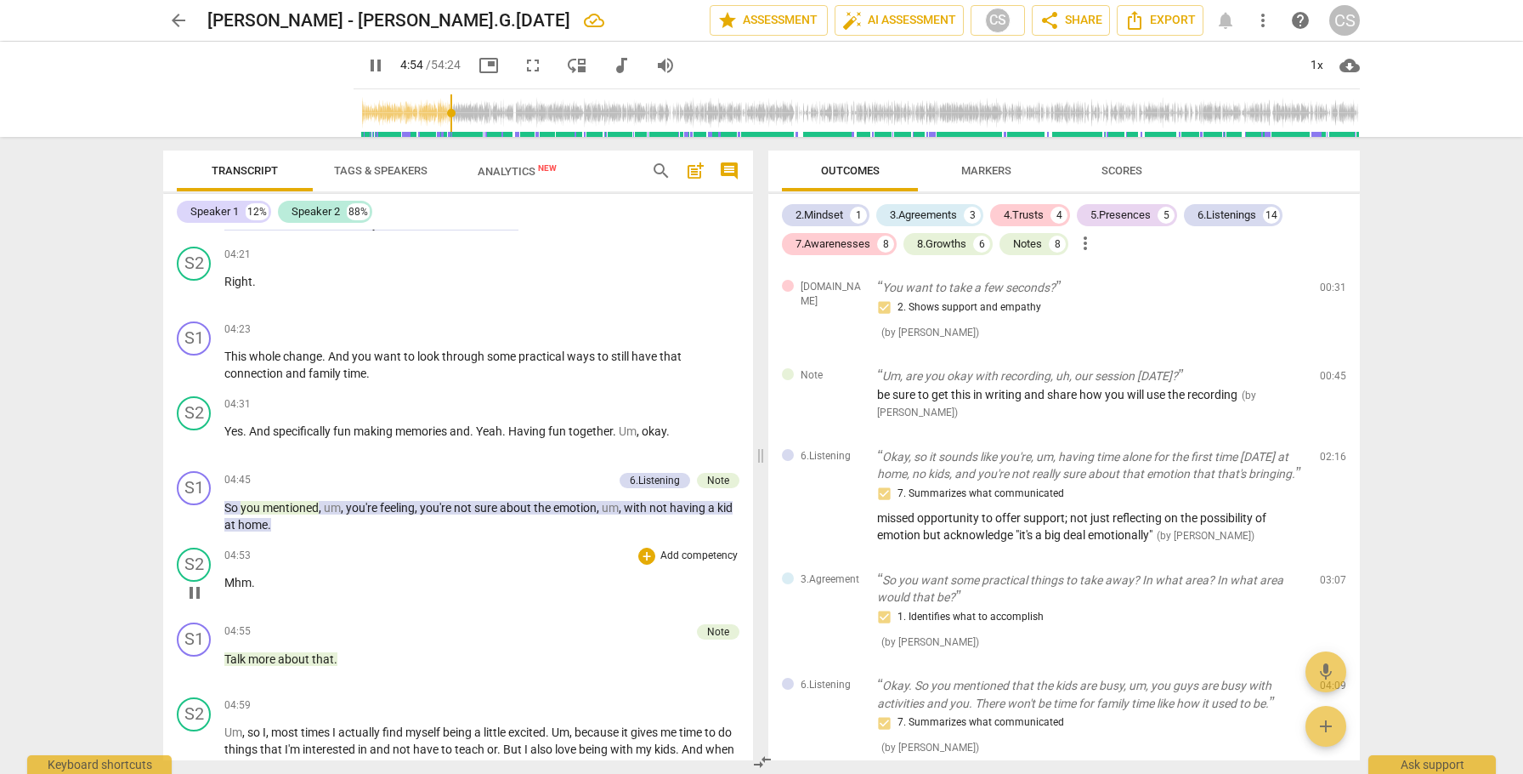
scroll to position [2085, 0]
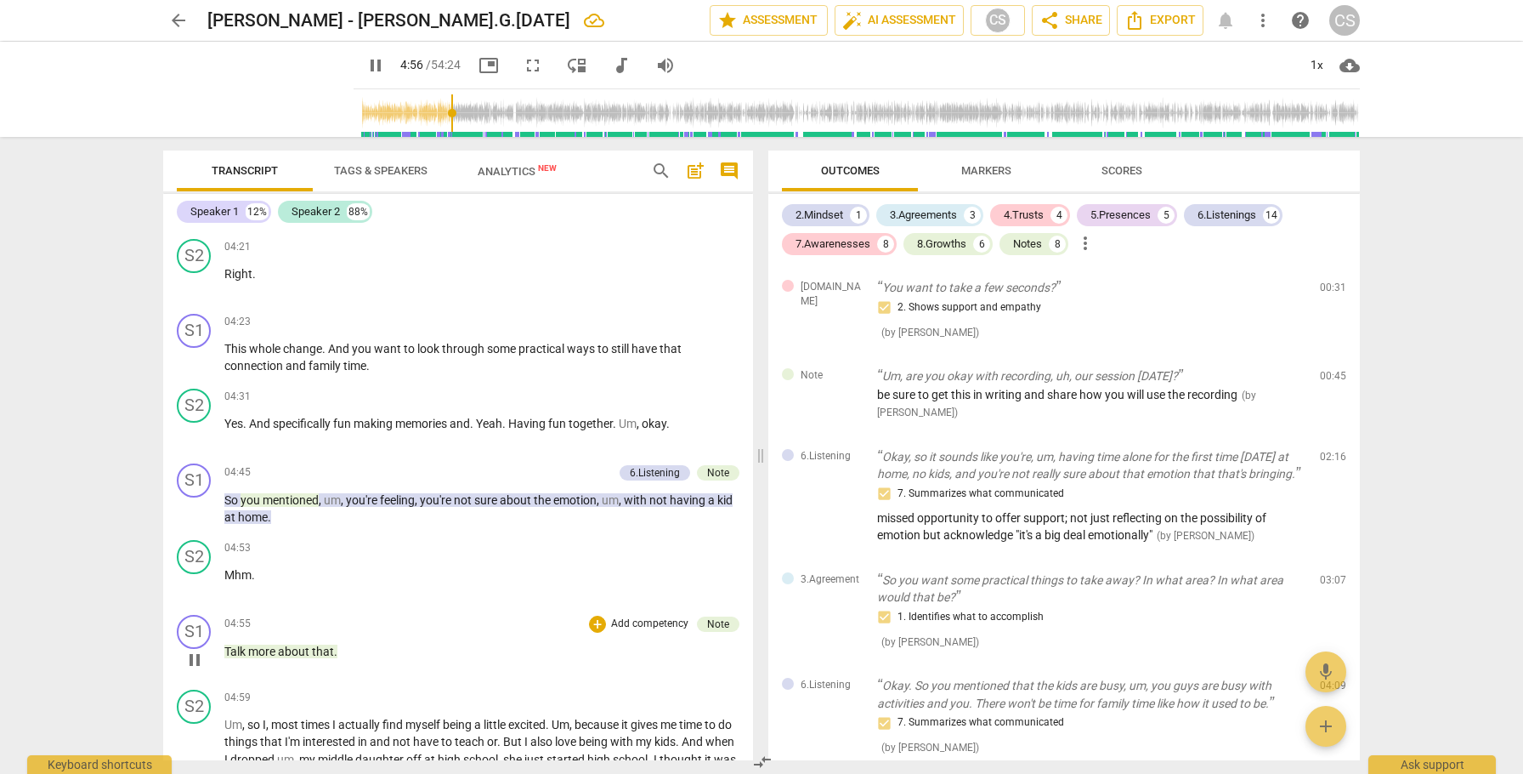
click at [194, 659] on span "pause" at bounding box center [194, 660] width 20 height 20
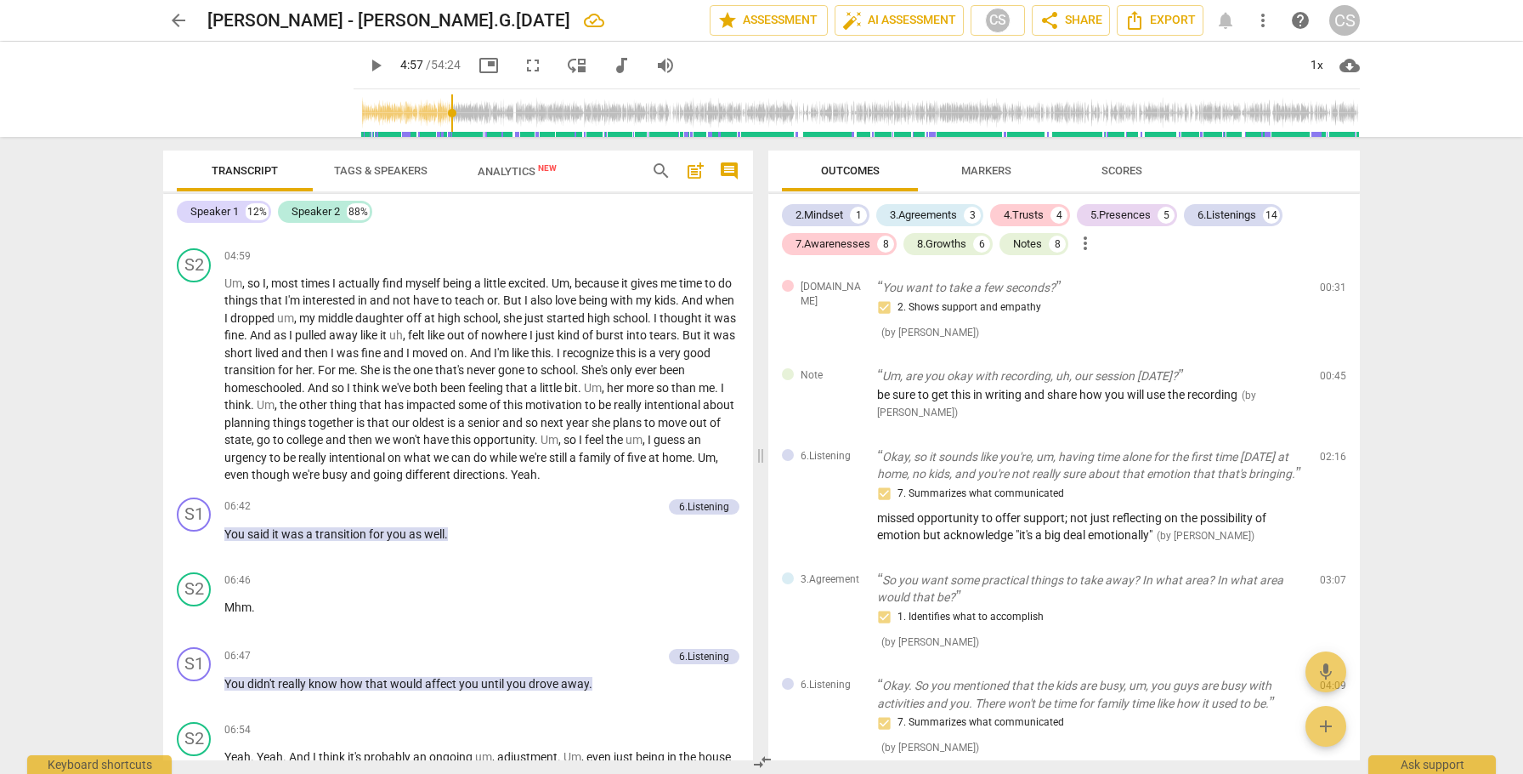
scroll to position [2532, 0]
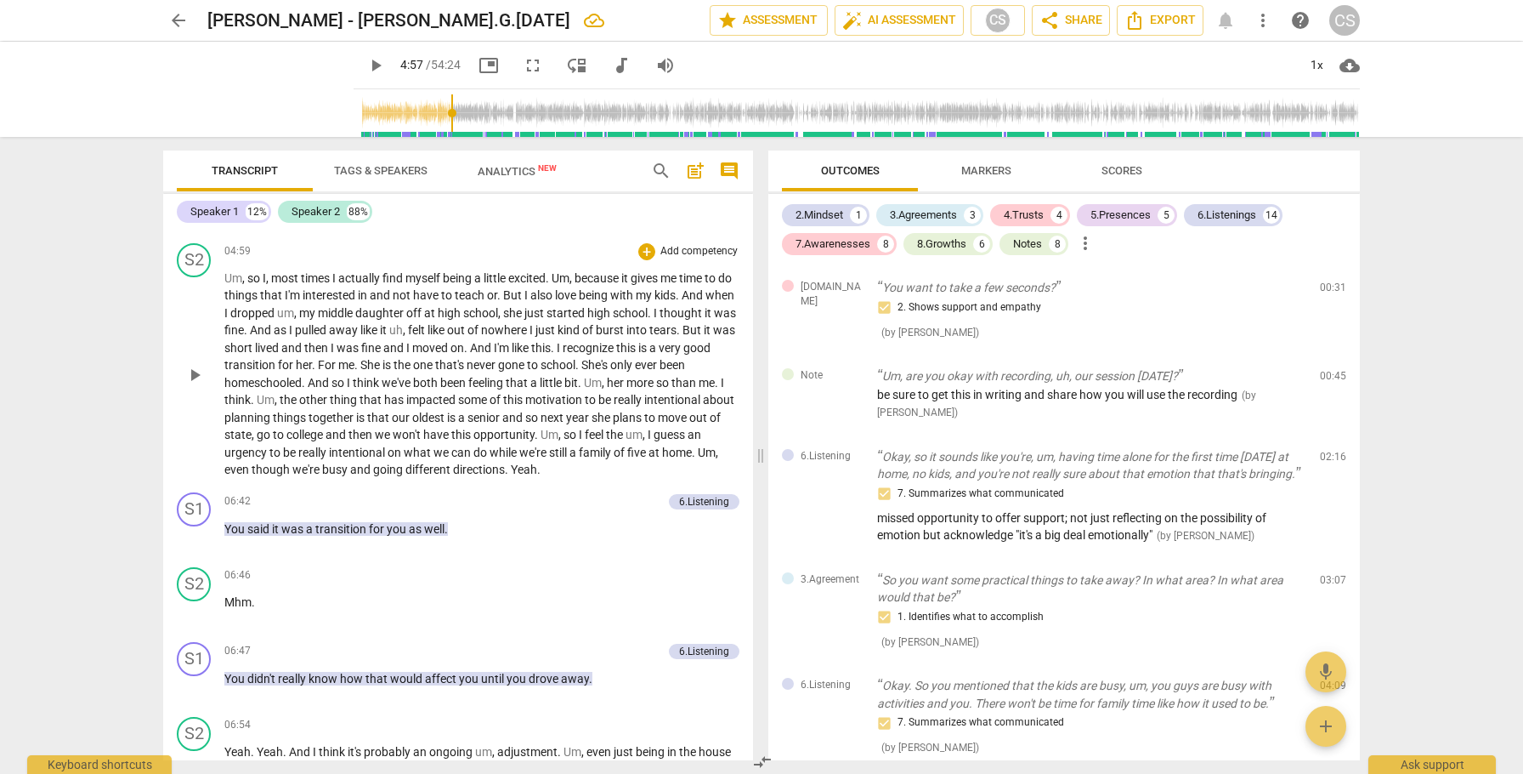
click at [579, 435] on span "so" at bounding box center [571, 435] width 15 height 14
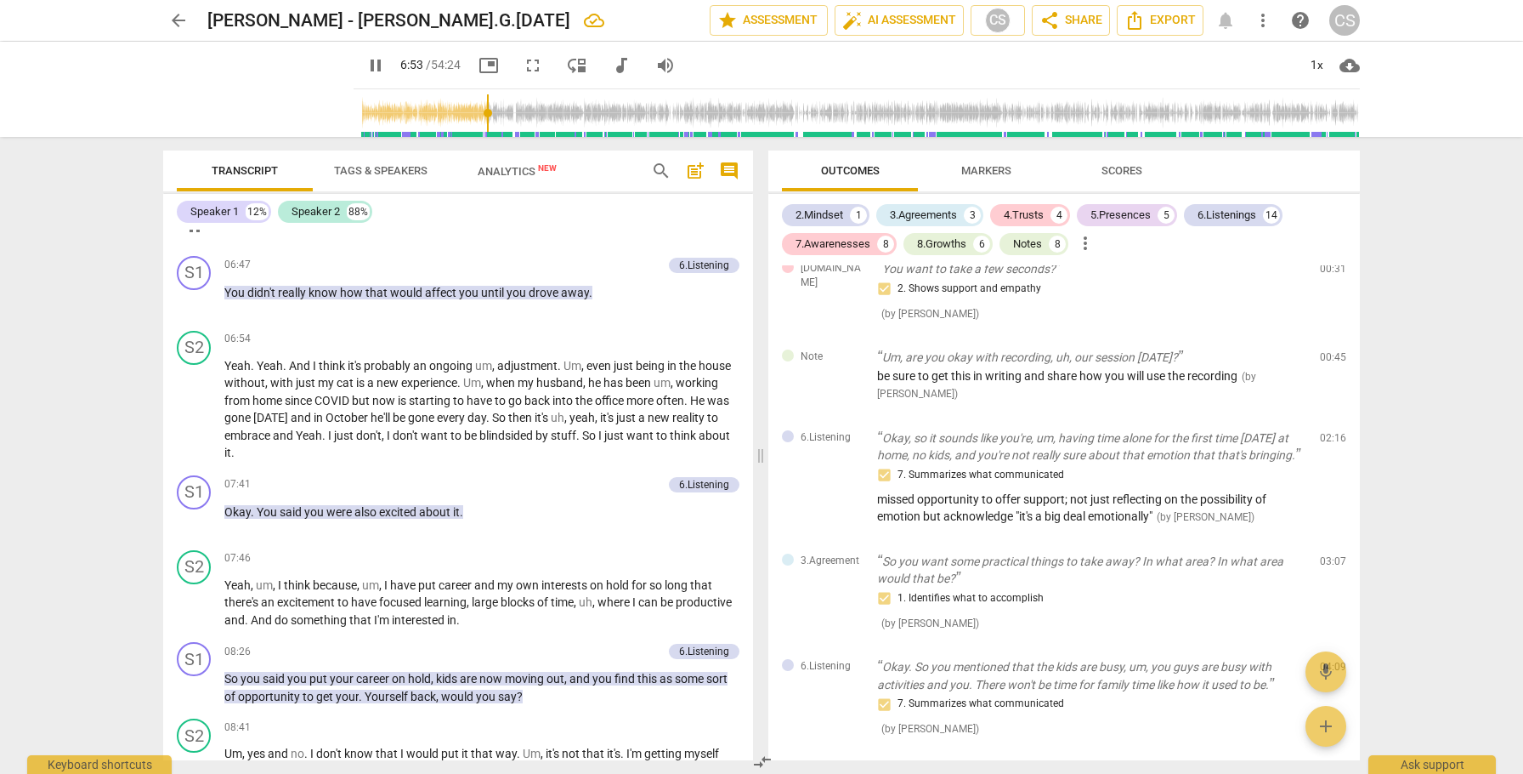
scroll to position [2919, 0]
click at [234, 508] on span "Okay" at bounding box center [237, 511] width 26 height 14
click at [234, 746] on span "Um" at bounding box center [233, 753] width 18 height 14
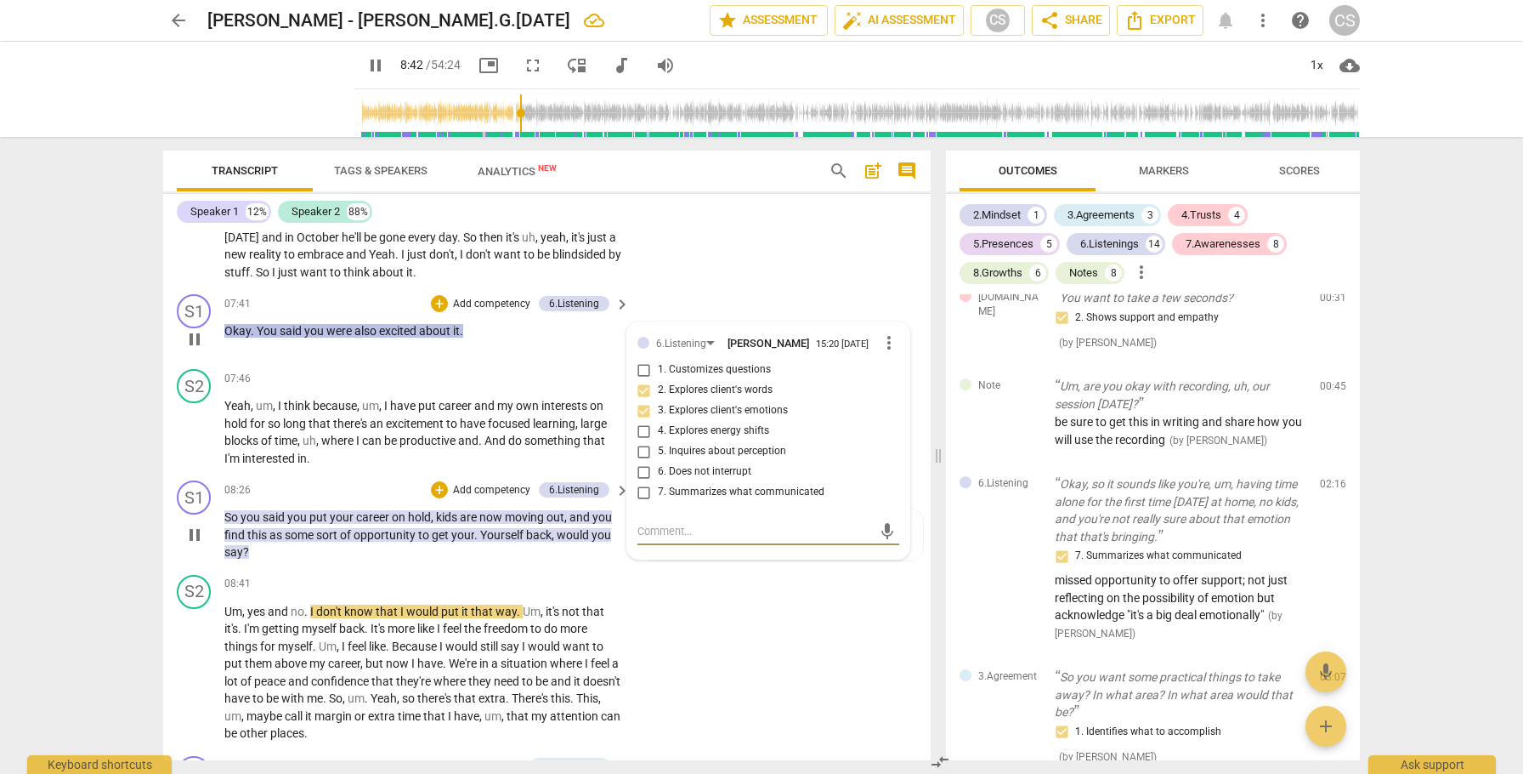
scroll to position [3275, 0]
click at [231, 337] on span "Okay" at bounding box center [237, 330] width 26 height 14
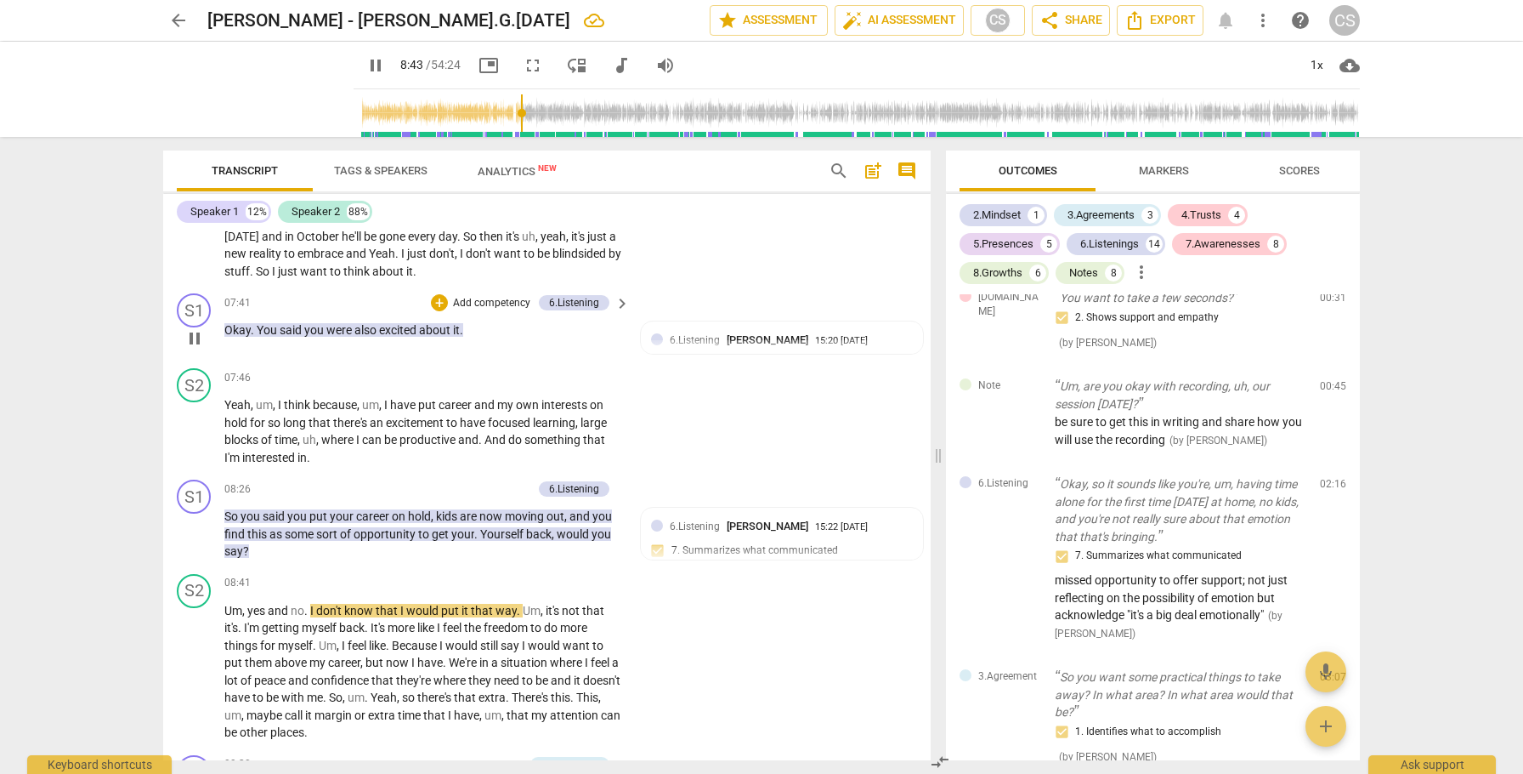
click at [231, 337] on span "Okay" at bounding box center [237, 330] width 26 height 14
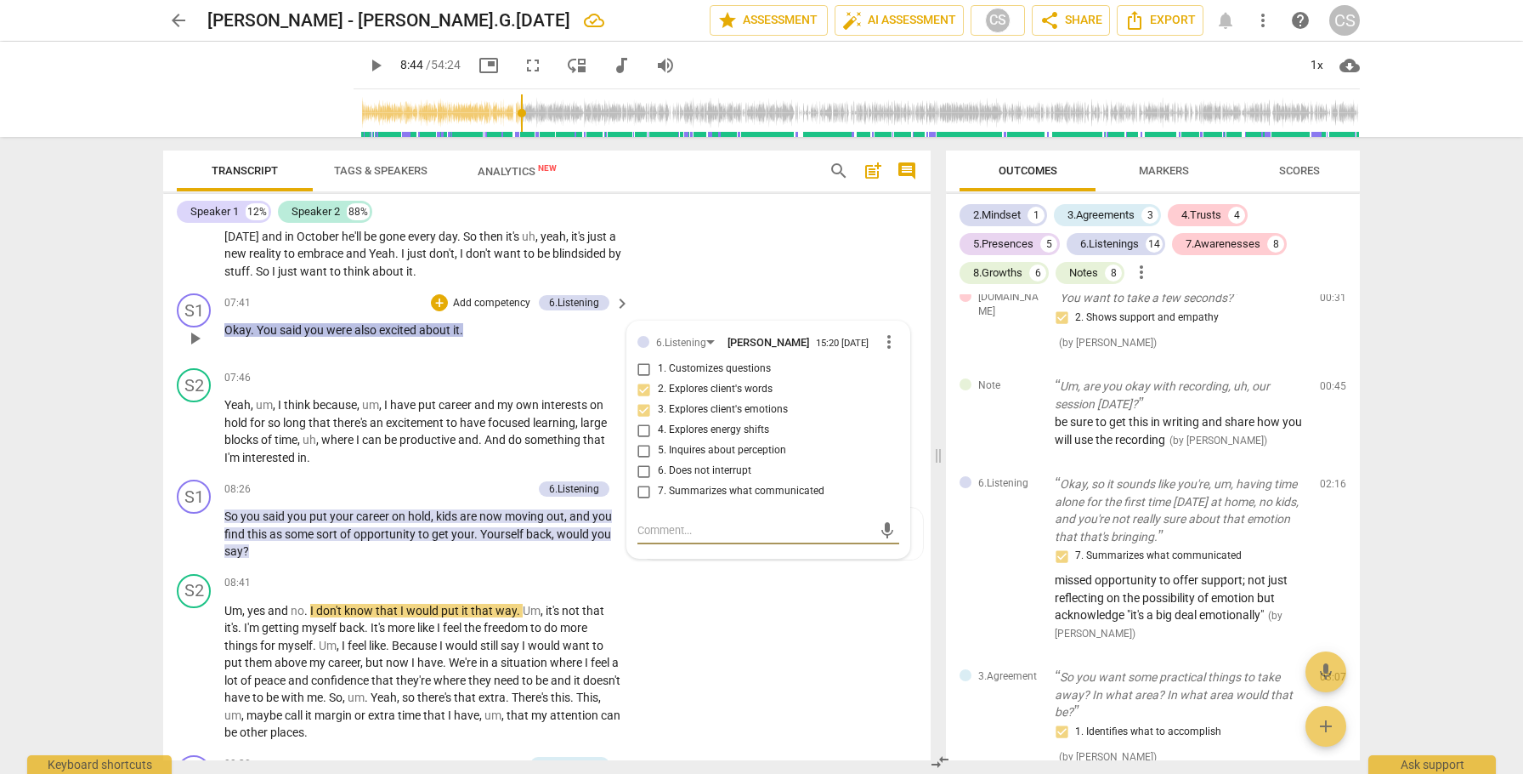
click at [198, 349] on span "play_arrow" at bounding box center [194, 338] width 20 height 20
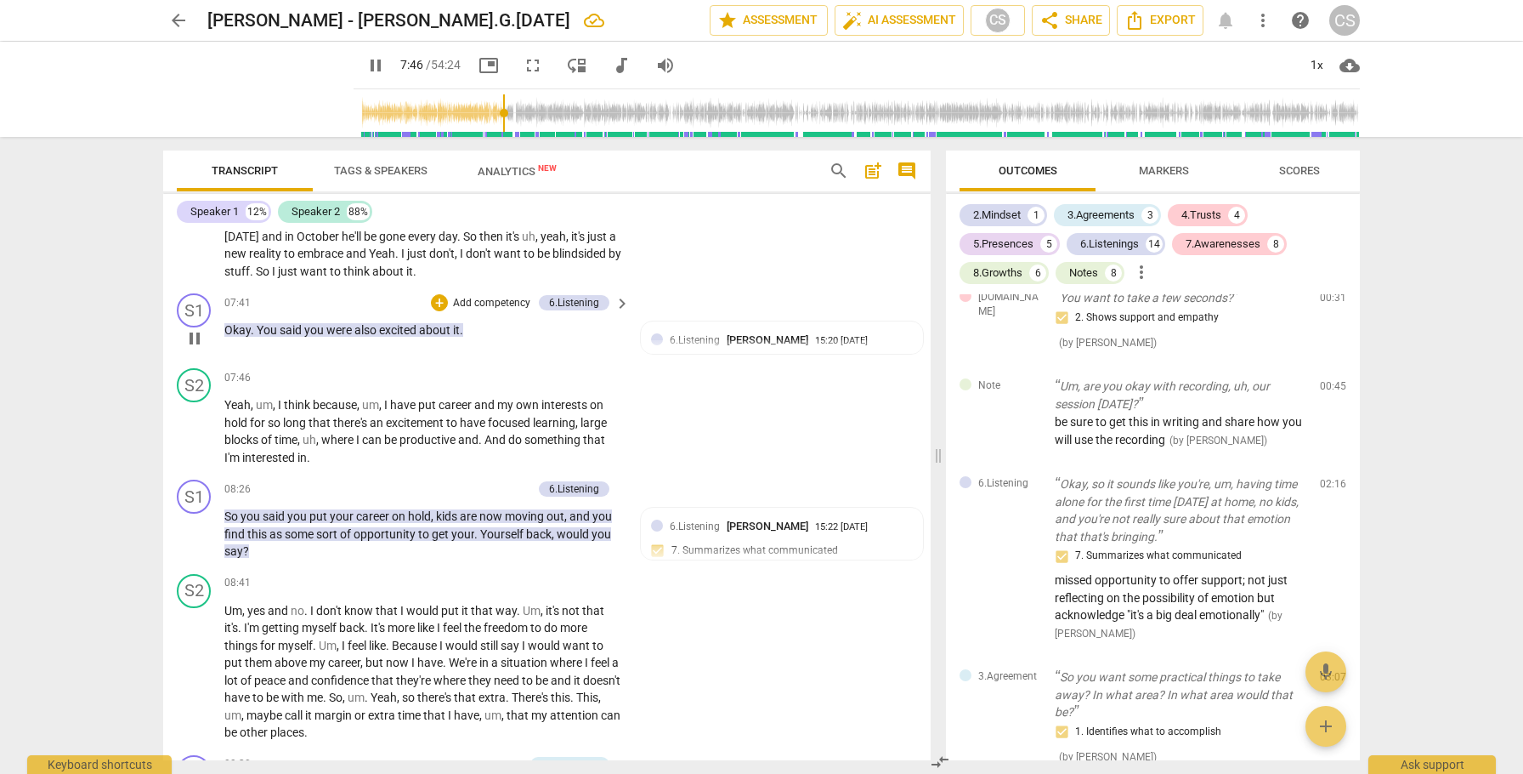
click at [198, 349] on span "pause" at bounding box center [194, 338] width 20 height 20
click at [195, 544] on span "play_arrow" at bounding box center [194, 534] width 20 height 20
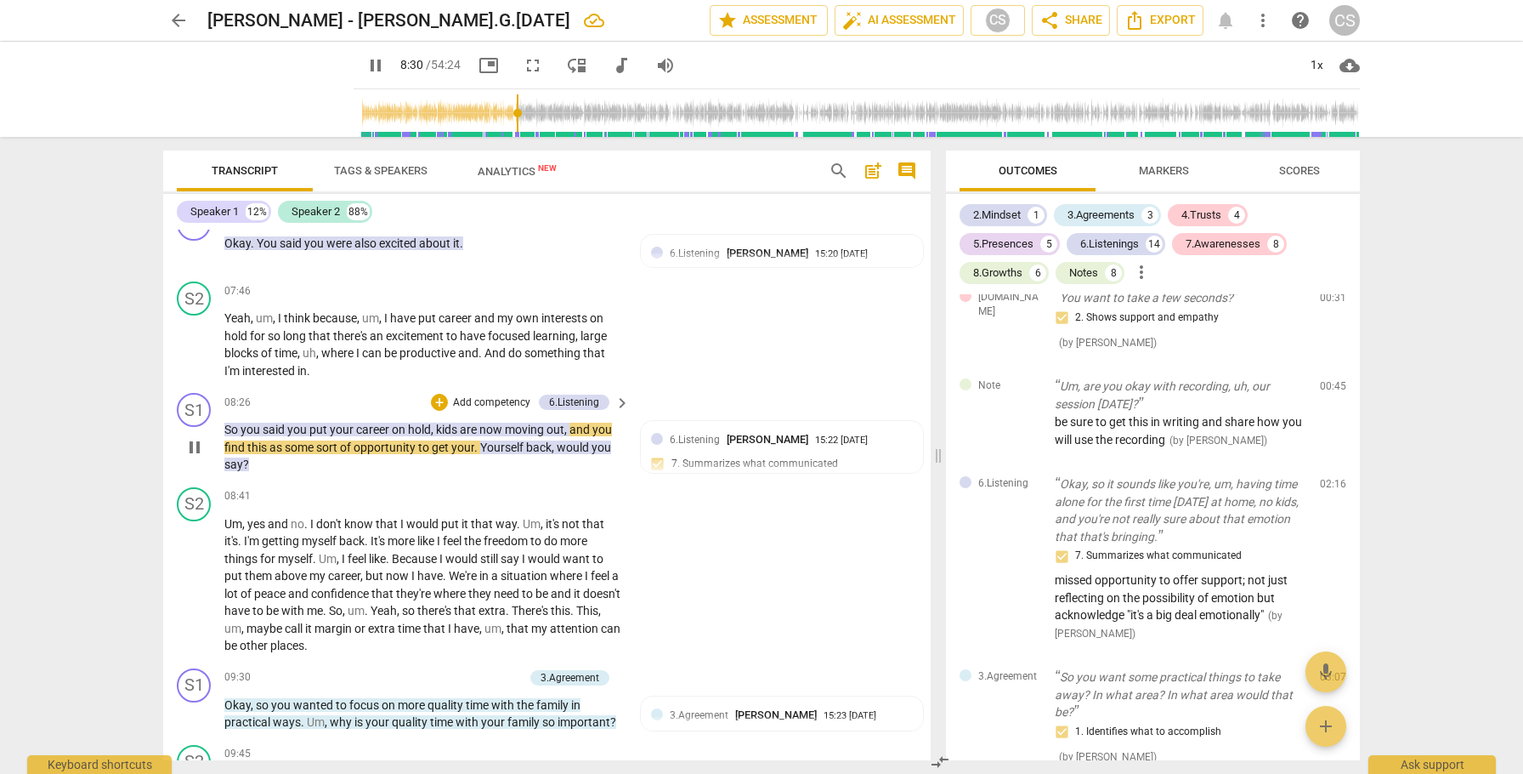
scroll to position [3365, 0]
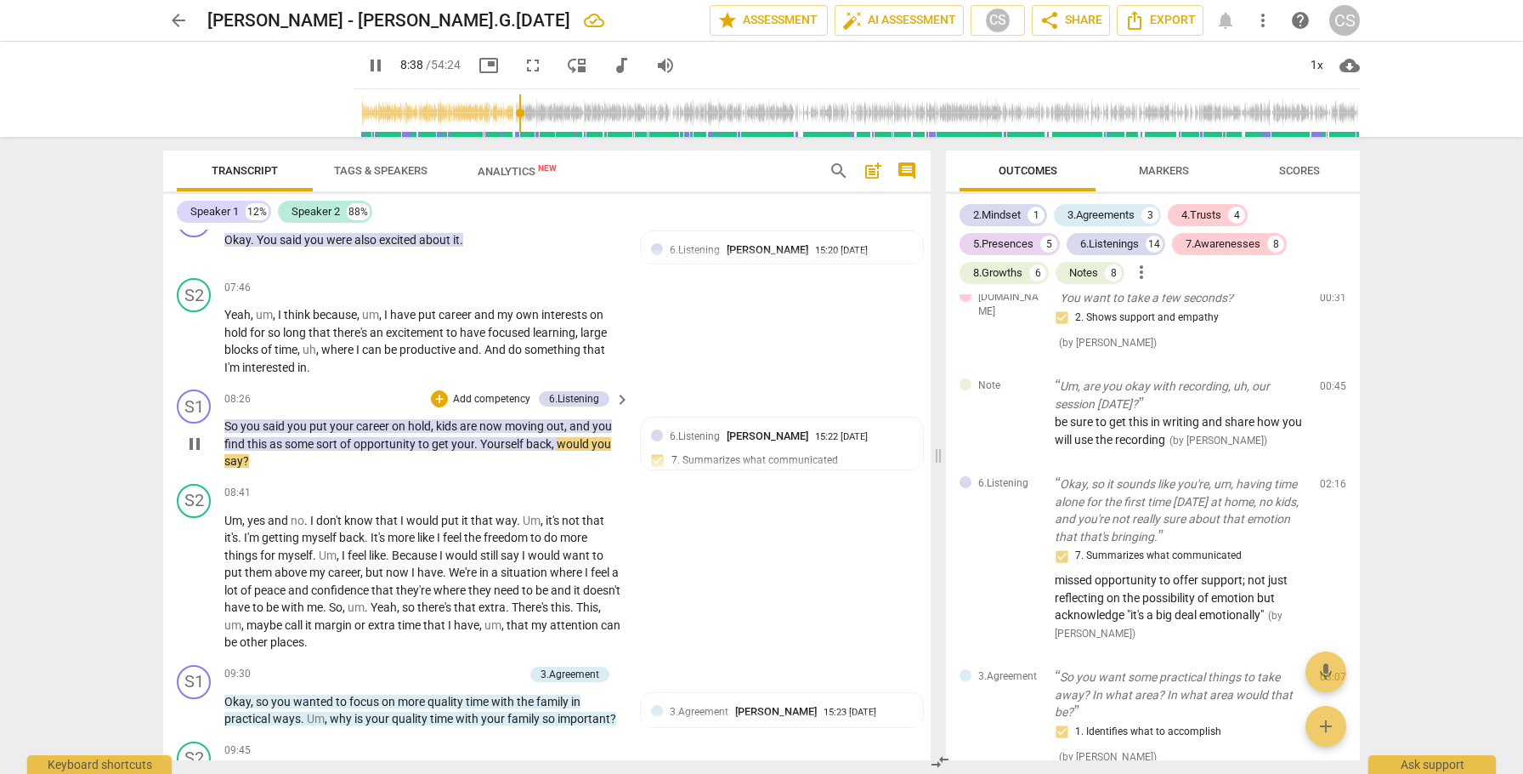
click at [192, 454] on span "pause" at bounding box center [194, 444] width 20 height 20
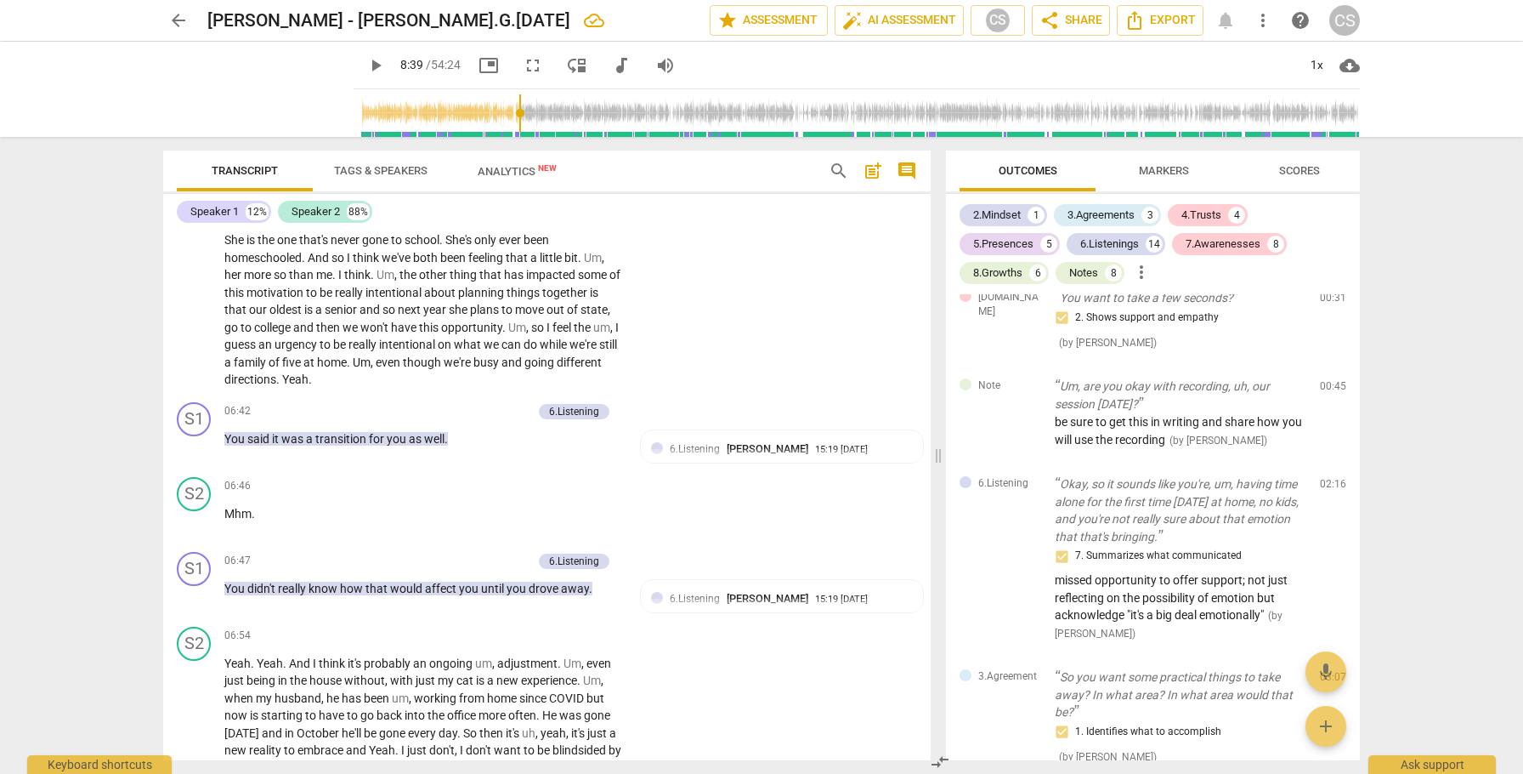
scroll to position [2772, 0]
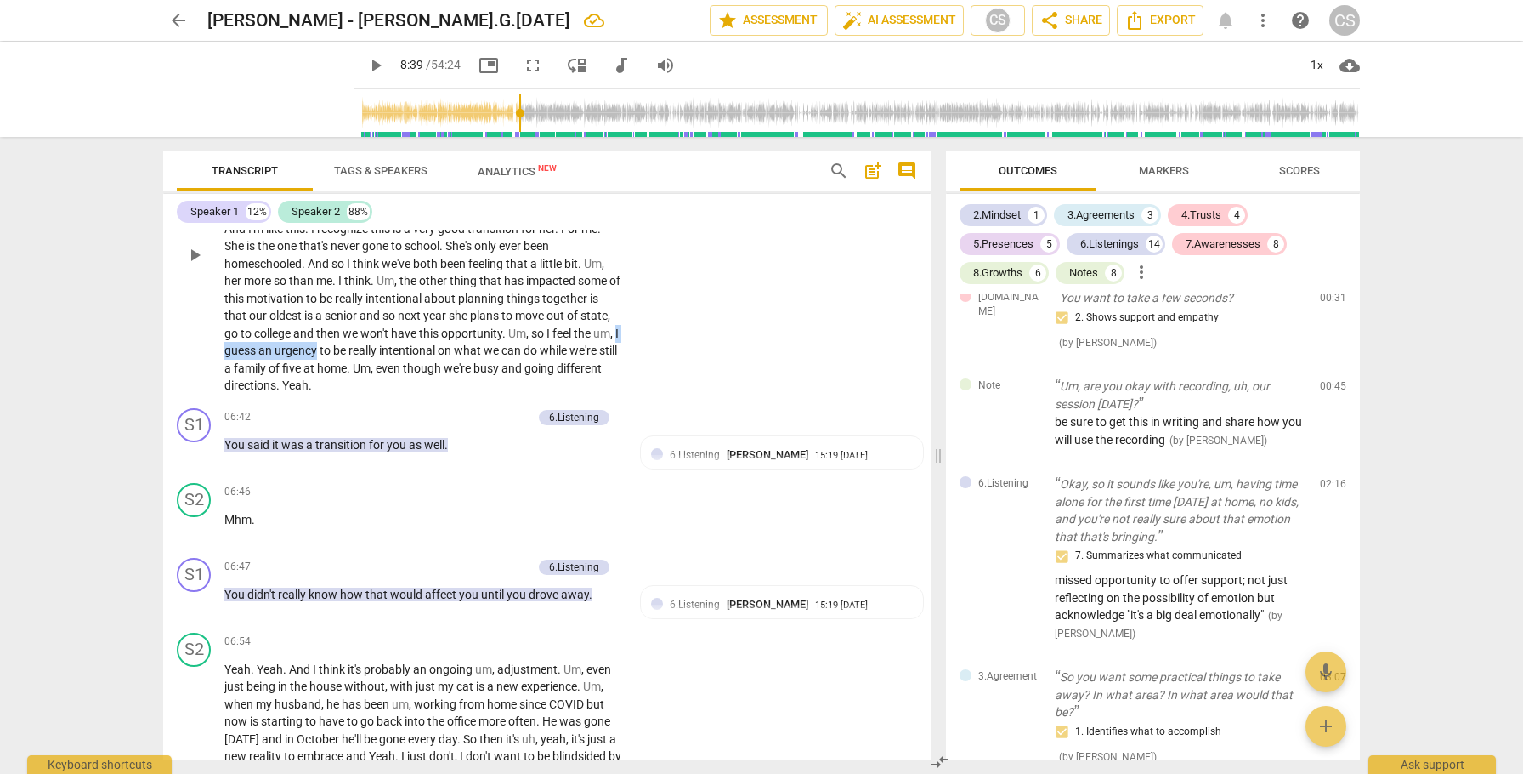
drag, startPoint x: 296, startPoint y: 383, endPoint x: 394, endPoint y: 382, distance: 97.8
click at [394, 382] on p "Um , so I , most times I actually find myself being a little excited . Um , bec…" at bounding box center [422, 255] width 397 height 279
click at [1150, 170] on span "Markers" at bounding box center [1164, 170] width 50 height 13
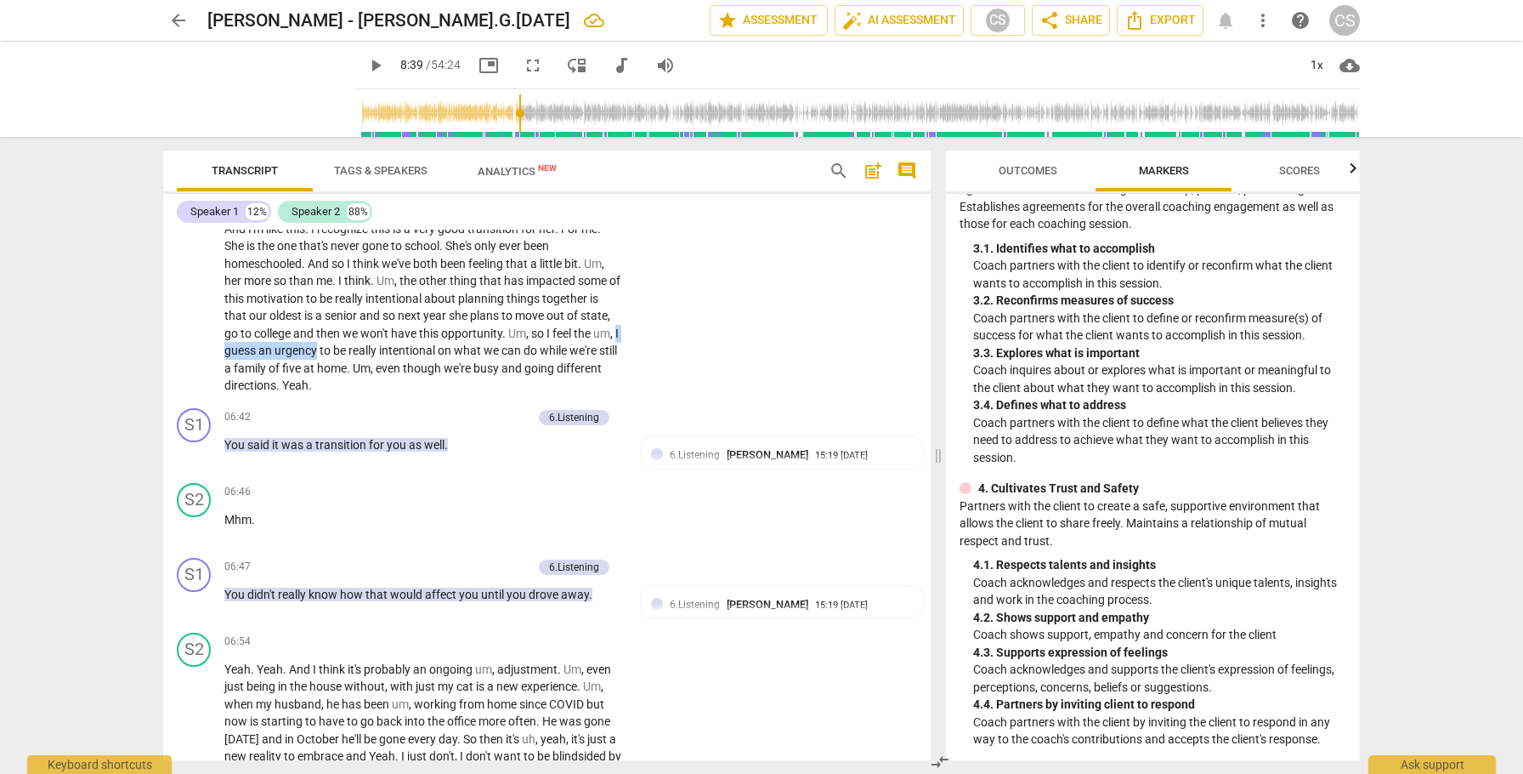
scroll to position [360, 0]
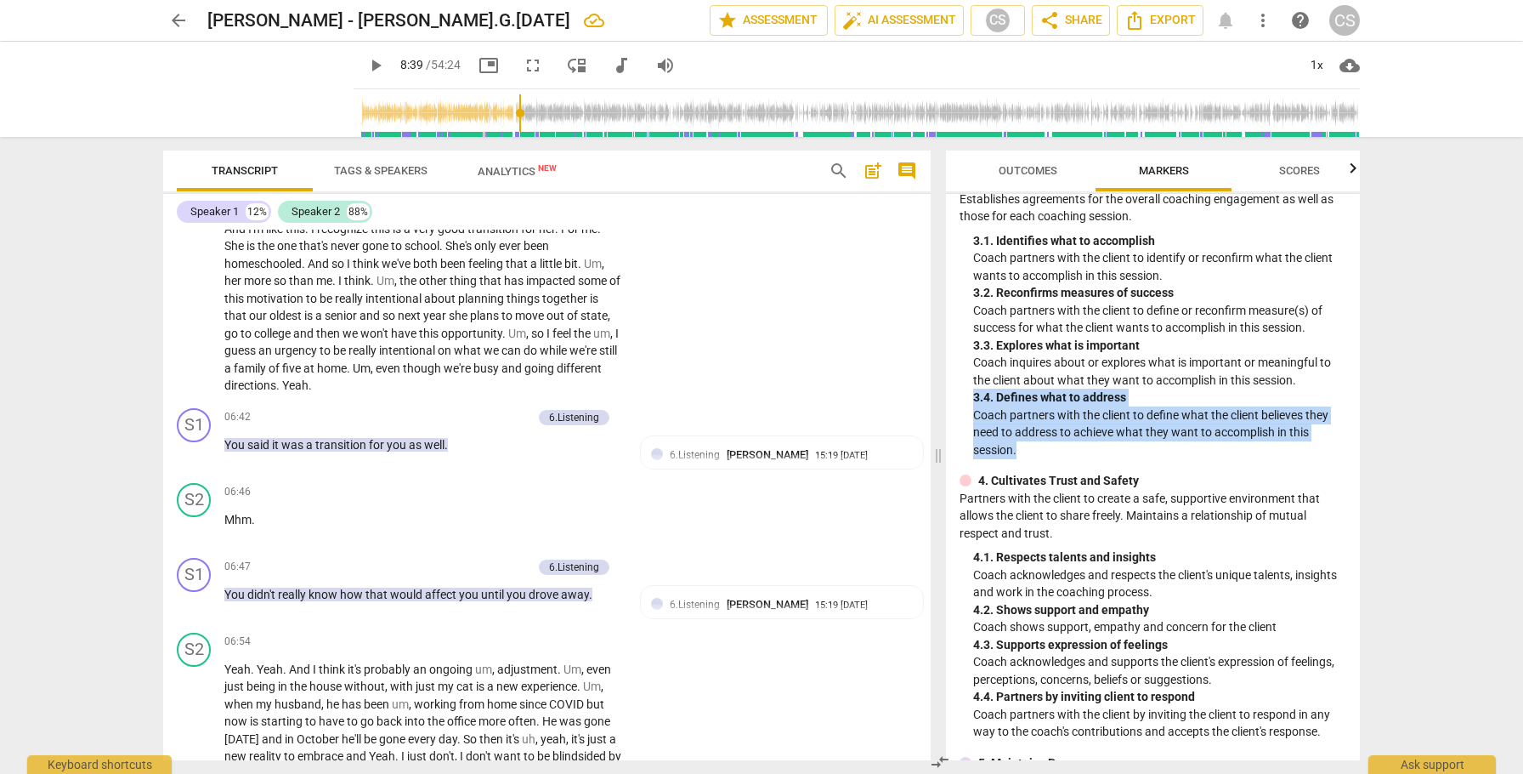
drag, startPoint x: 975, startPoint y: 400, endPoint x: 1021, endPoint y: 453, distance: 70.5
click at [1021, 453] on div "3. 4. Defines what to address Coach partners with the client to define what the…" at bounding box center [1159, 424] width 373 height 70
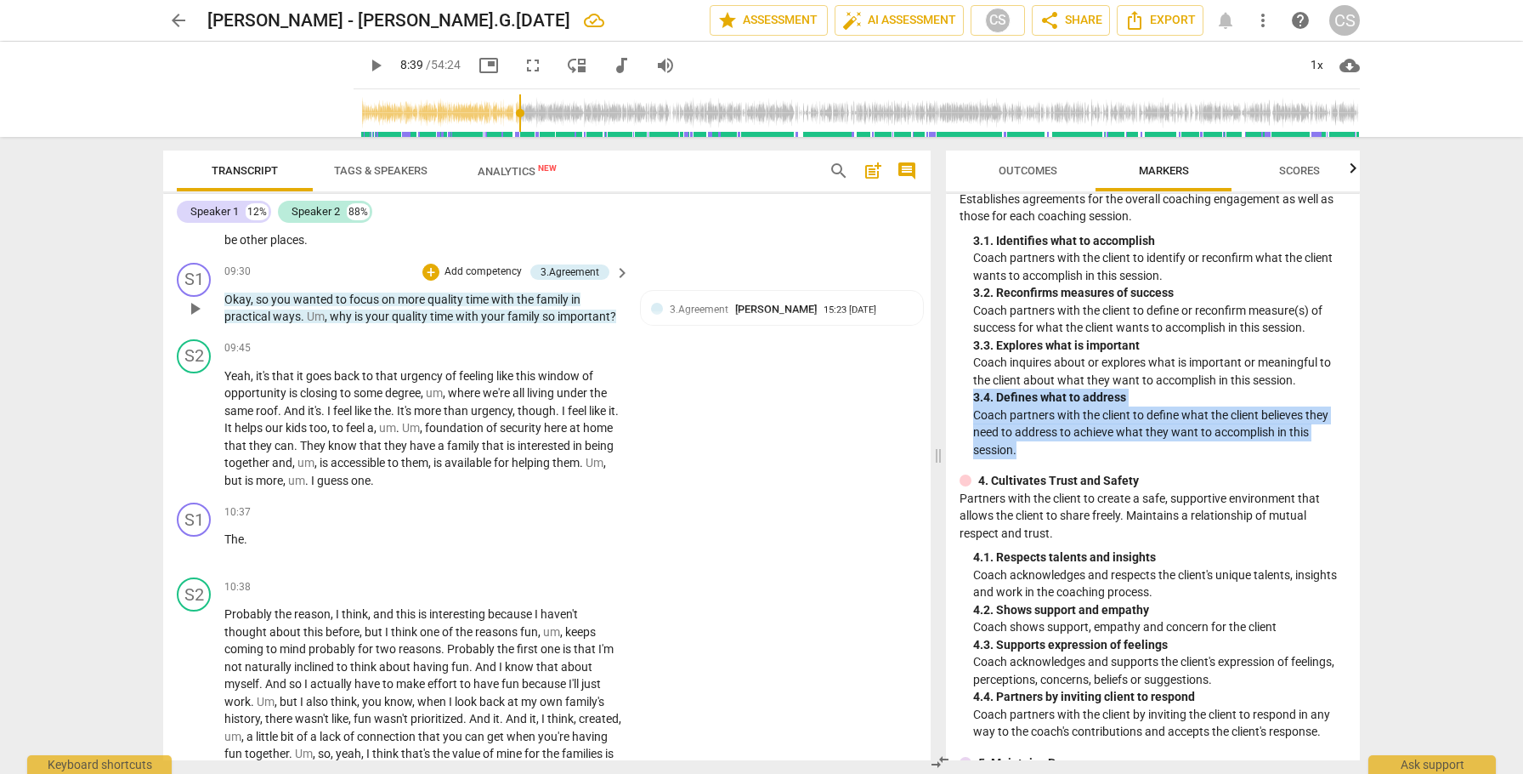
scroll to position [3795, 0]
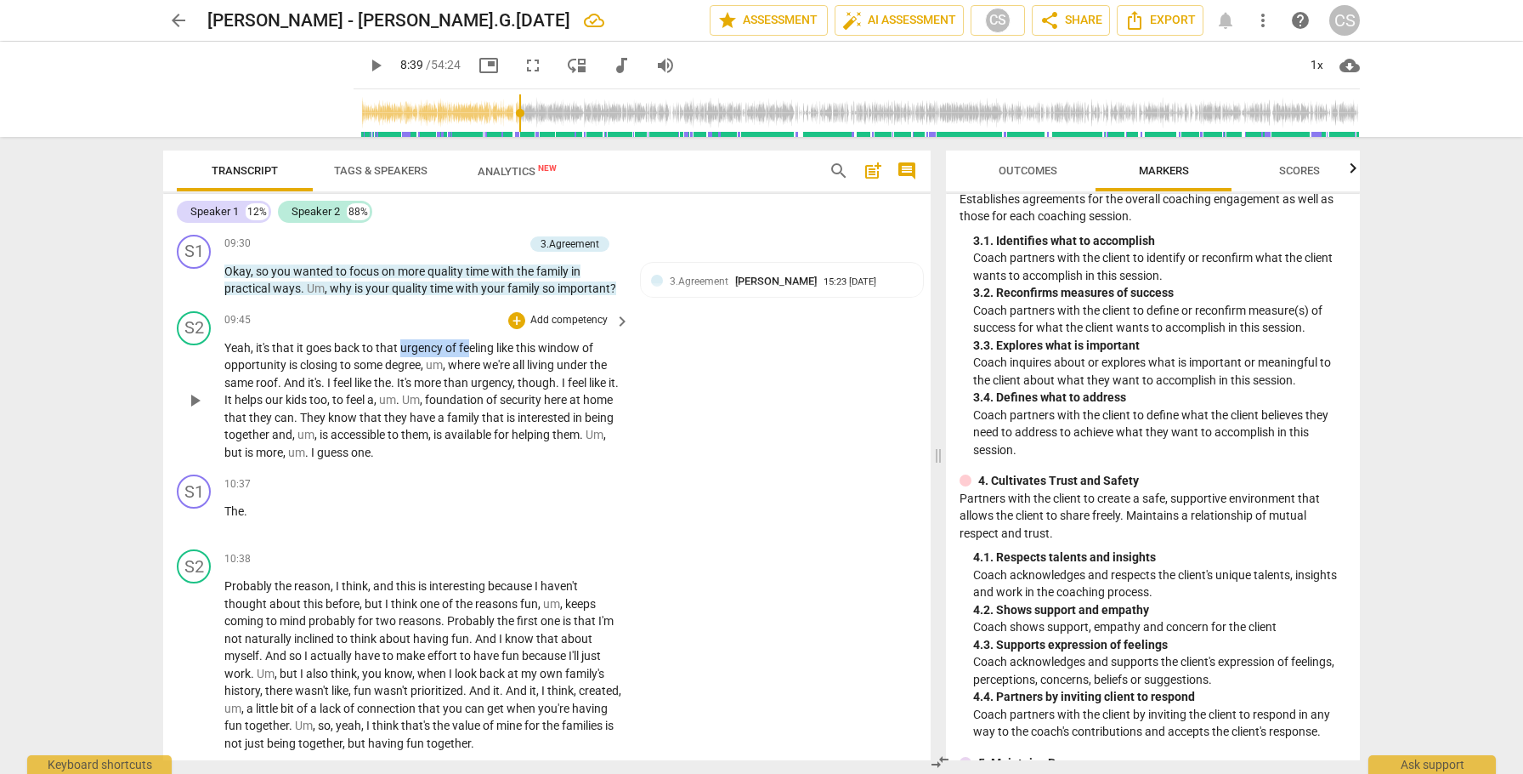
drag, startPoint x: 400, startPoint y: 381, endPoint x: 468, endPoint y: 380, distance: 68.9
click at [468, 380] on p "Yeah , it's that it goes back to that urgency of feeling like this window of op…" at bounding box center [422, 400] width 397 height 122
drag, startPoint x: 543, startPoint y: 383, endPoint x: 425, endPoint y: 396, distance: 119.0
click at [425, 396] on p "Yeah , it's that it goes back to that urgency of feeling like this window of op…" at bounding box center [422, 400] width 397 height 122
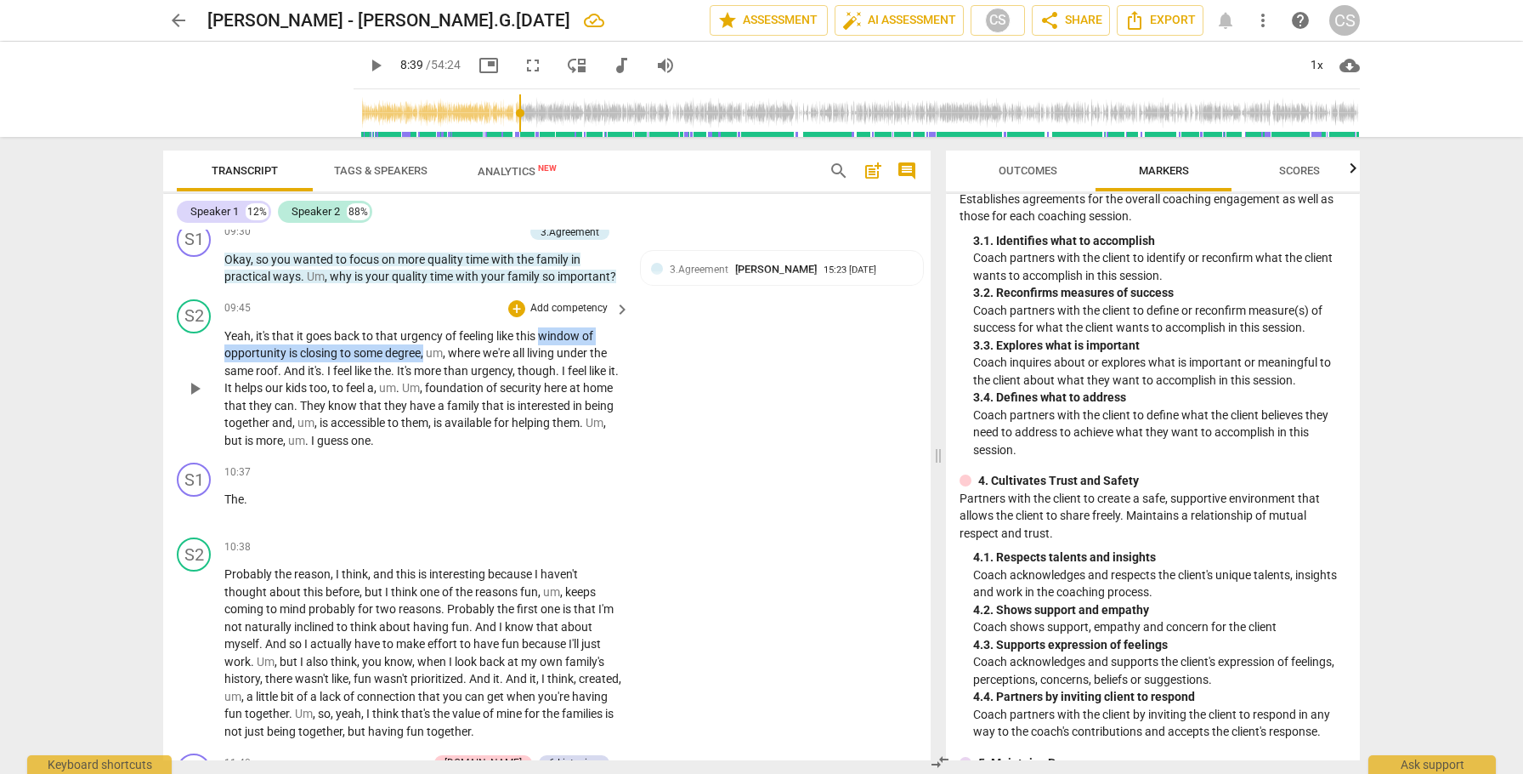
scroll to position [3808, 0]
drag, startPoint x: 476, startPoint y: 402, endPoint x: 522, endPoint y: 401, distance: 45.9
click at [523, 402] on p "Yeah , it's that it goes back to that urgency of feeling like this window of op…" at bounding box center [422, 387] width 397 height 122
click at [559, 381] on icon "button" at bounding box center [561, 378] width 10 height 12
drag, startPoint x: 401, startPoint y: 370, endPoint x: 445, endPoint y: 364, distance: 44.6
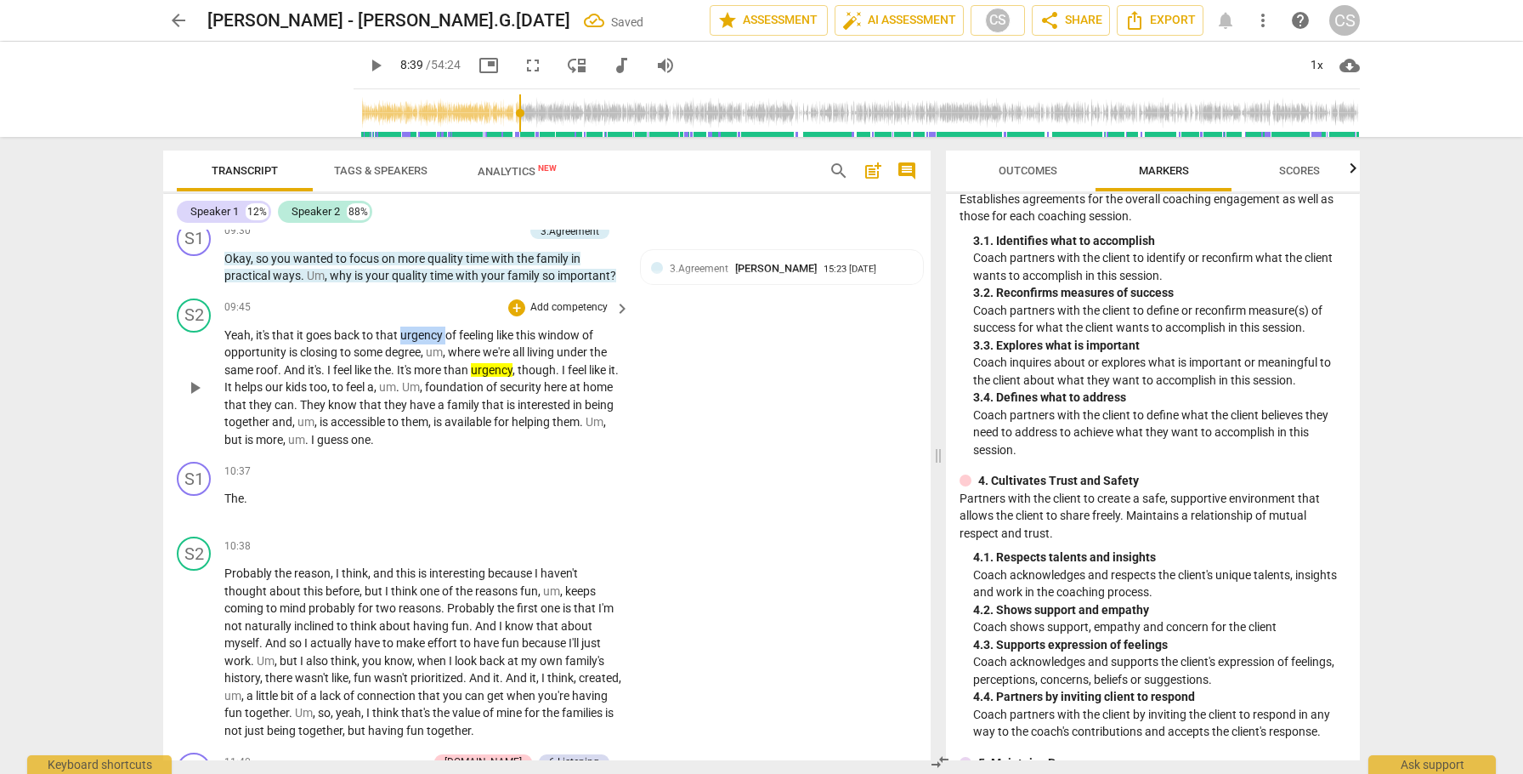
click at [445, 342] on span "urgency" at bounding box center [422, 335] width 45 height 14
click at [486, 341] on icon "button" at bounding box center [484, 344] width 10 height 12
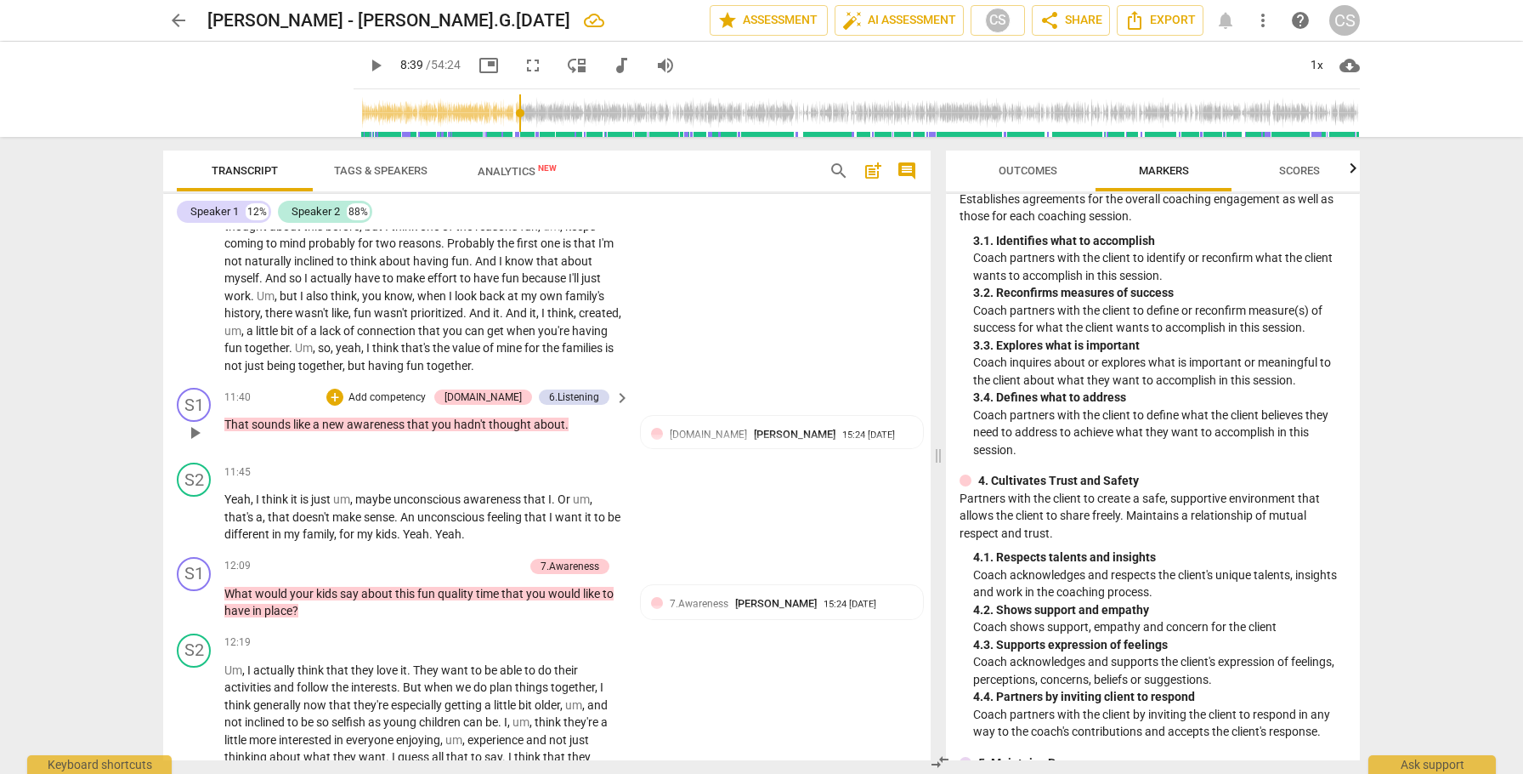
scroll to position [4176, 0]
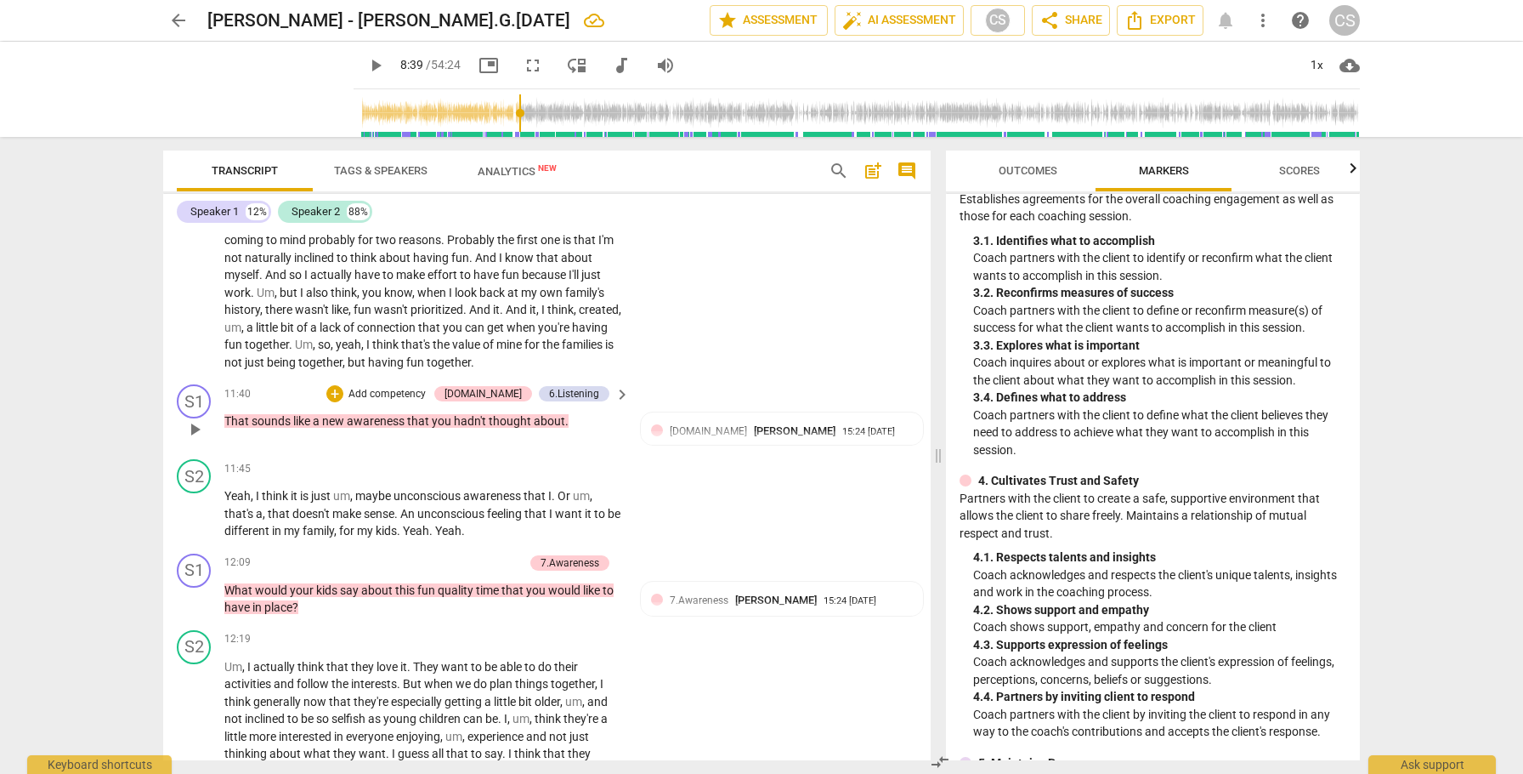
click at [191, 440] on span "play_arrow" at bounding box center [194, 429] width 20 height 20
click at [191, 440] on span "pause" at bounding box center [194, 429] width 20 height 20
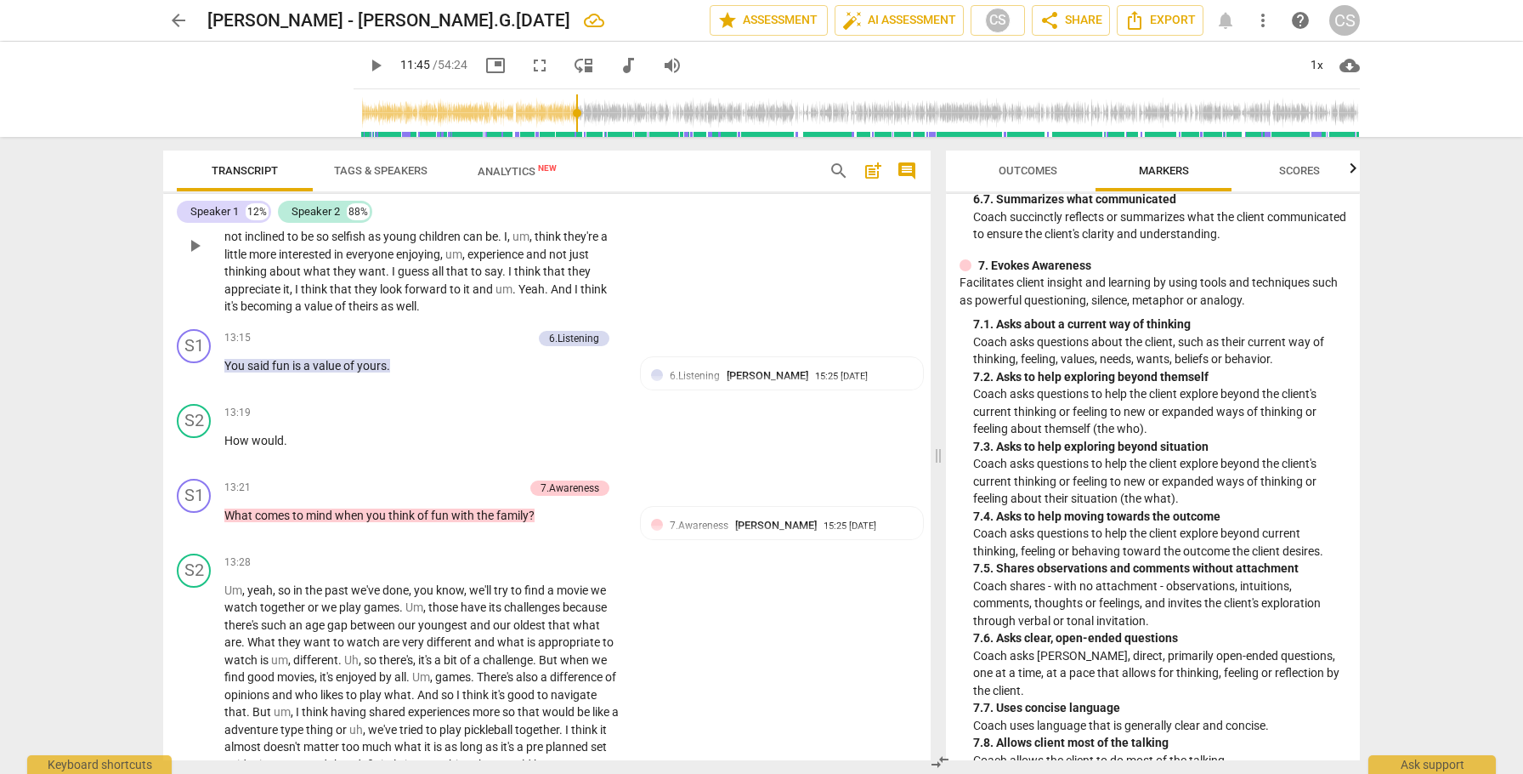
scroll to position [4661, 0]
click at [197, 381] on span "play_arrow" at bounding box center [194, 370] width 20 height 20
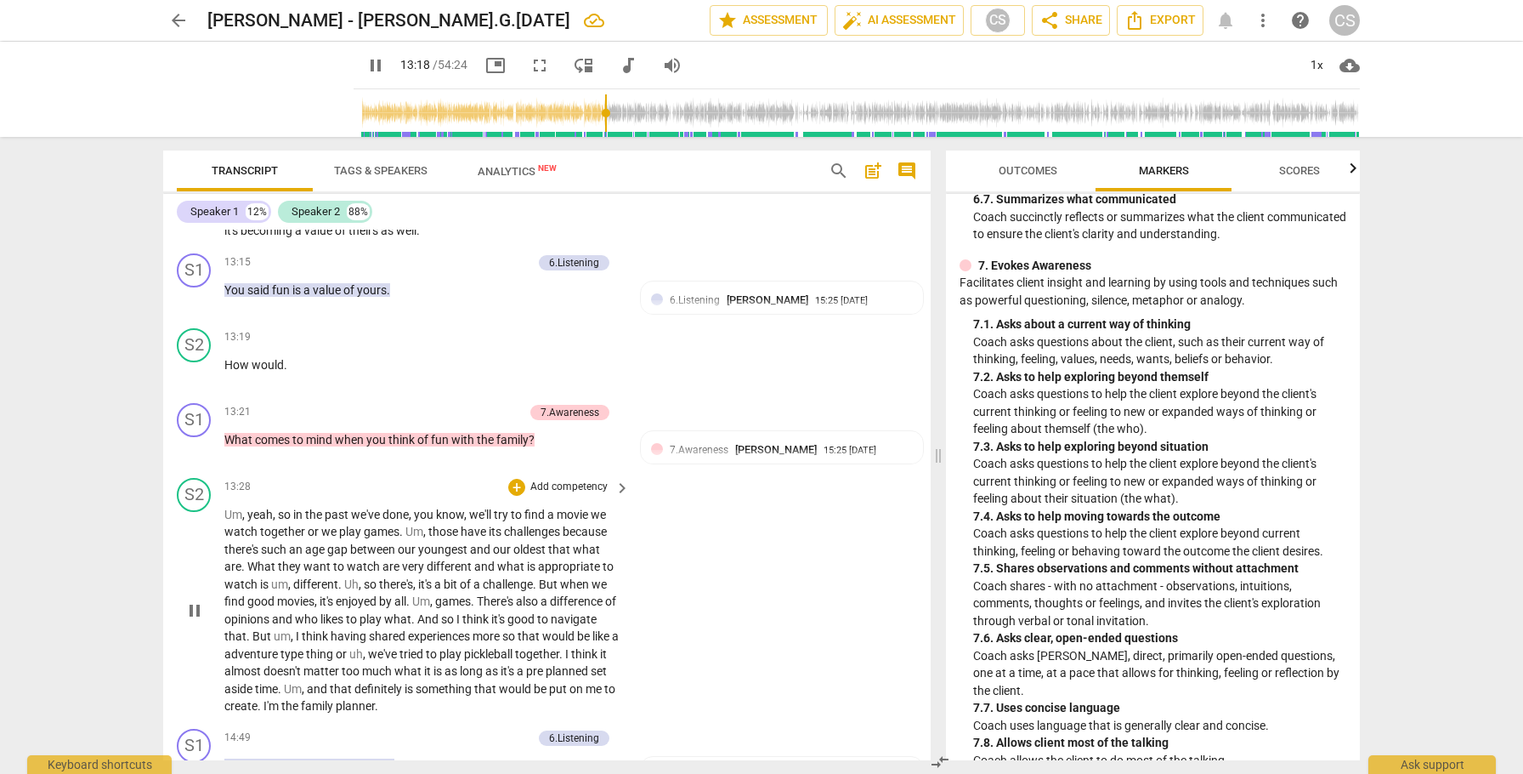
scroll to position [4737, 0]
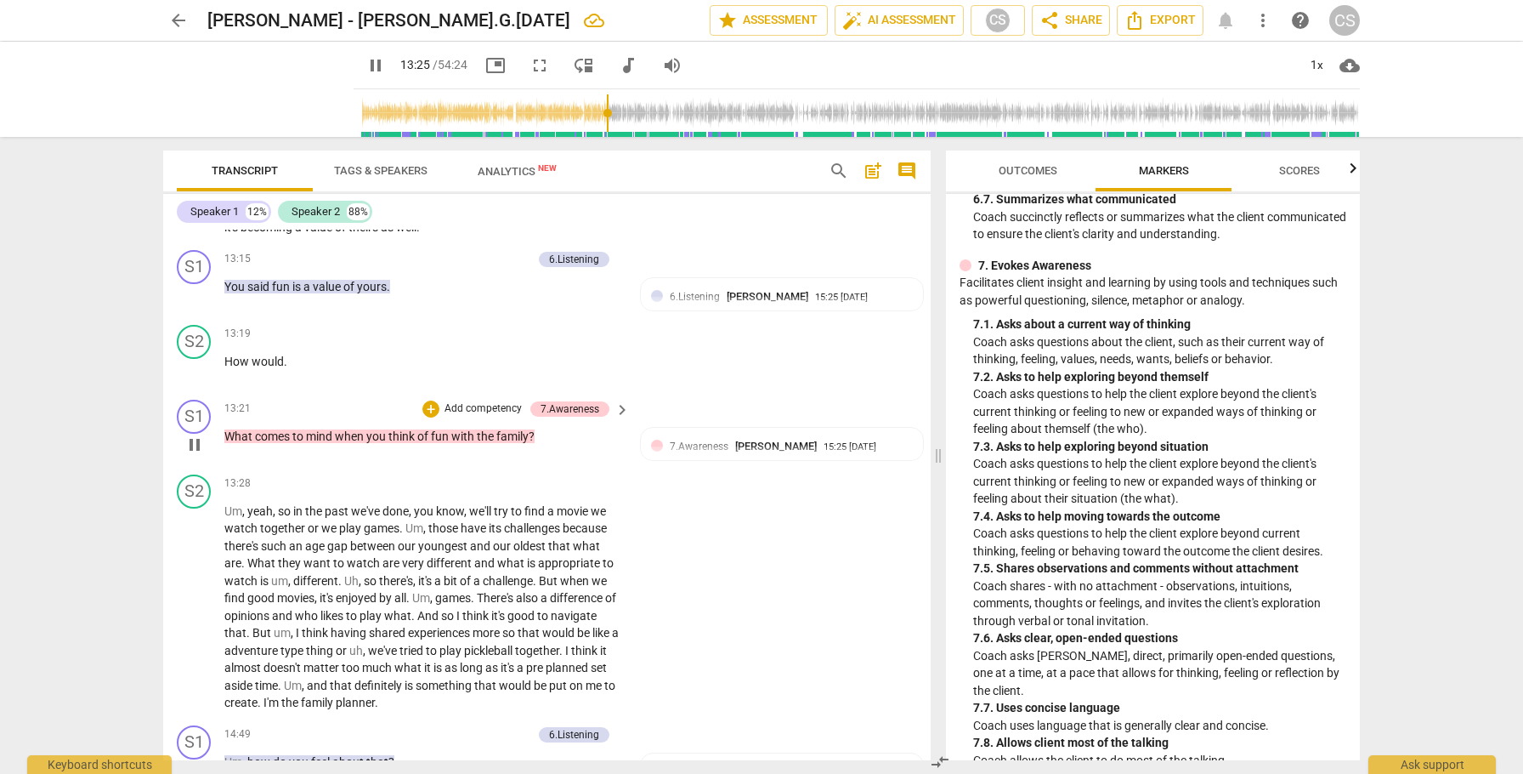
click at [194, 455] on span "pause" at bounding box center [194, 444] width 20 height 20
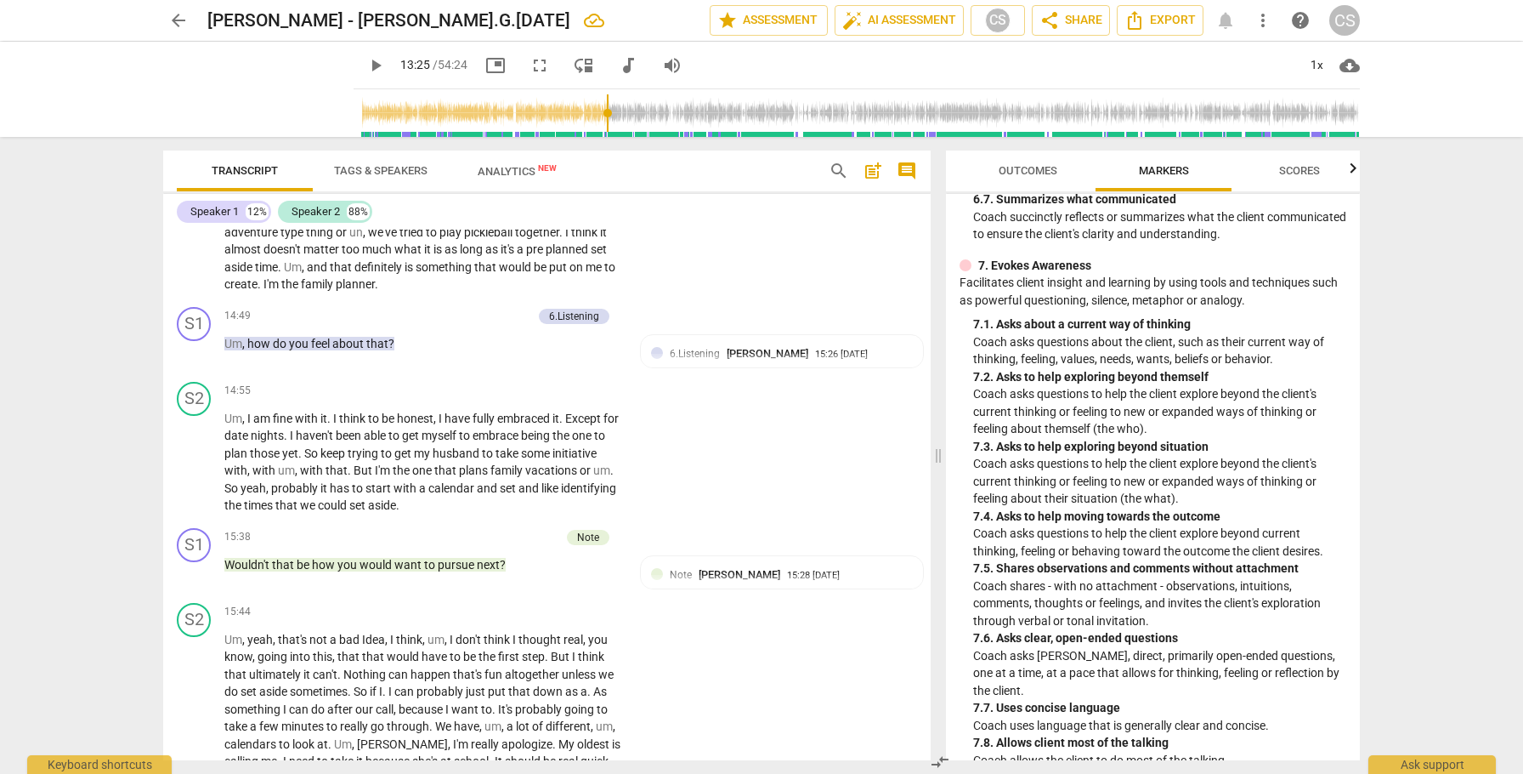
scroll to position [5149, 0]
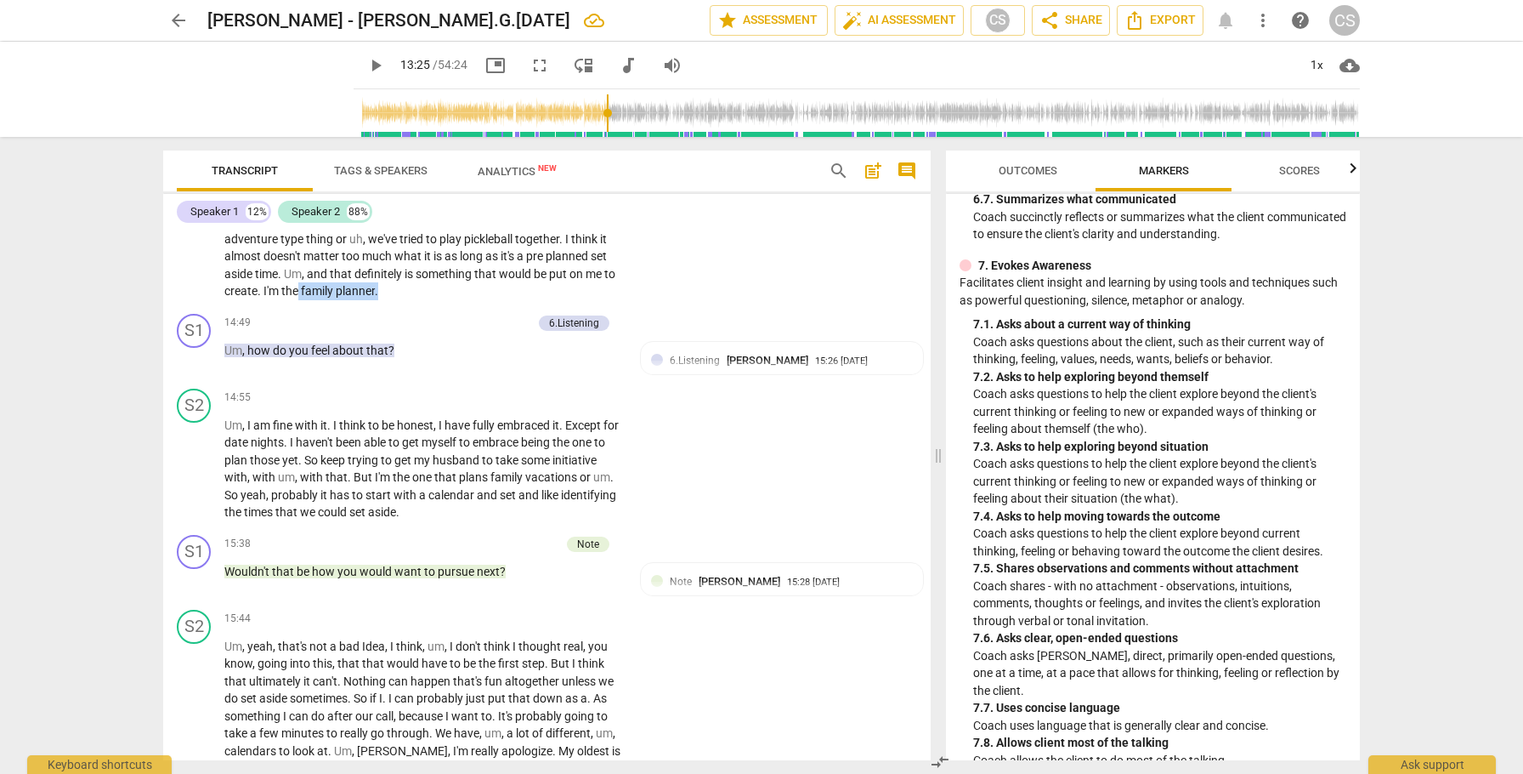
drag, startPoint x: 309, startPoint y: 327, endPoint x: 400, endPoint y: 321, distance: 91.2
click at [400, 300] on p "Um , yeah , so in the past we've done , you know , we'll try to find a movie we…" at bounding box center [422, 195] width 397 height 209
click at [434, 372] on div "14:49 + Add competency 6.Listening keyboard_arrow_right Um , how do you feel ab…" at bounding box center [427, 344] width 407 height 61
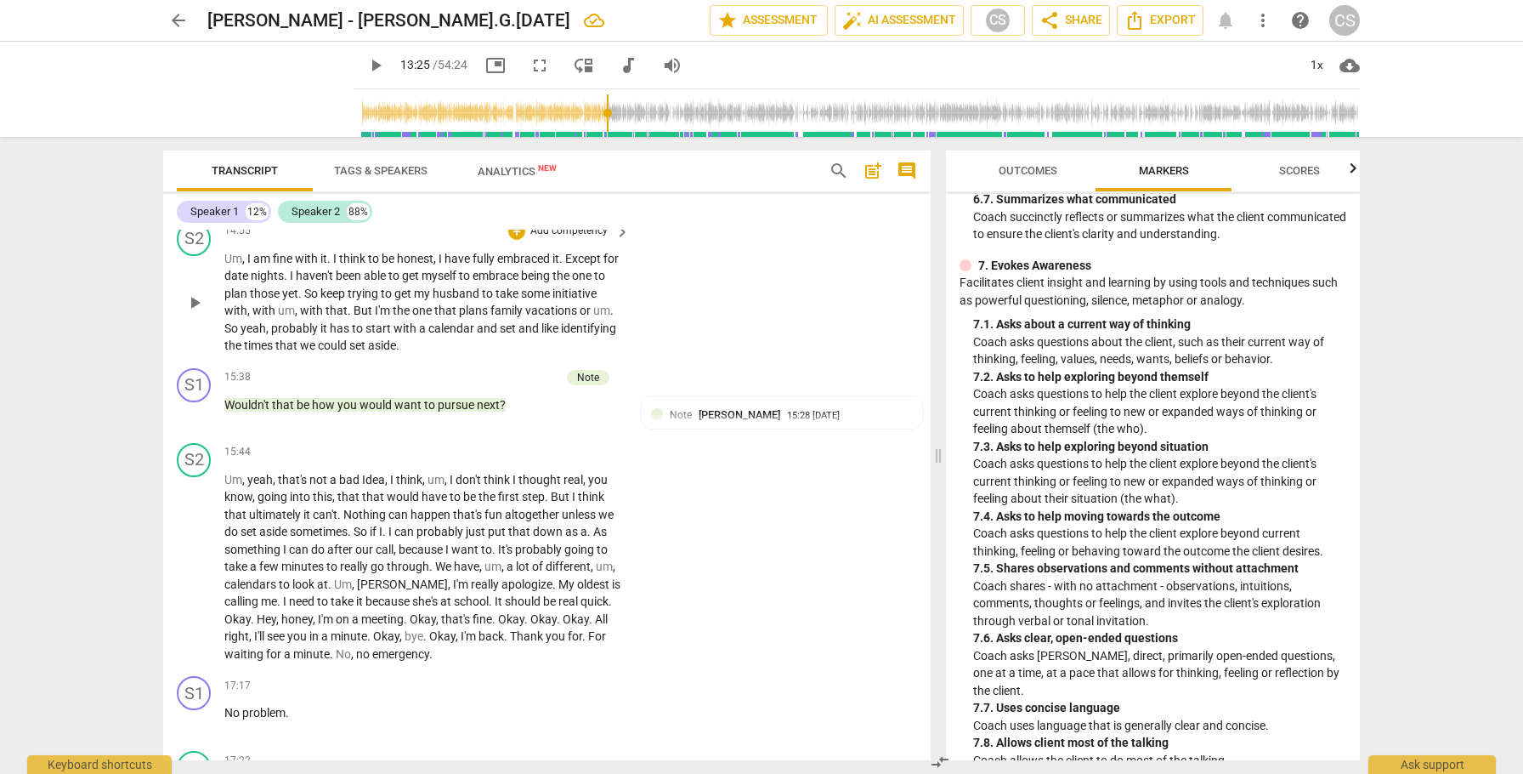
scroll to position [5302, 0]
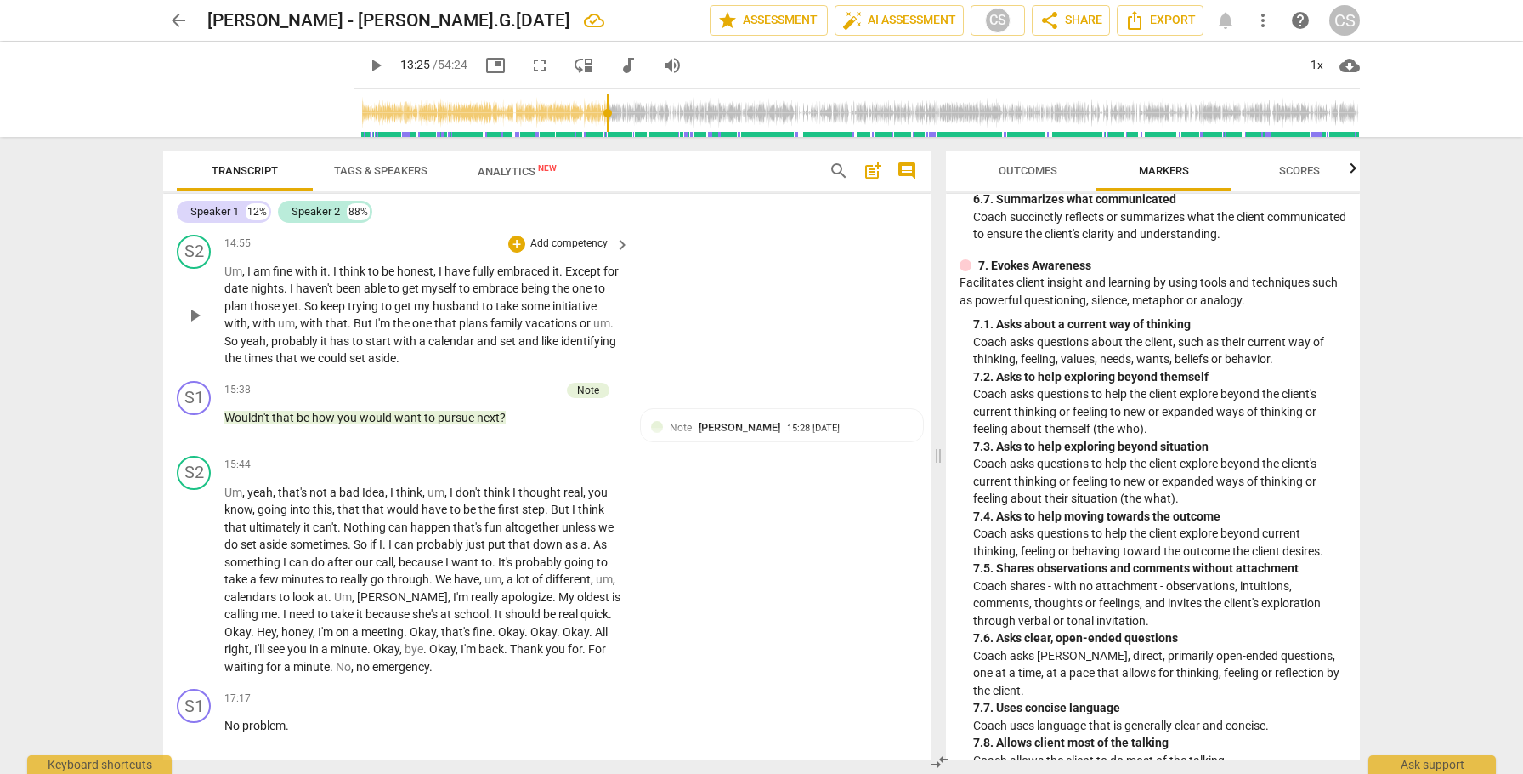
click at [230, 348] on span "So" at bounding box center [232, 341] width 16 height 14
click at [195, 436] on span "pause" at bounding box center [194, 426] width 20 height 20
type input "941"
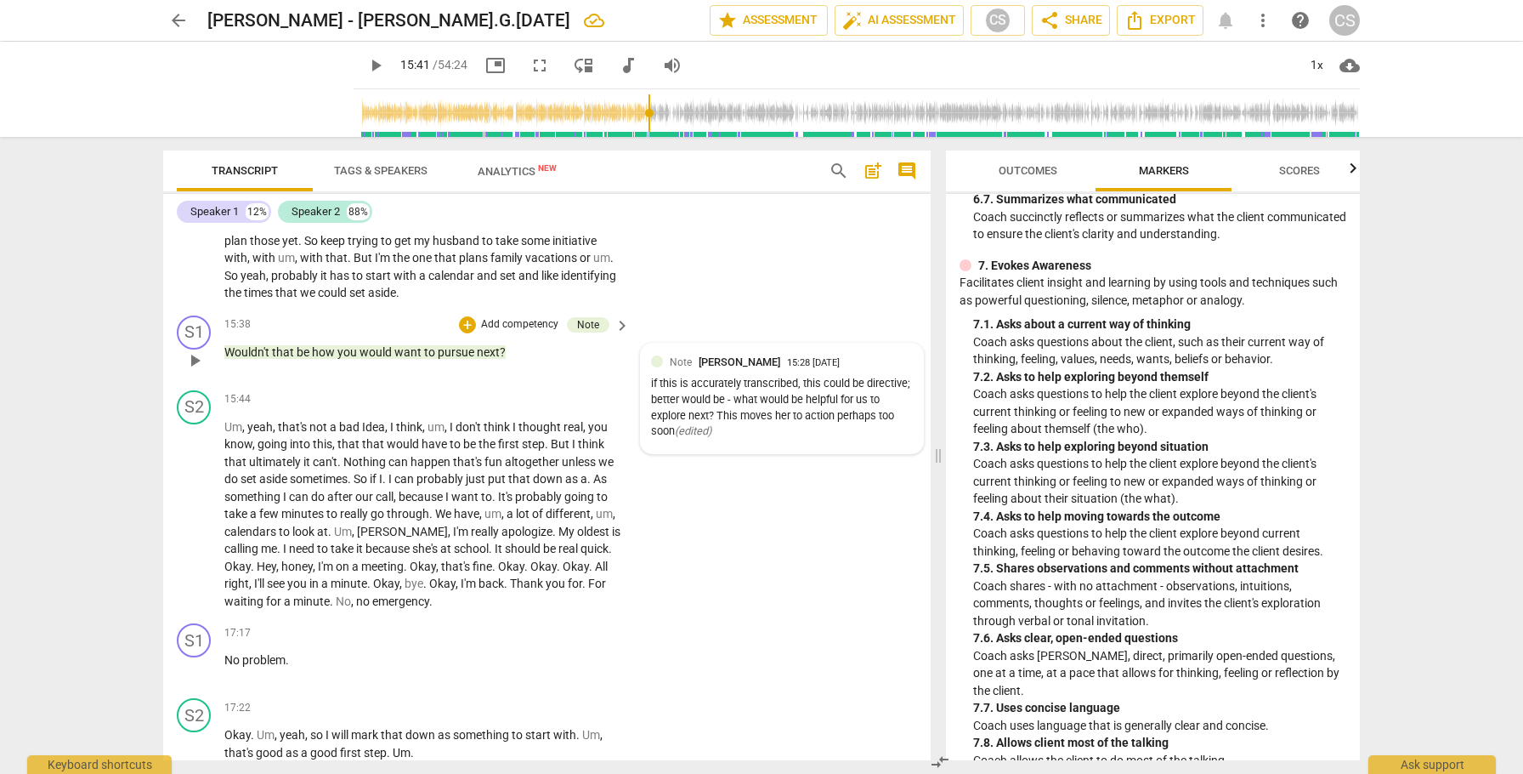
scroll to position [5371, 0]
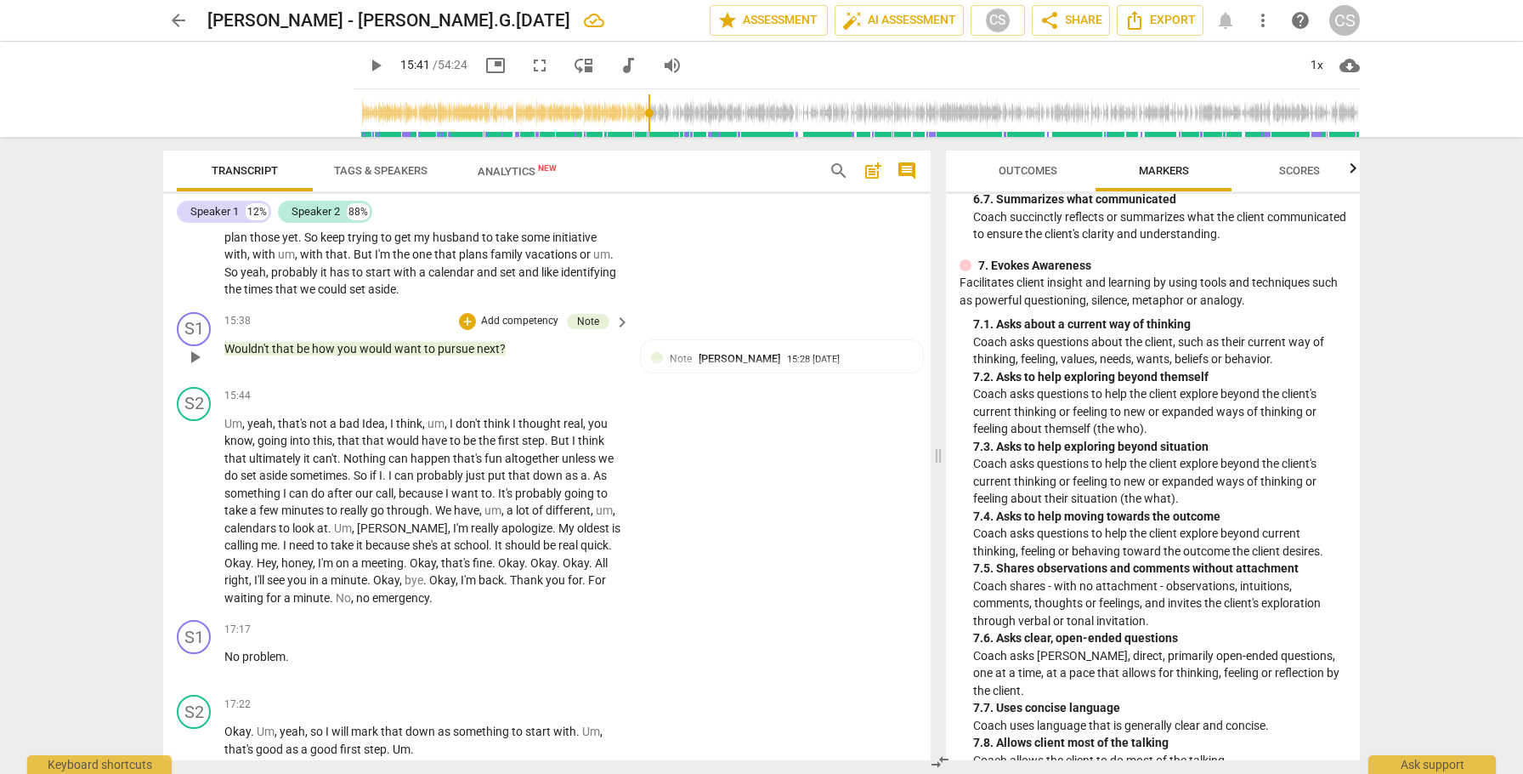
click at [270, 355] on span "Wouldn't" at bounding box center [248, 349] width 48 height 14
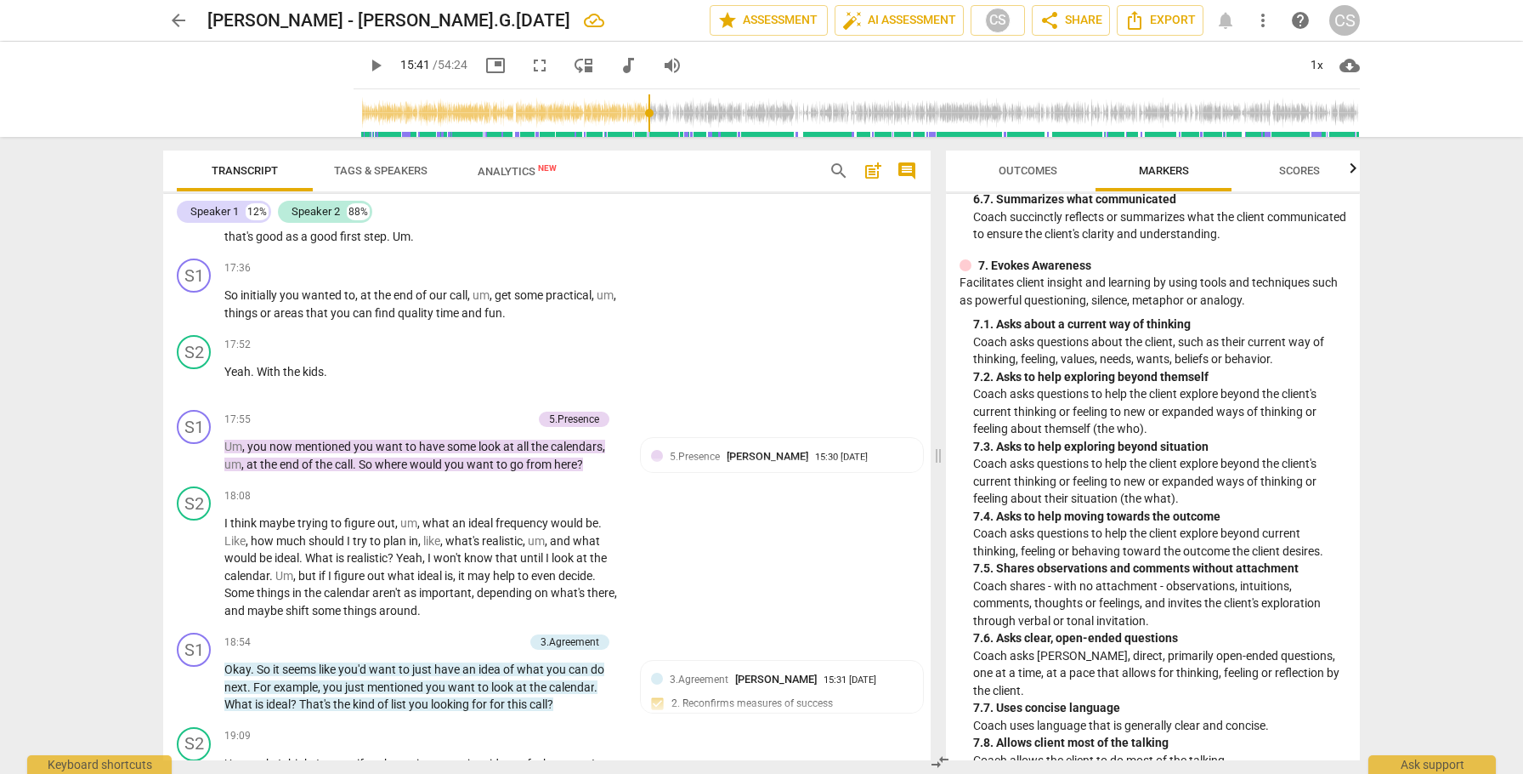
scroll to position [5885, 0]
click at [231, 301] on span "So" at bounding box center [232, 294] width 16 height 14
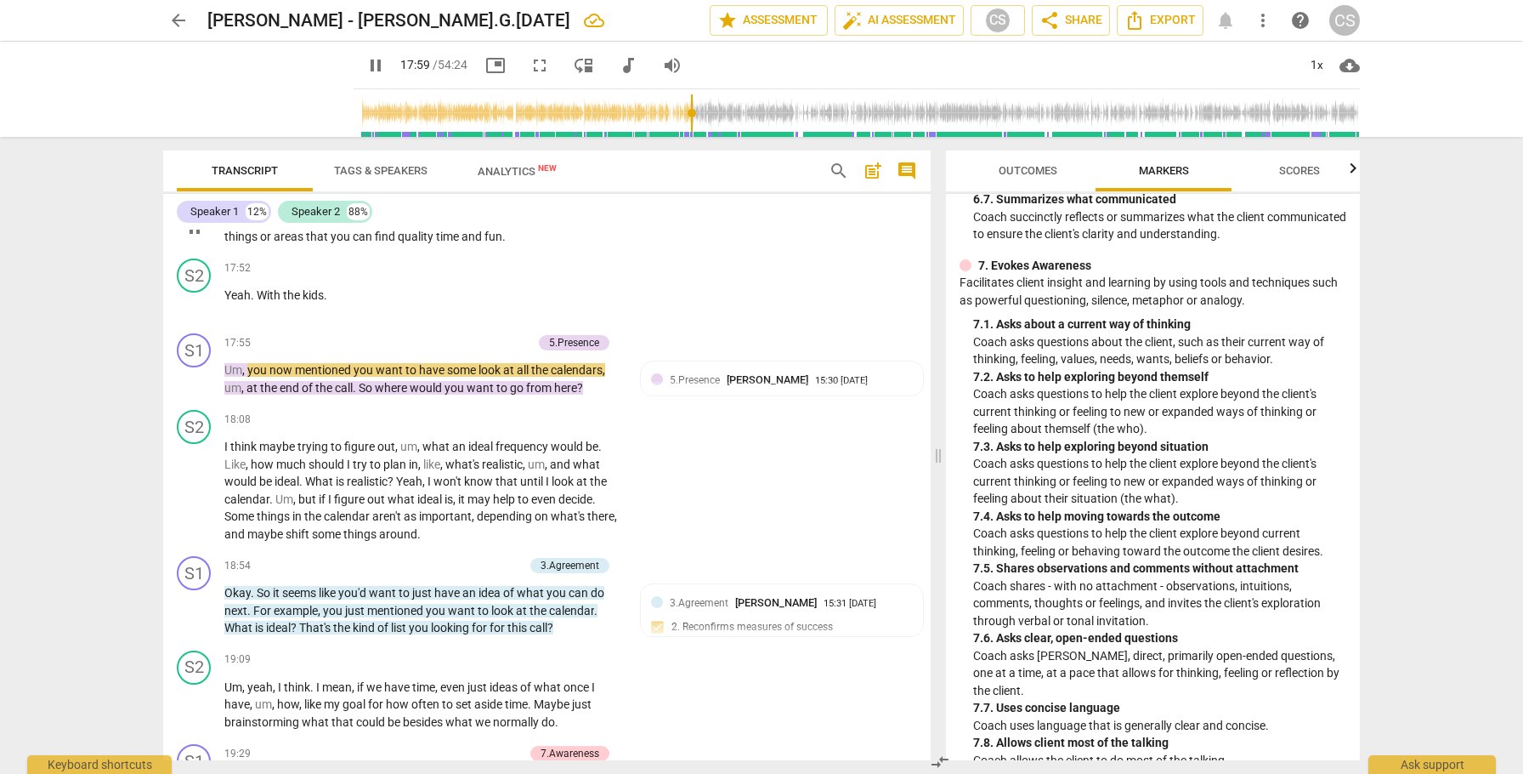
scroll to position [5970, 0]
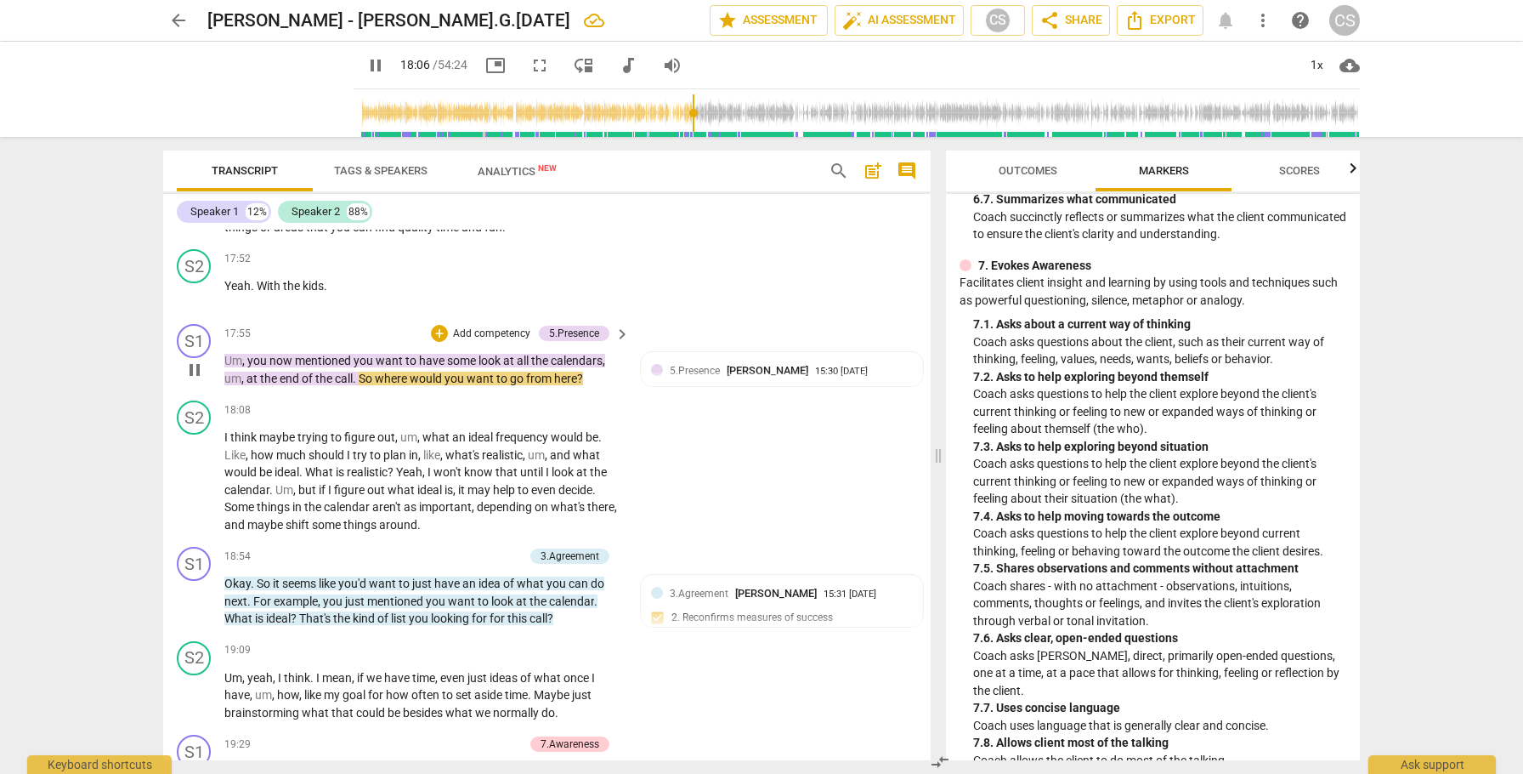
click at [198, 380] on span "pause" at bounding box center [194, 370] width 20 height 20
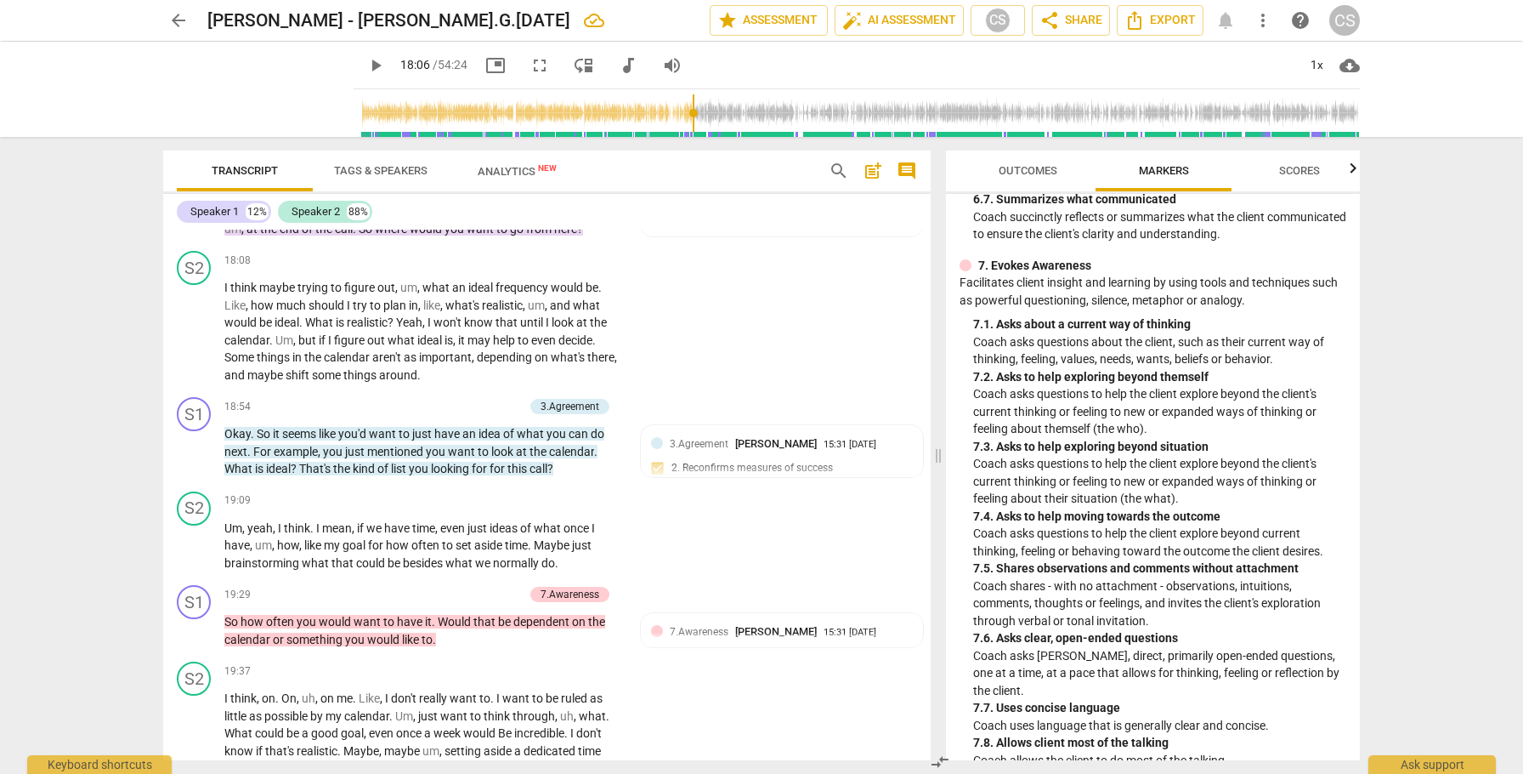
scroll to position [6121, 0]
drag, startPoint x: 467, startPoint y: 320, endPoint x: 549, endPoint y: 321, distance: 82.5
click at [551, 321] on p "I think maybe trying to figure out , um , what an ideal frequency would be . Li…" at bounding box center [422, 329] width 397 height 105
click at [587, 300] on icon "button" at bounding box center [586, 301] width 6 height 7
drag, startPoint x: 349, startPoint y: 356, endPoint x: 394, endPoint y: 355, distance: 44.2
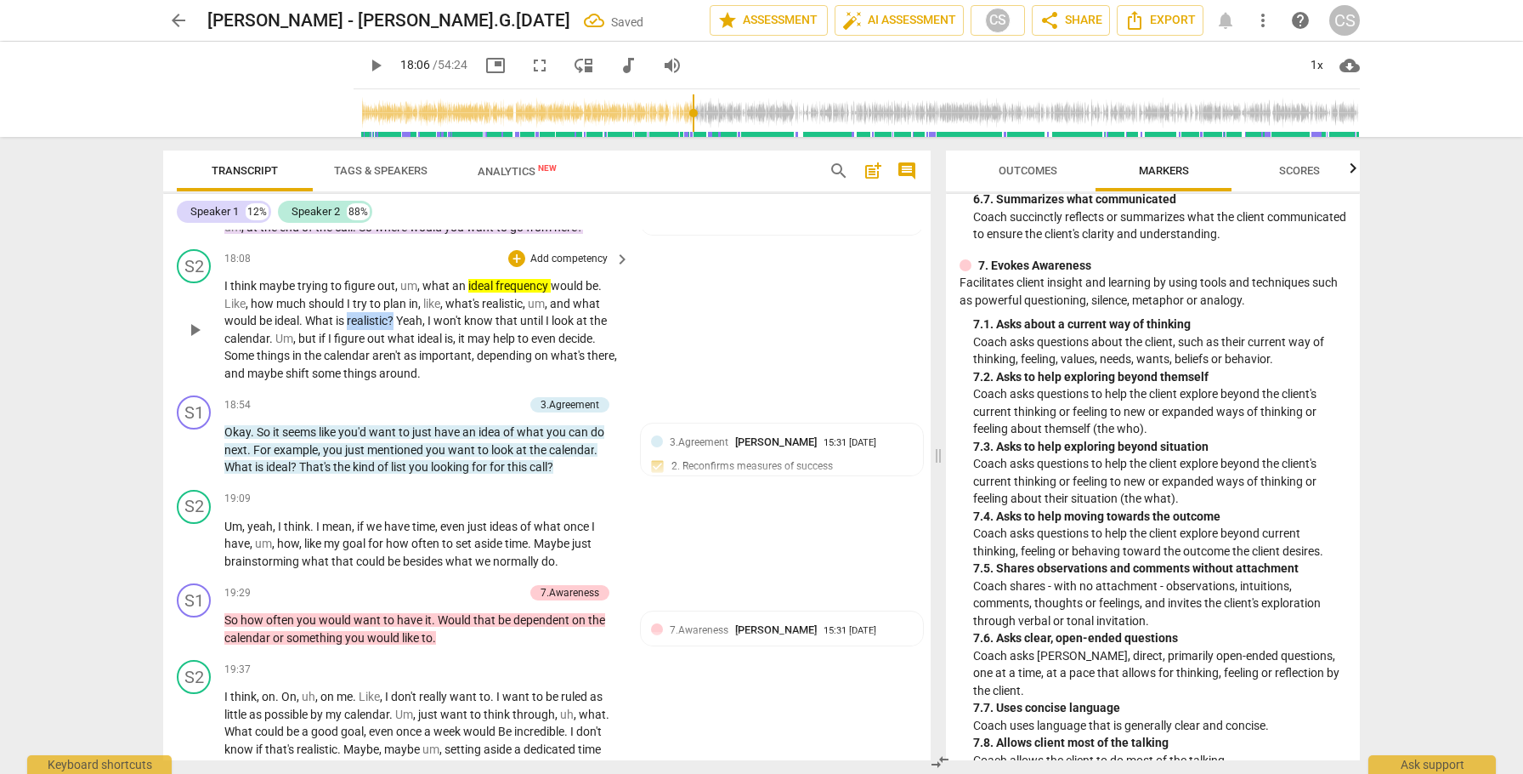
click at [394, 355] on p "I think maybe trying to figure out , um , what an ideal frequency would be . Li…" at bounding box center [422, 329] width 397 height 105
click at [436, 328] on icon "button" at bounding box center [438, 329] width 10 height 12
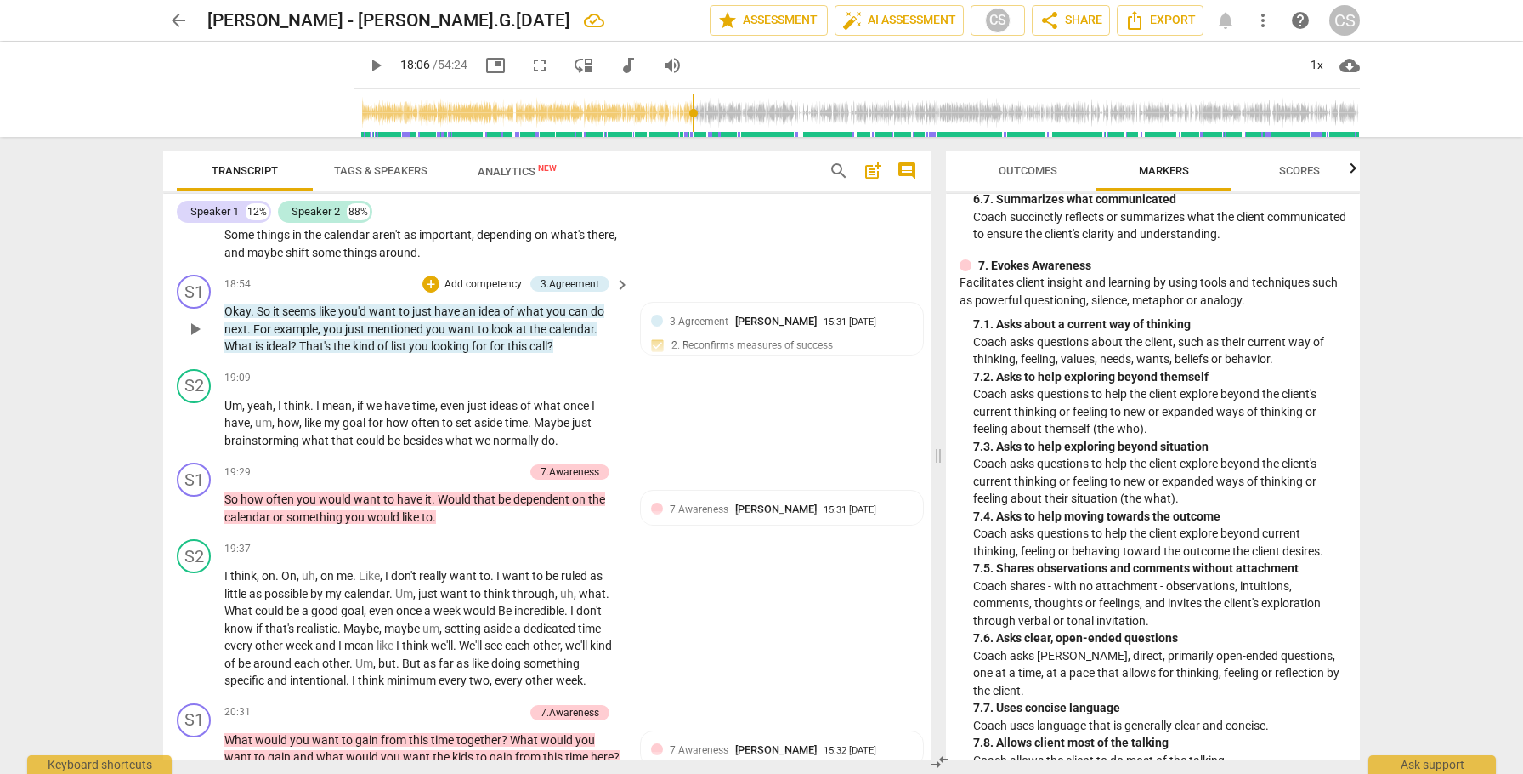
scroll to position [6244, 0]
click at [193, 338] on span "play_arrow" at bounding box center [194, 327] width 20 height 20
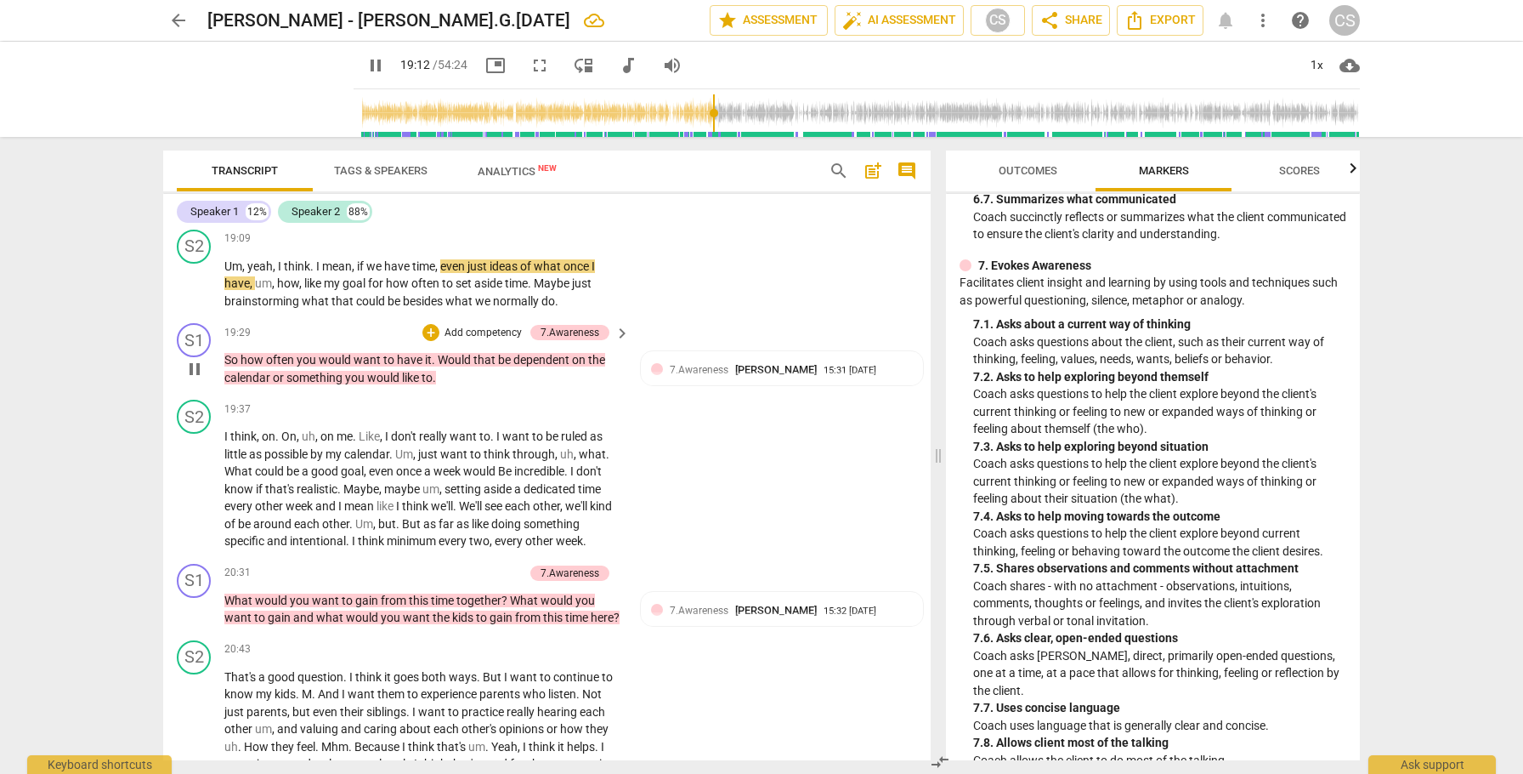
scroll to position [6383, 0]
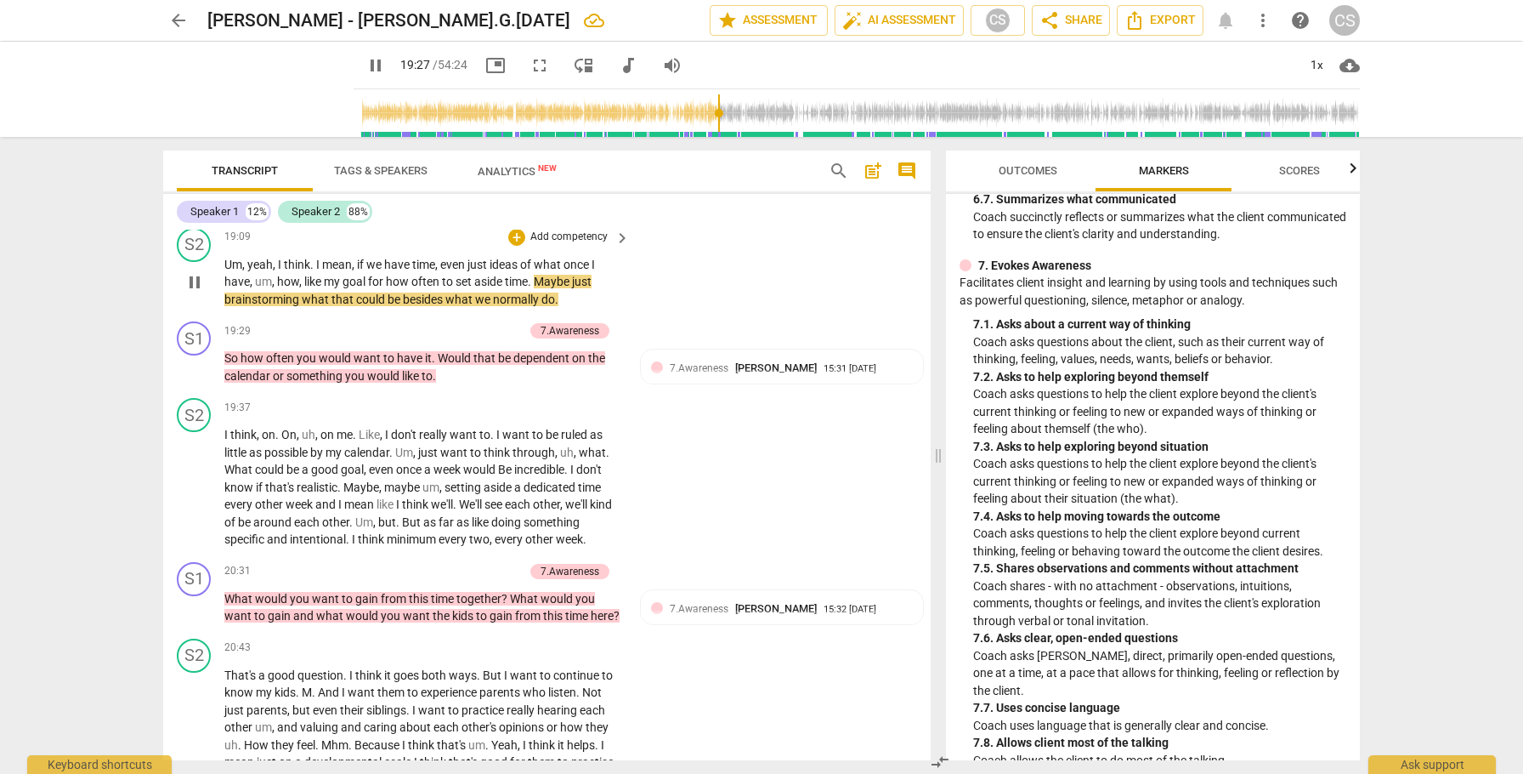
click at [196, 292] on span "pause" at bounding box center [194, 282] width 20 height 20
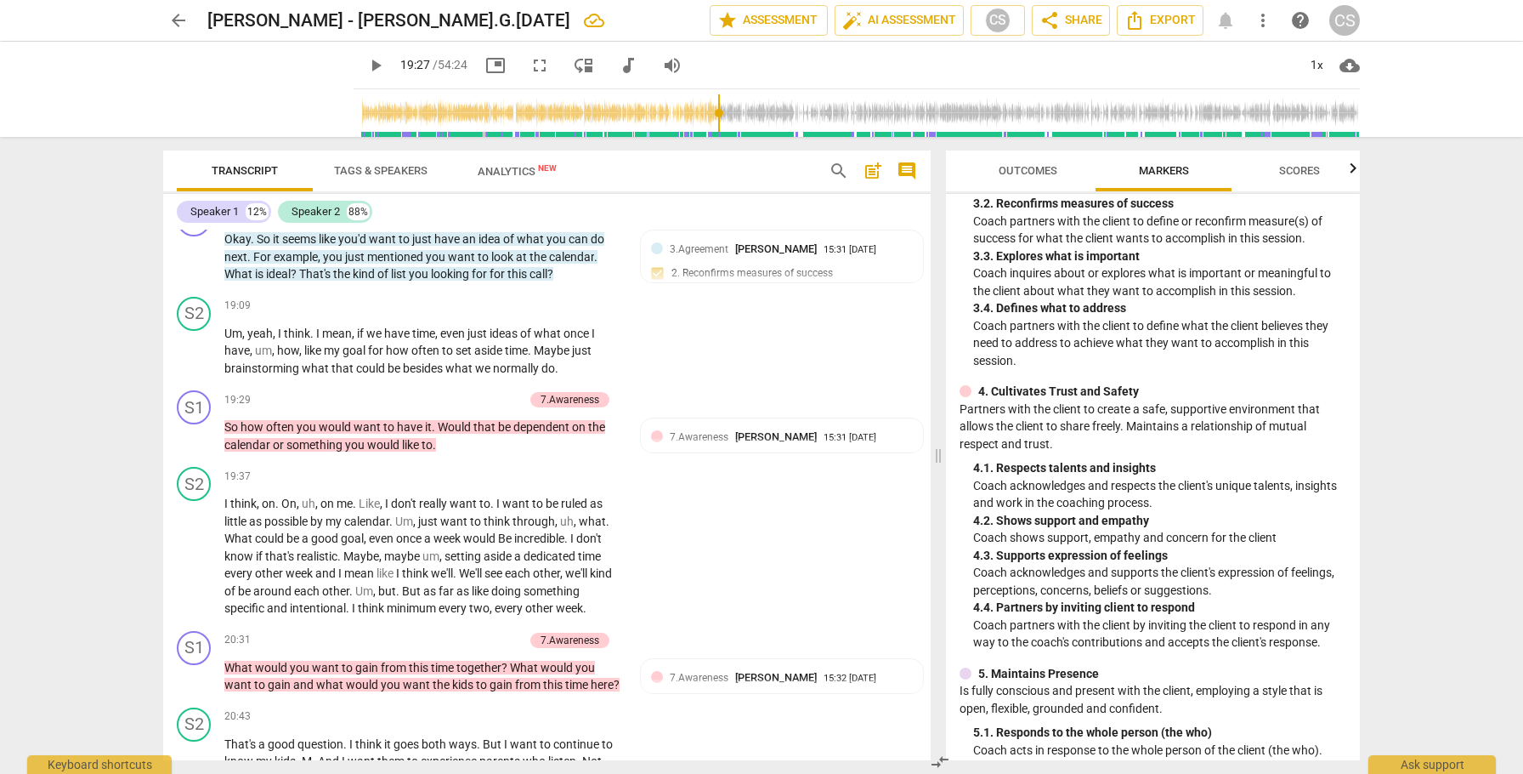
scroll to position [458, 0]
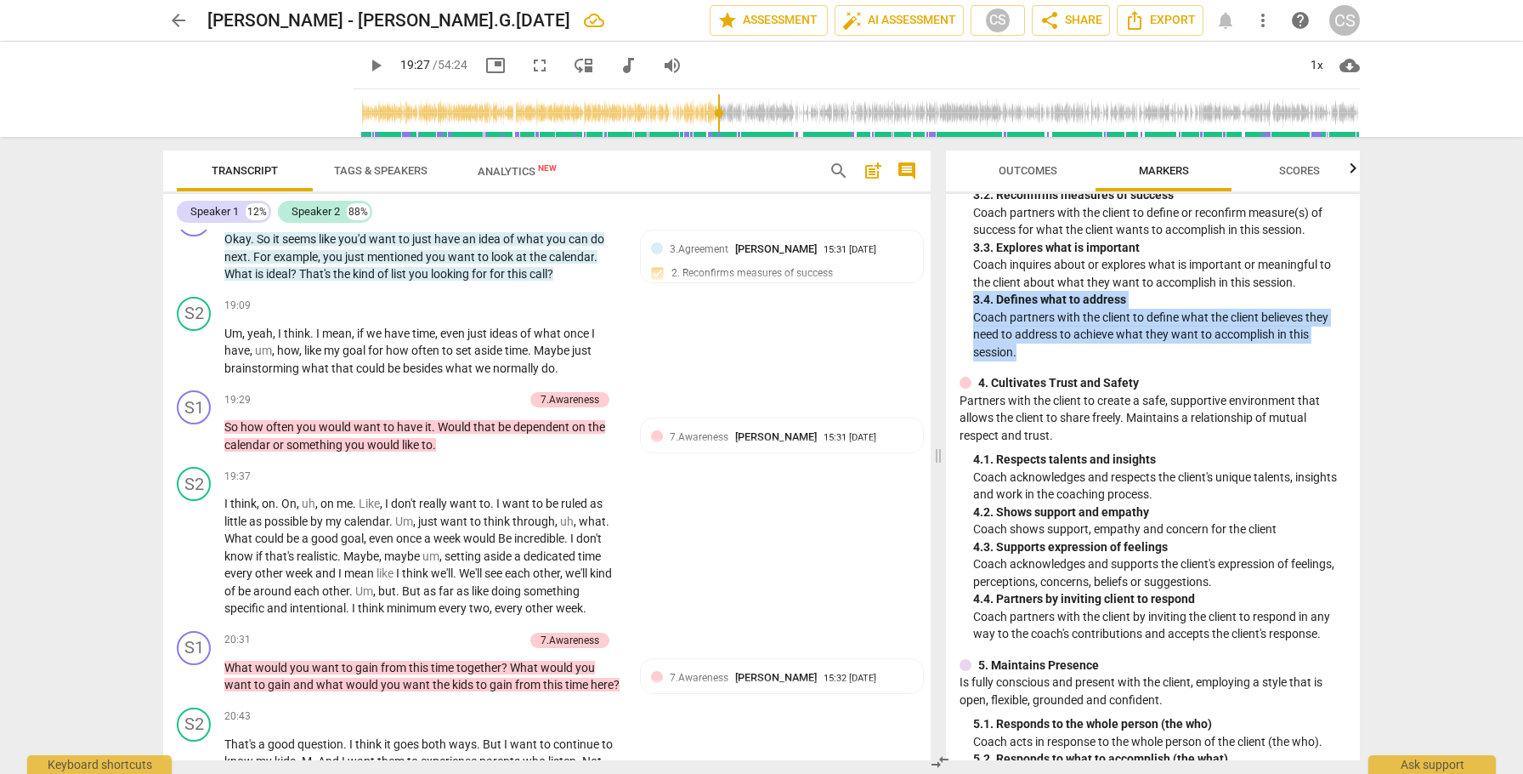
drag, startPoint x: 973, startPoint y: 300, endPoint x: 1034, endPoint y: 346, distance: 75.8
click at [1034, 346] on div "3. 4. Defines what to address Coach partners with the client to define what the…" at bounding box center [1159, 326] width 373 height 70
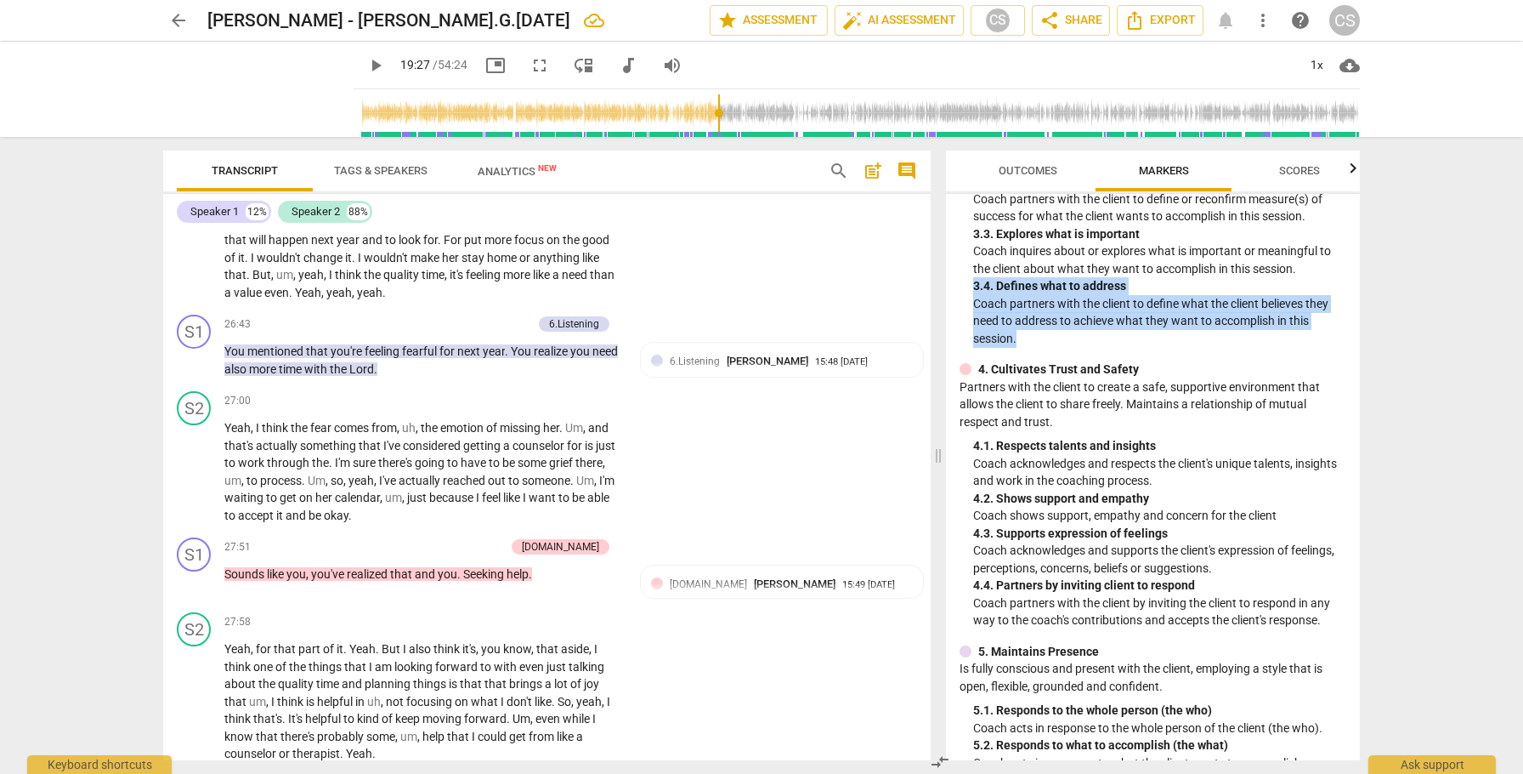
scroll to position [7432, 0]
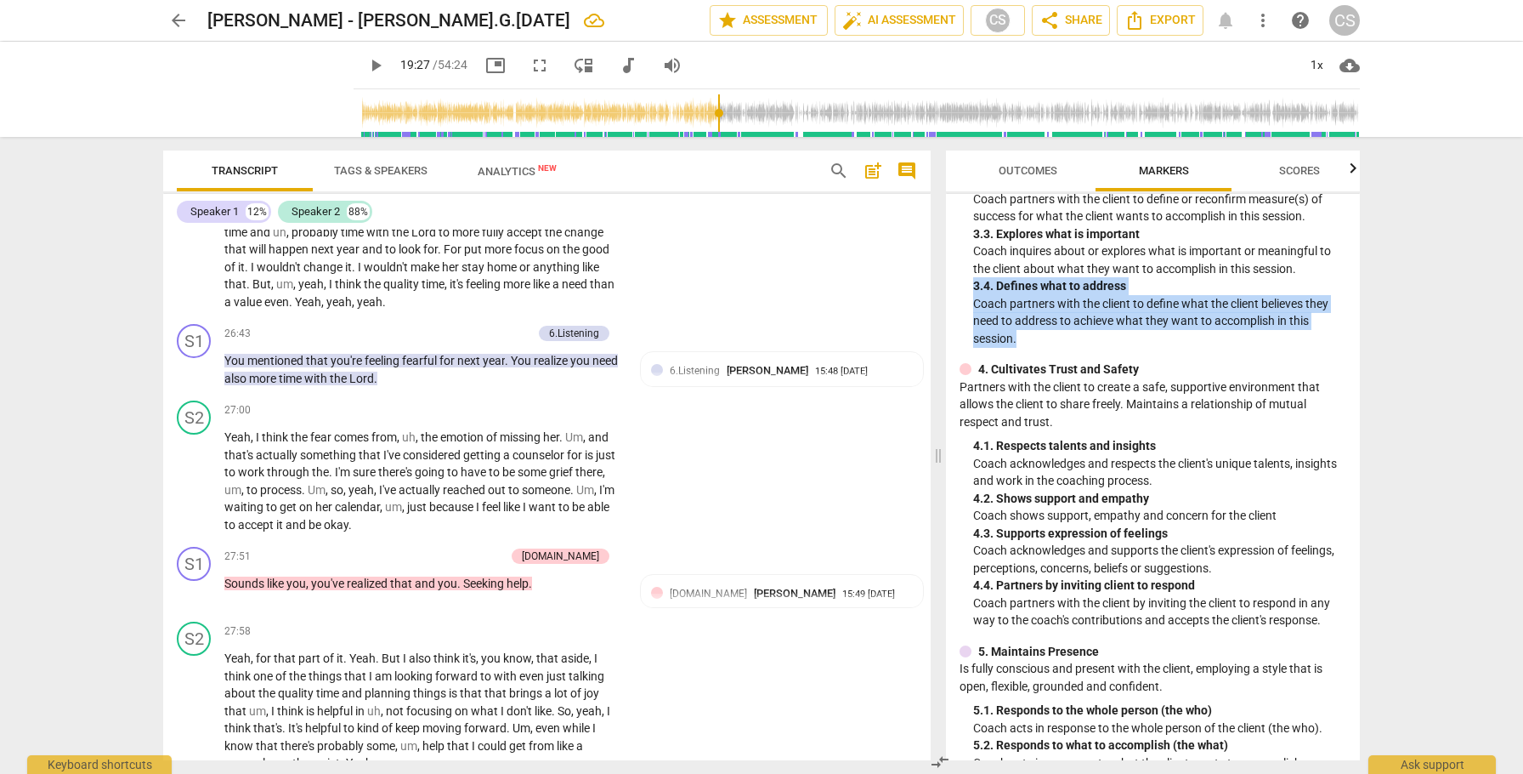
click at [271, 291] on span "But" at bounding box center [261, 284] width 19 height 14
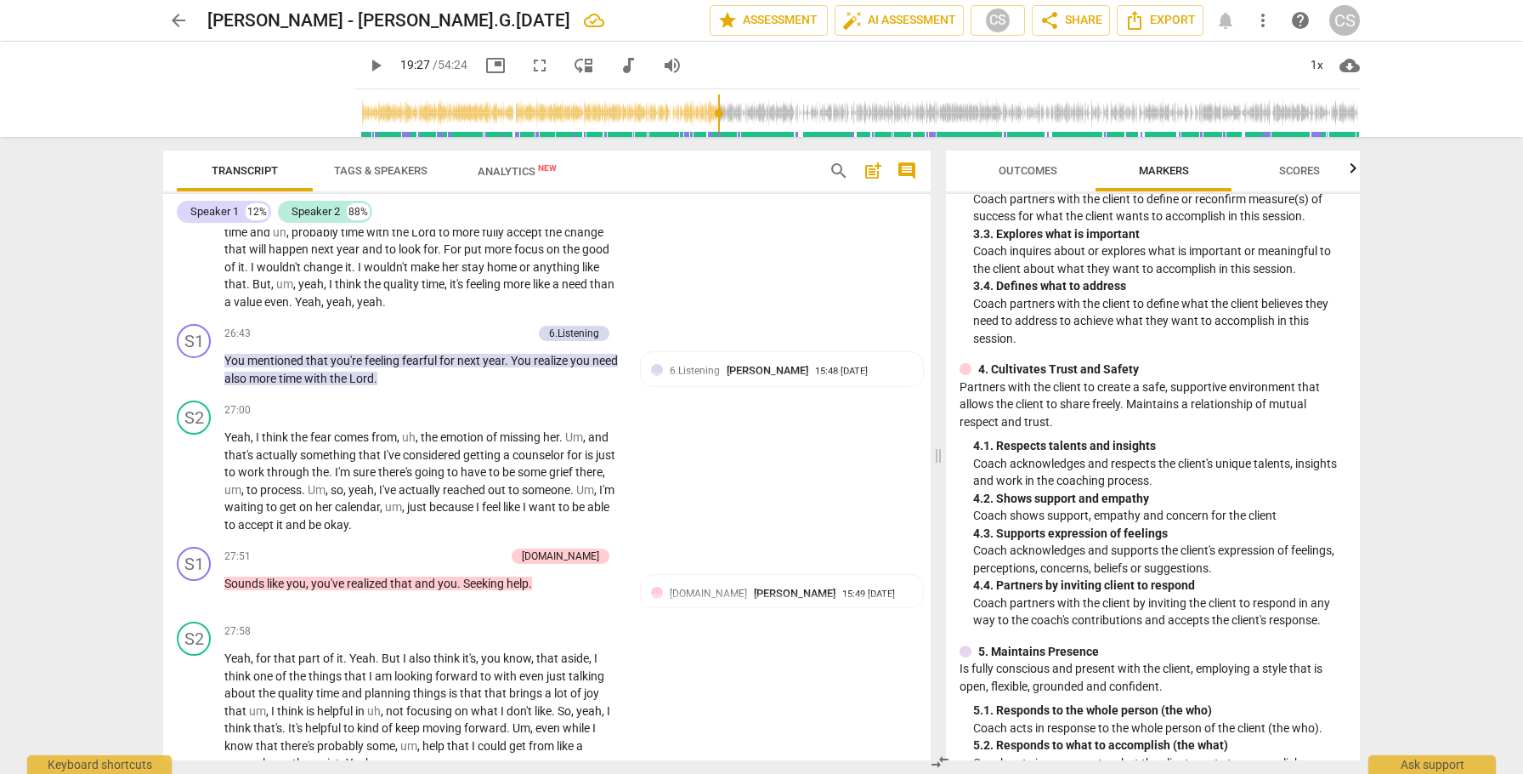
click at [271, 291] on span "But" at bounding box center [261, 284] width 19 height 14
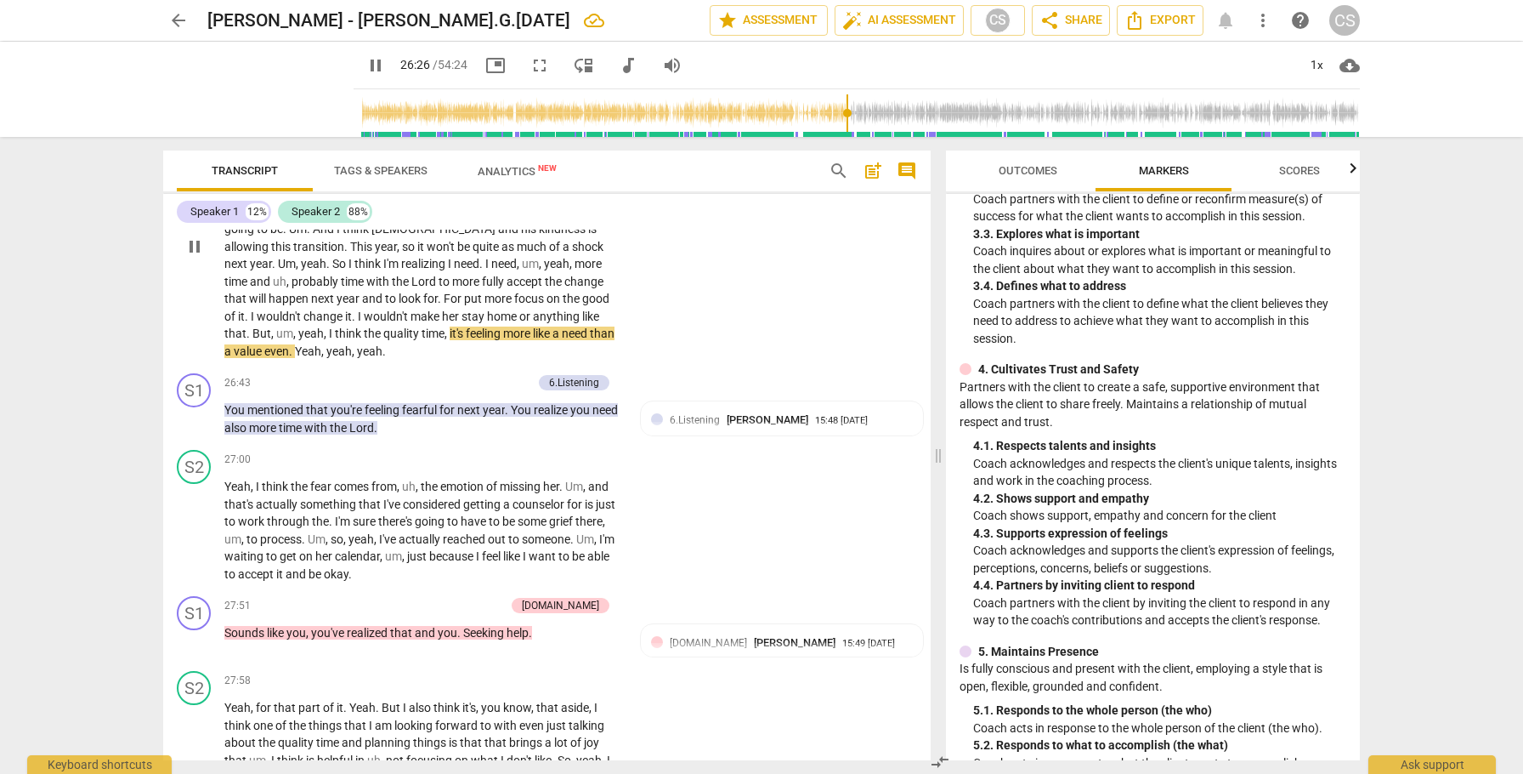
scroll to position [7380, 0]
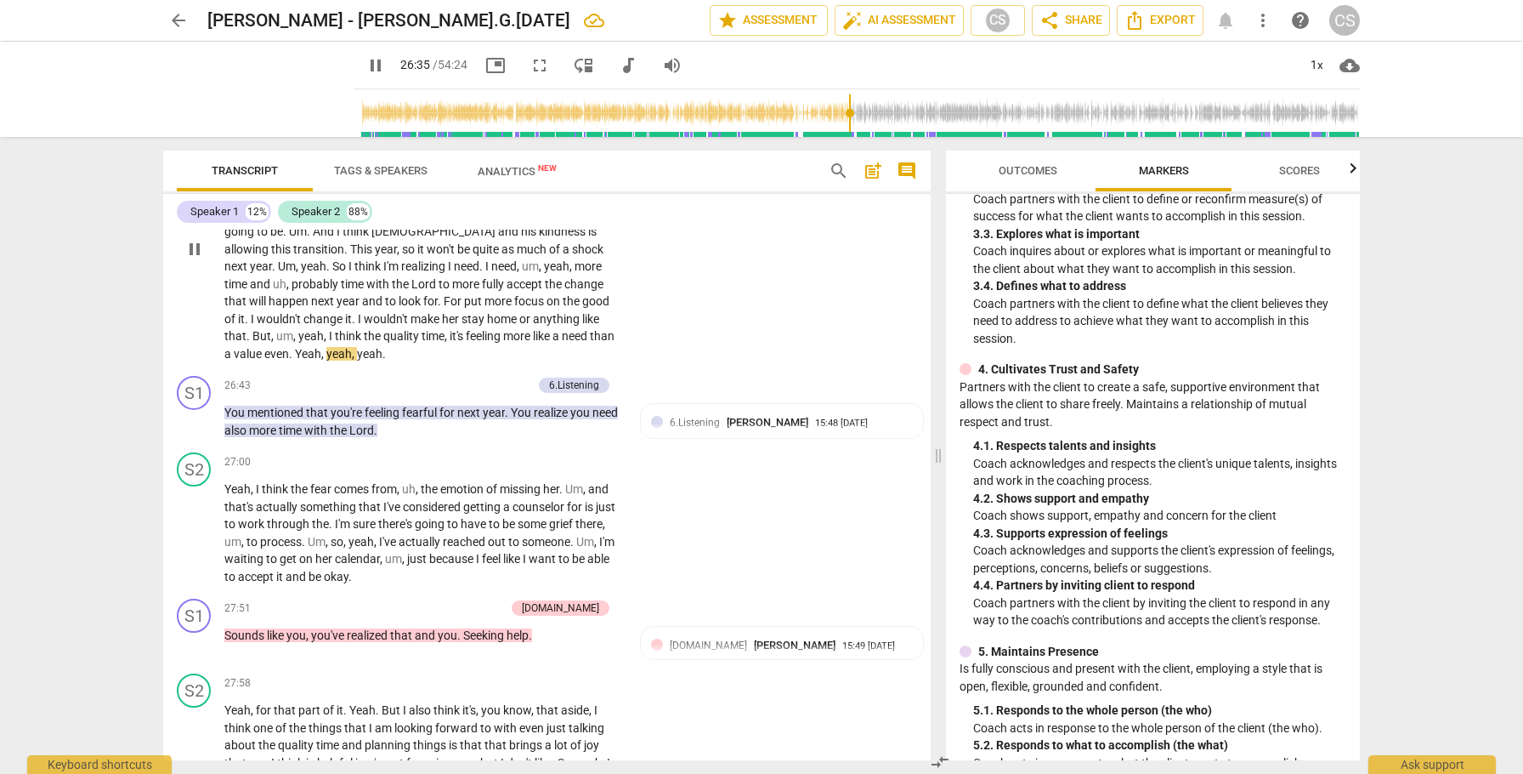
click at [194, 259] on span "pause" at bounding box center [194, 249] width 20 height 20
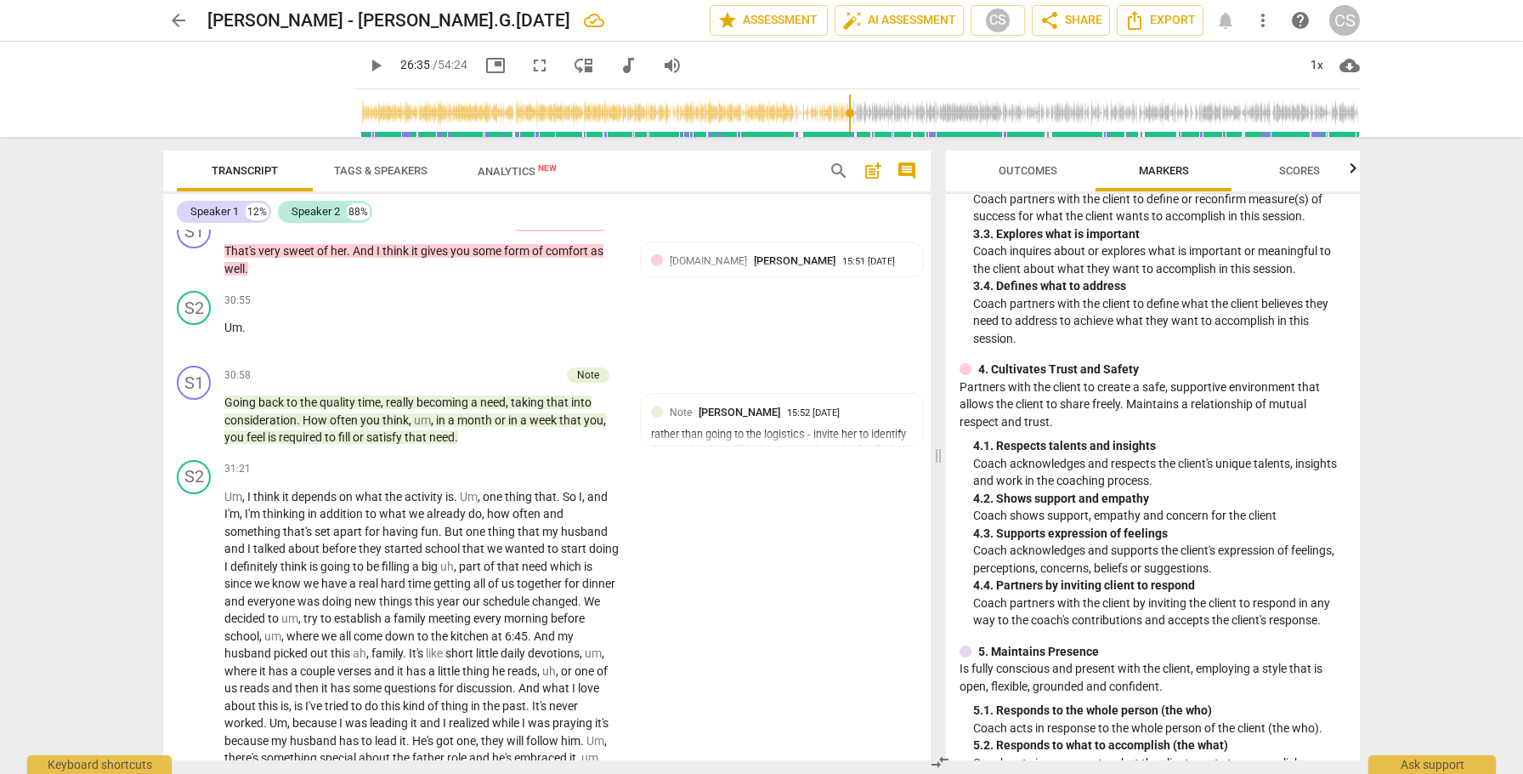
scroll to position [8471, 0]
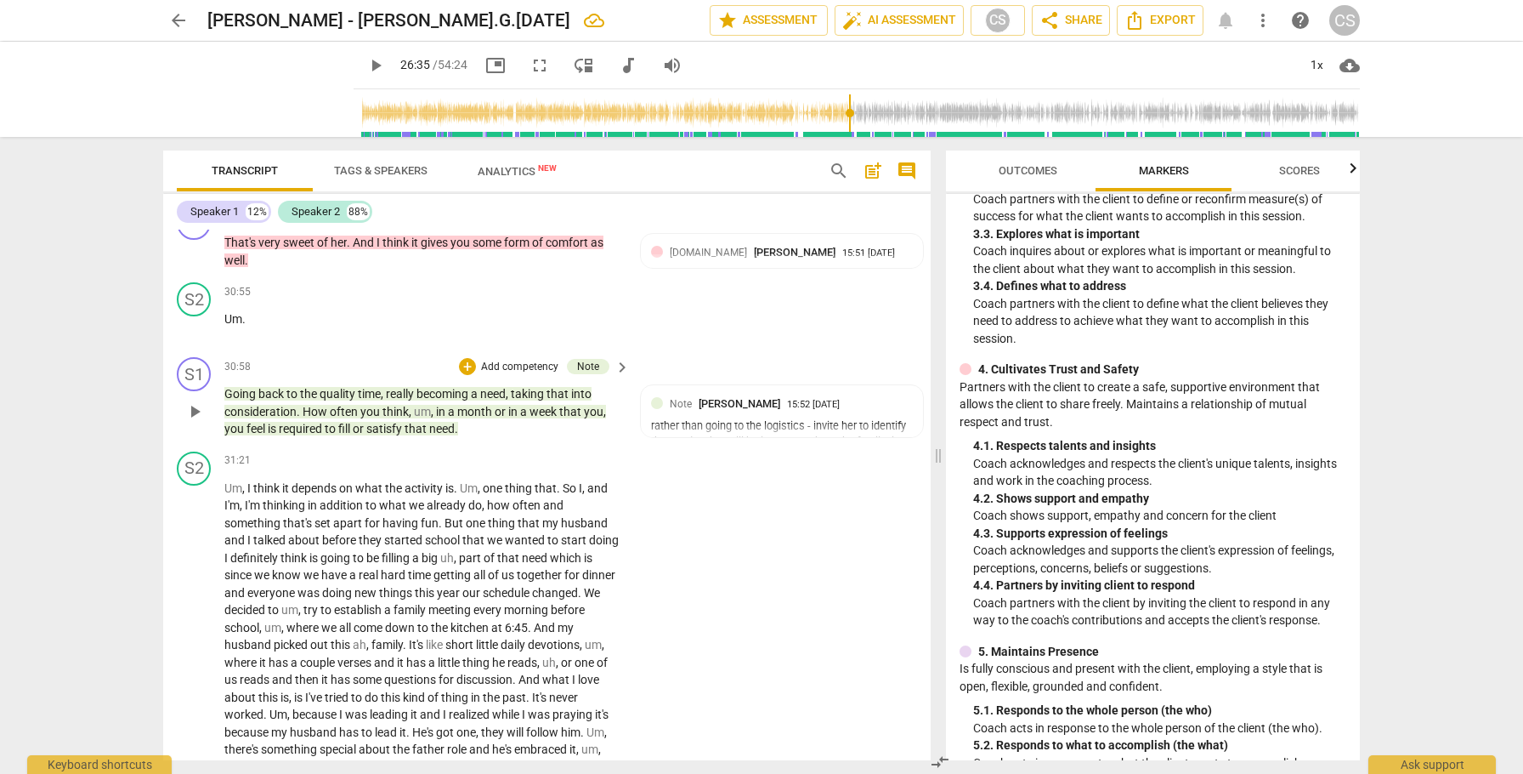
click at [310, 418] on span "How" at bounding box center [316, 412] width 27 height 14
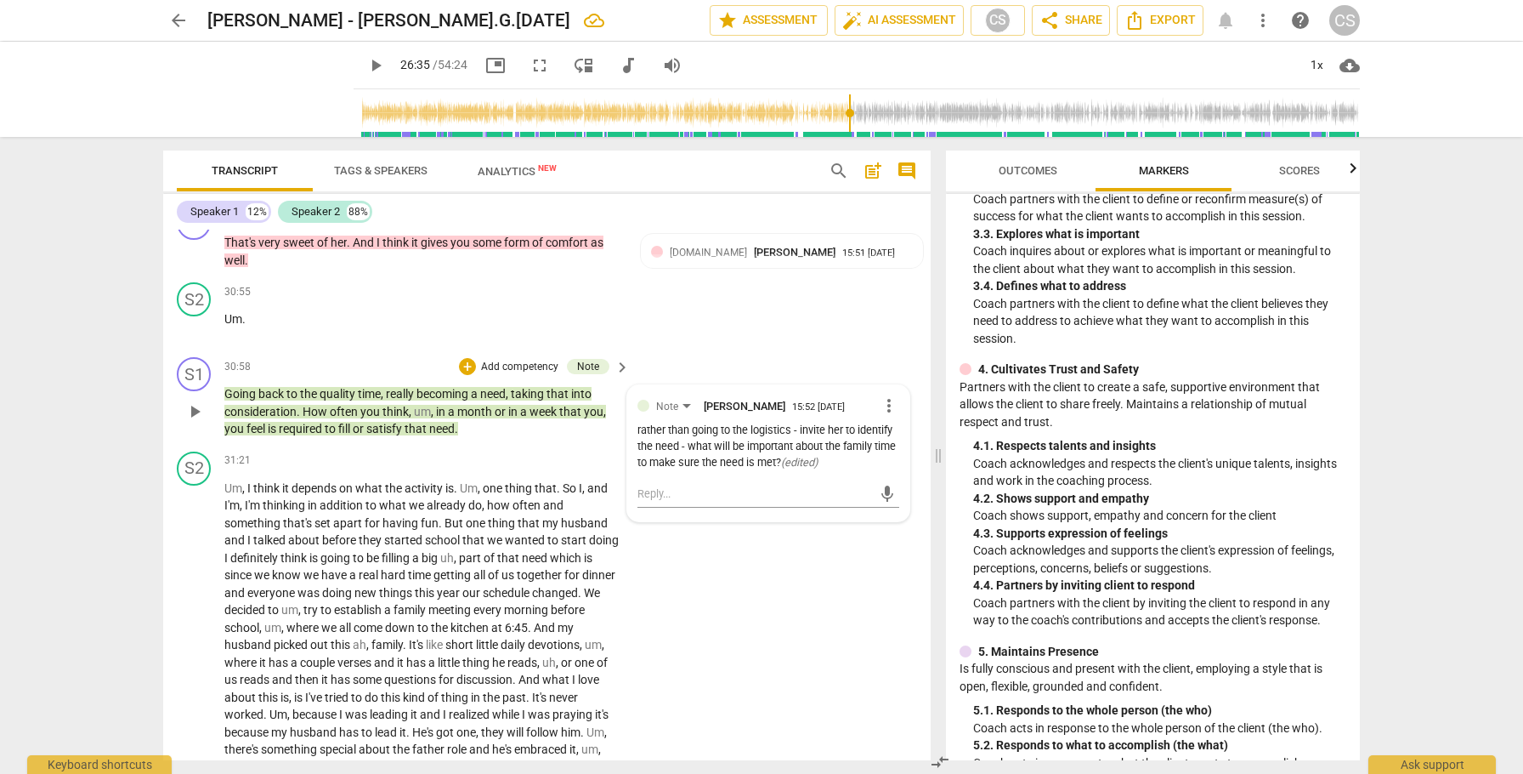
click at [196, 422] on span "play_arrow" at bounding box center [194, 411] width 20 height 20
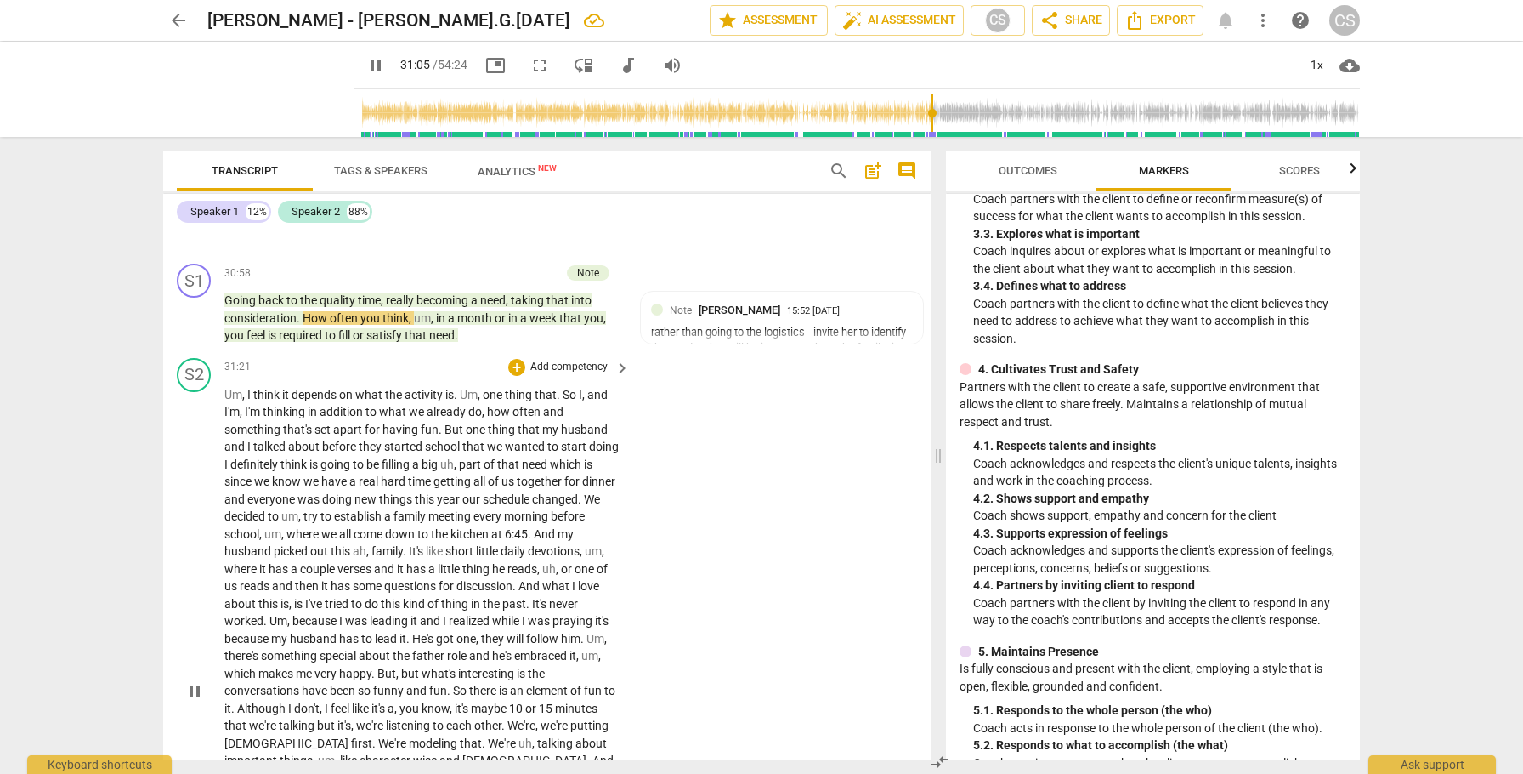
scroll to position [8566, 0]
click at [194, 326] on span "pause" at bounding box center [194, 316] width 20 height 20
type input "1879"
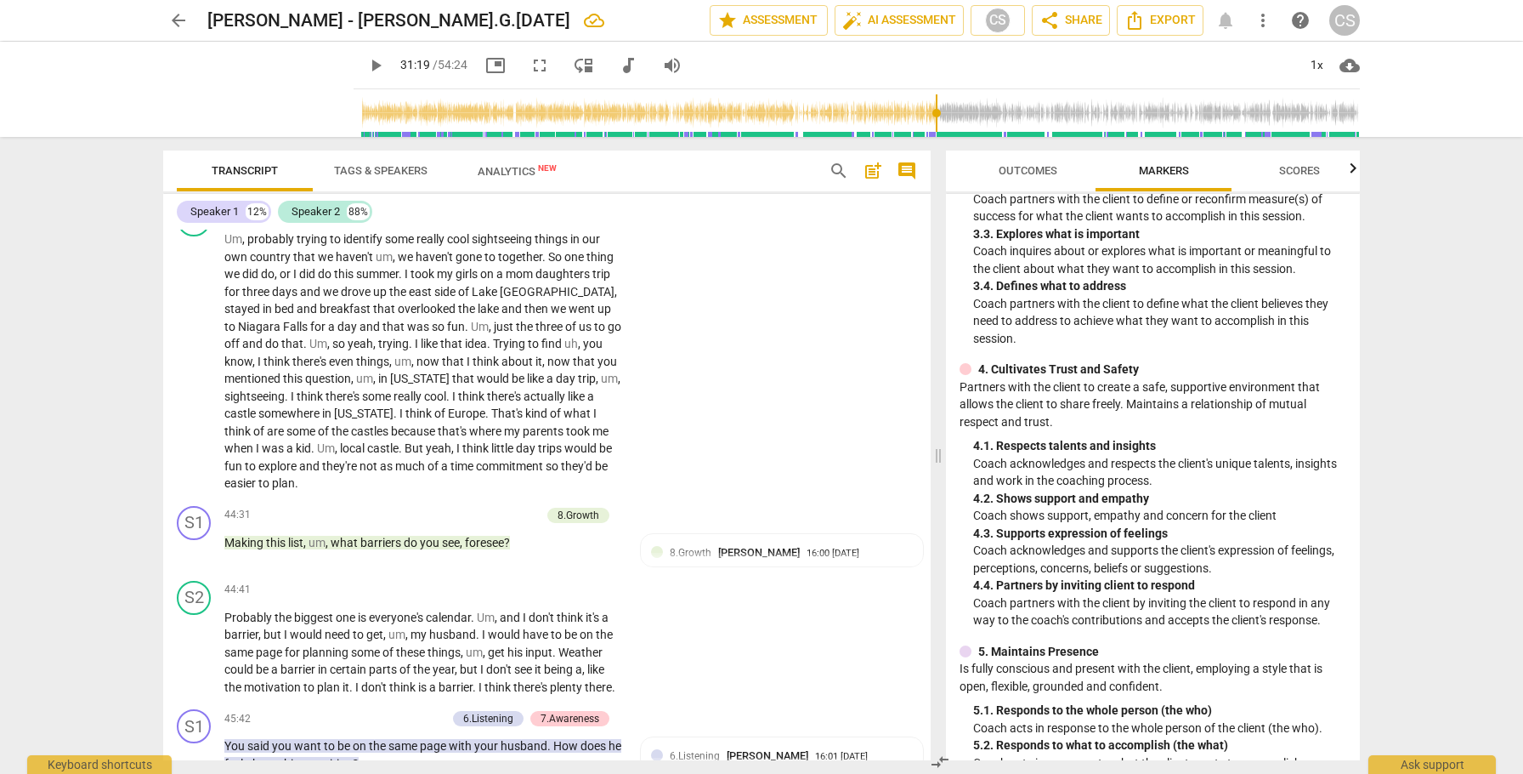
scroll to position [10768, 0]
click at [831, 173] on span "search" at bounding box center [839, 171] width 20 height 20
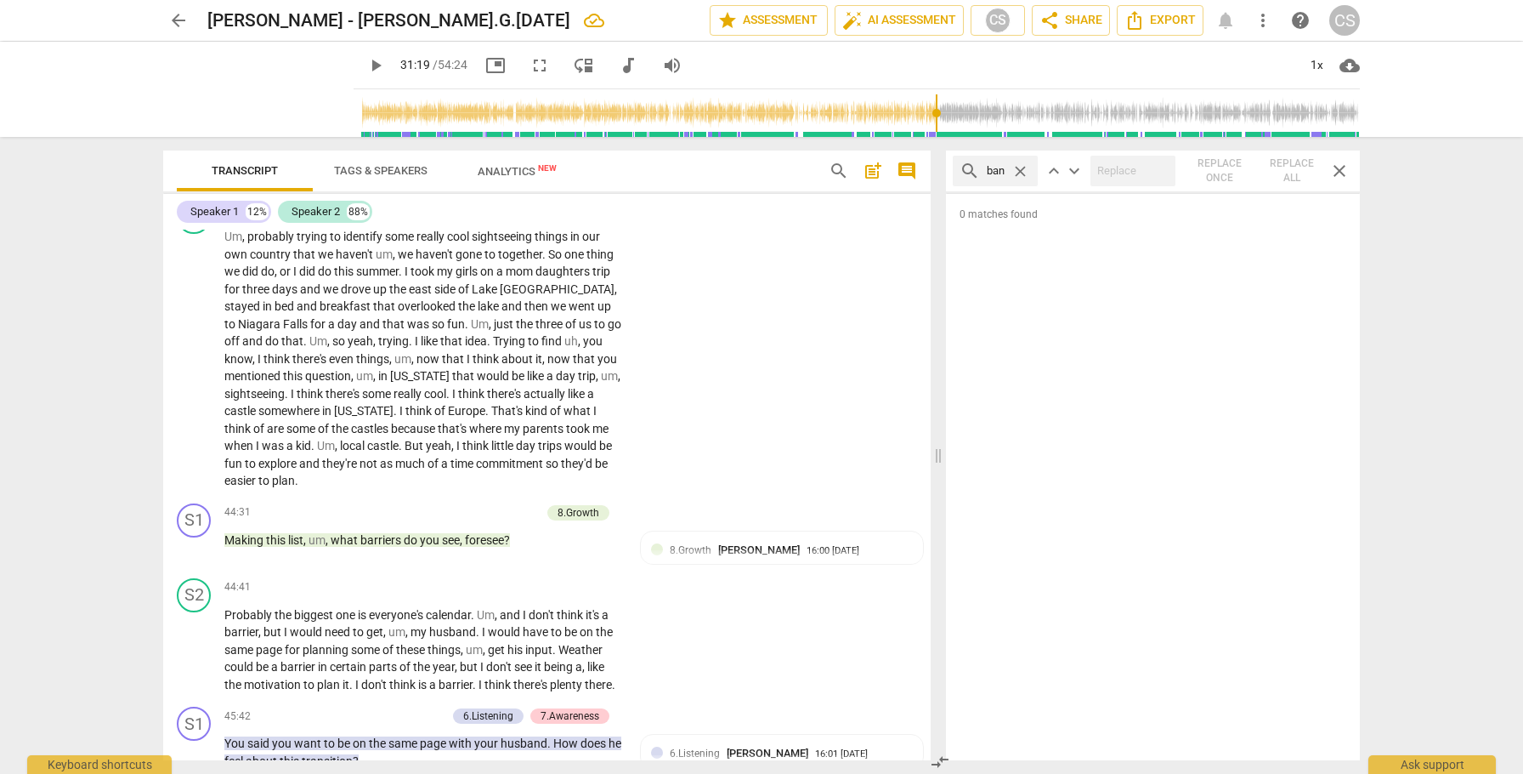
scroll to position [0, 24]
type input "husband"
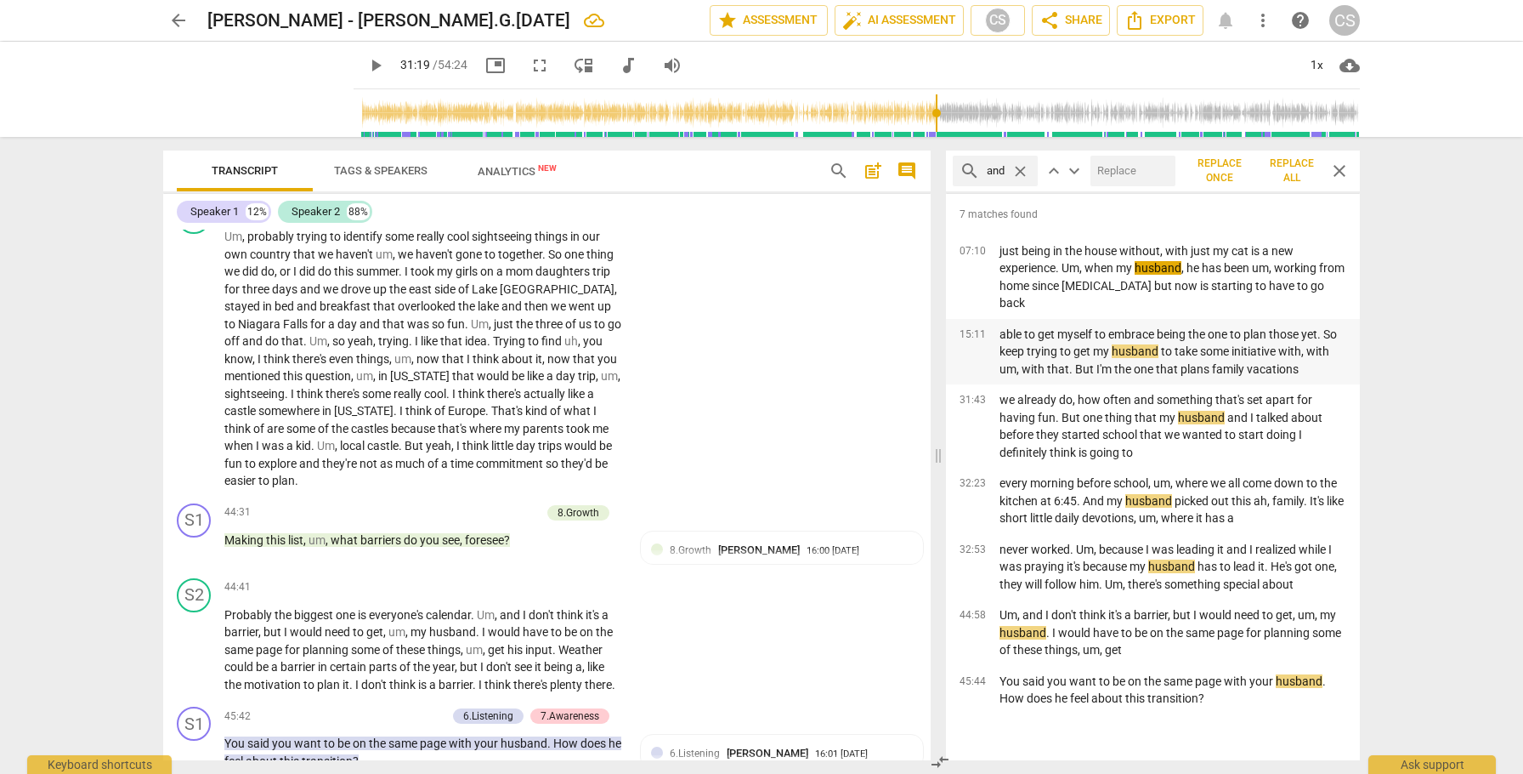
click at [1207, 327] on p "able to get myself to embrace being the one to plan those yet. So keep trying t…" at bounding box center [1173, 352] width 347 height 53
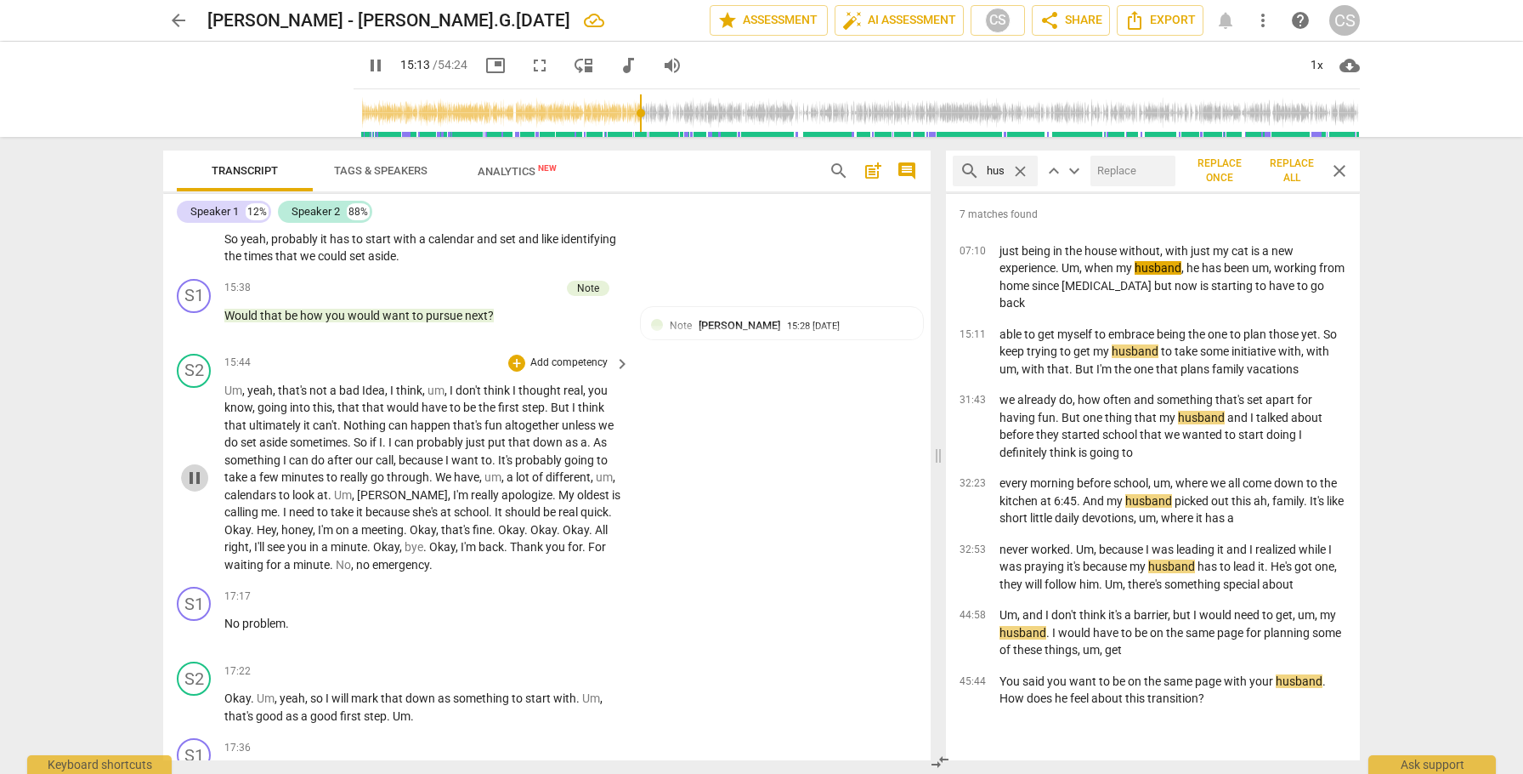
click at [193, 488] on span "pause" at bounding box center [194, 478] width 20 height 20
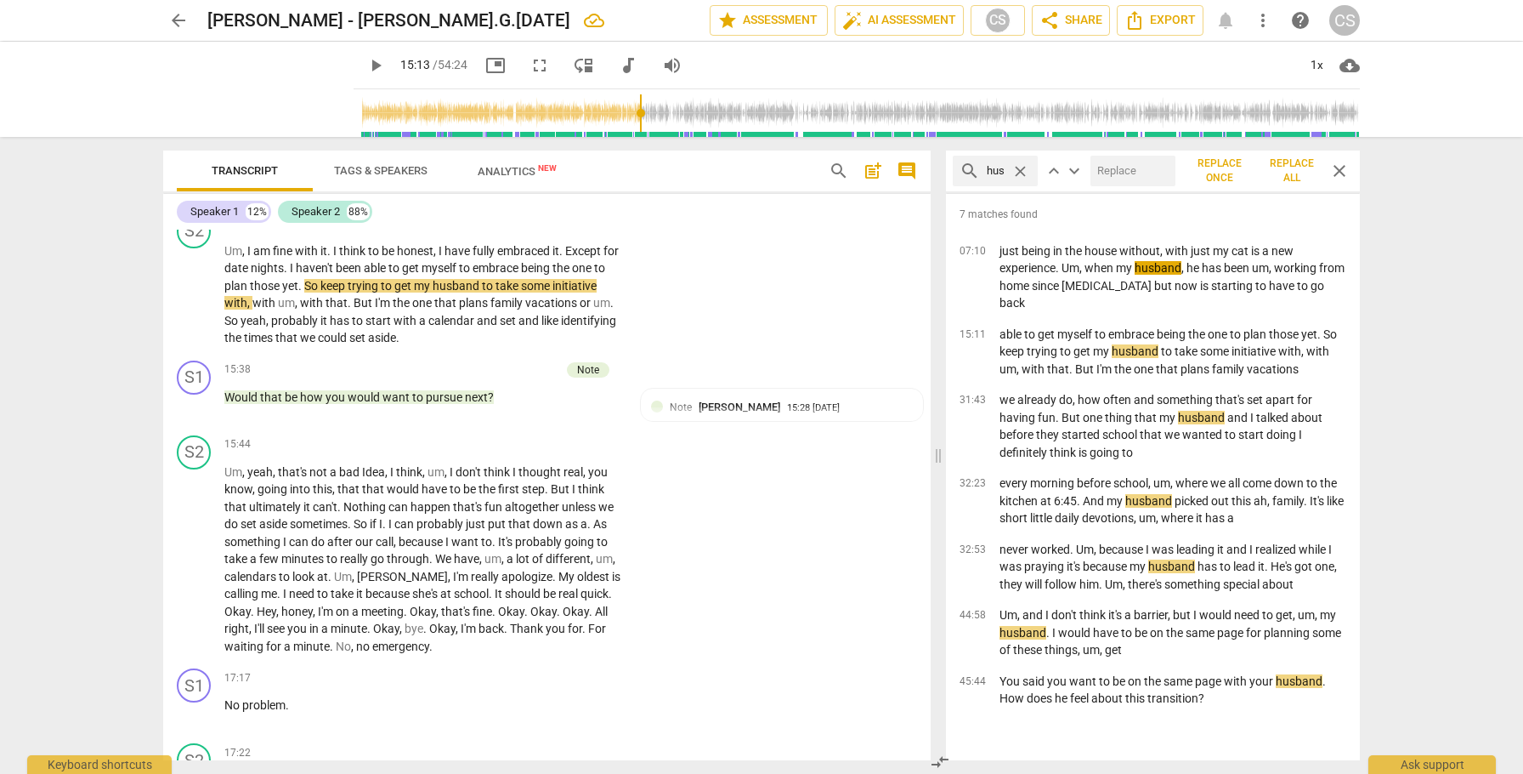
scroll to position [5325, 0]
click at [1241, 559] on p "never worked. Um, because I was leading it and I realized while I was praying i…" at bounding box center [1173, 567] width 347 height 53
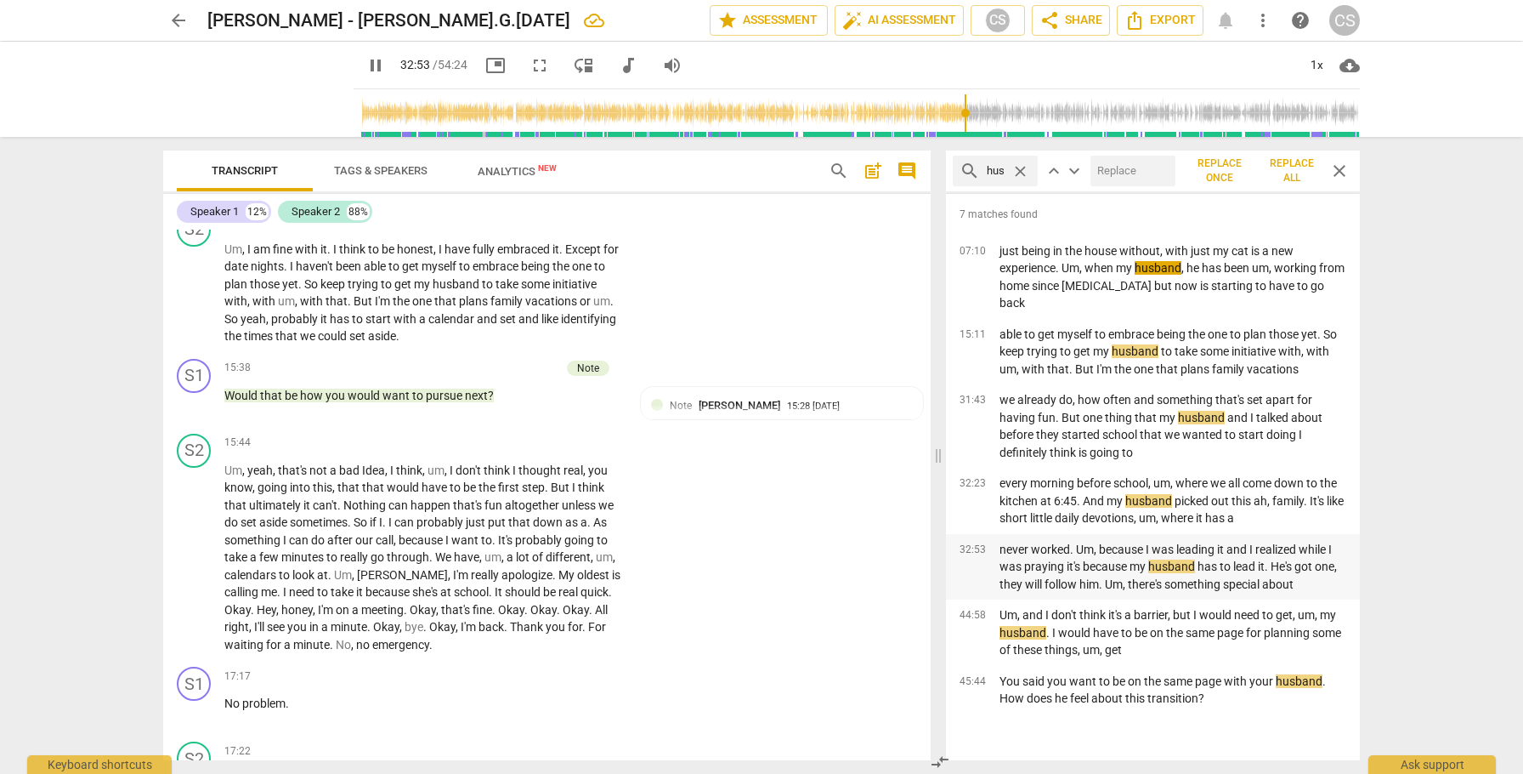
scroll to position [8999, 0]
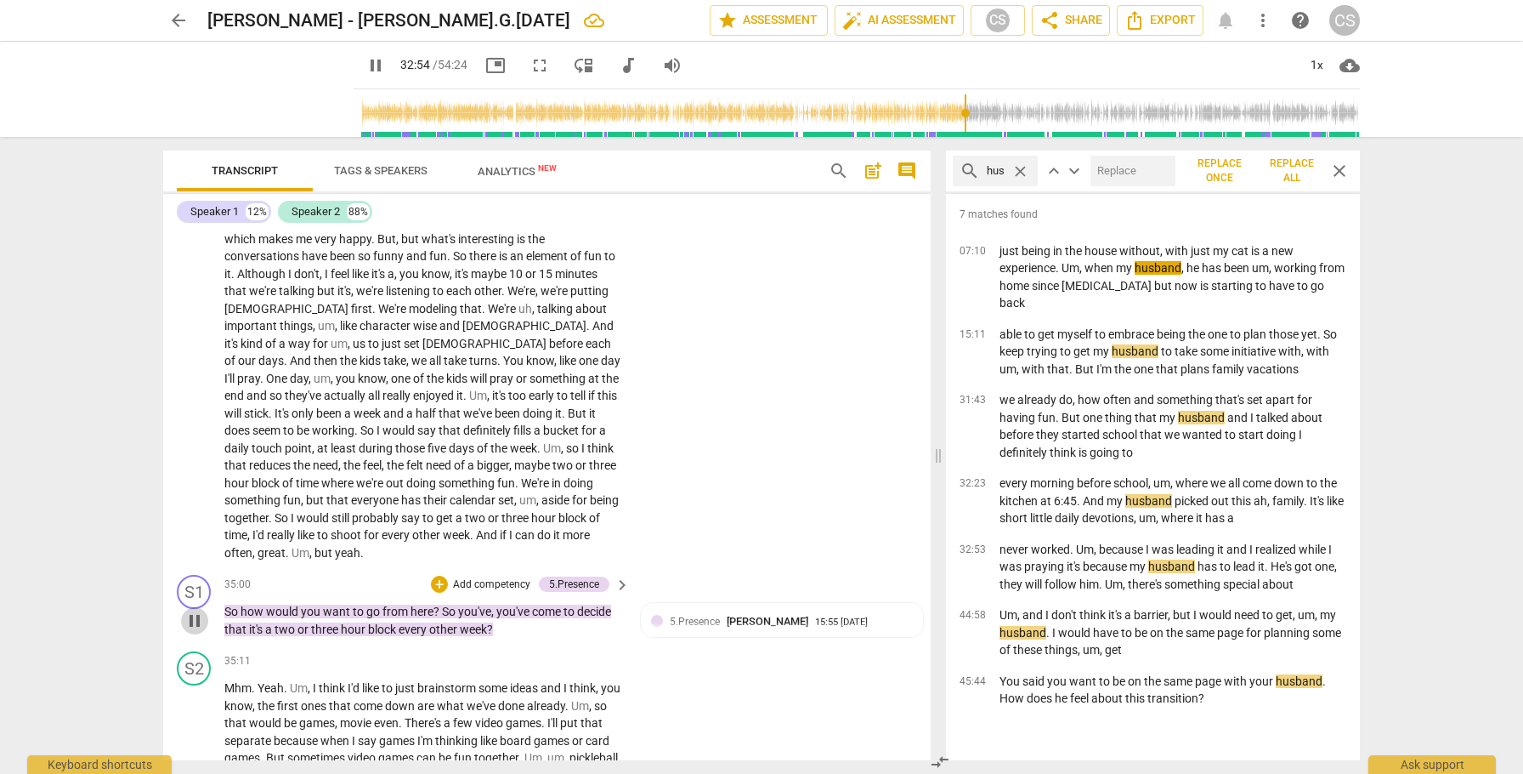
click at [196, 631] on span "pause" at bounding box center [194, 620] width 20 height 20
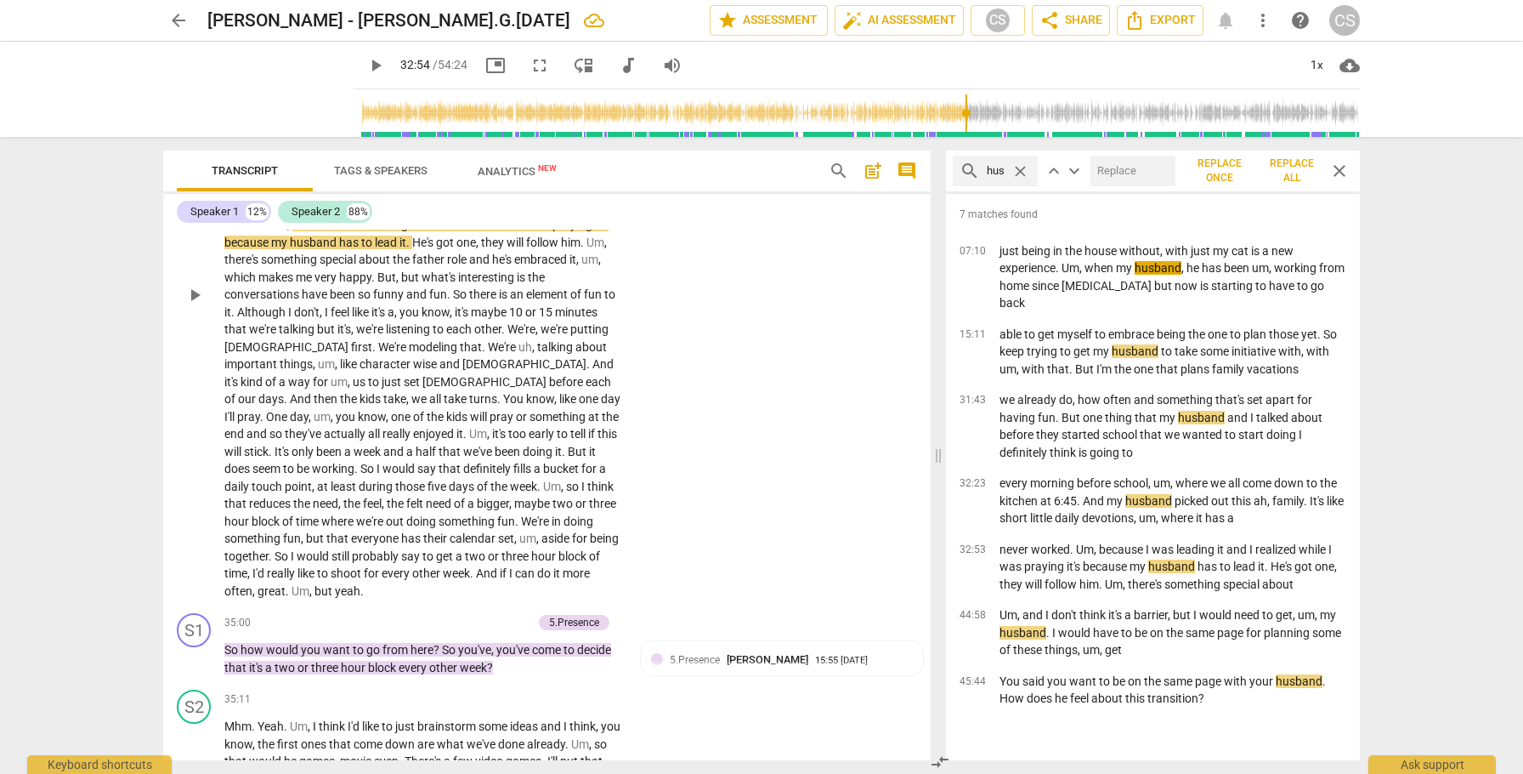
scroll to position [8962, 0]
click at [291, 562] on span "So" at bounding box center [283, 555] width 16 height 14
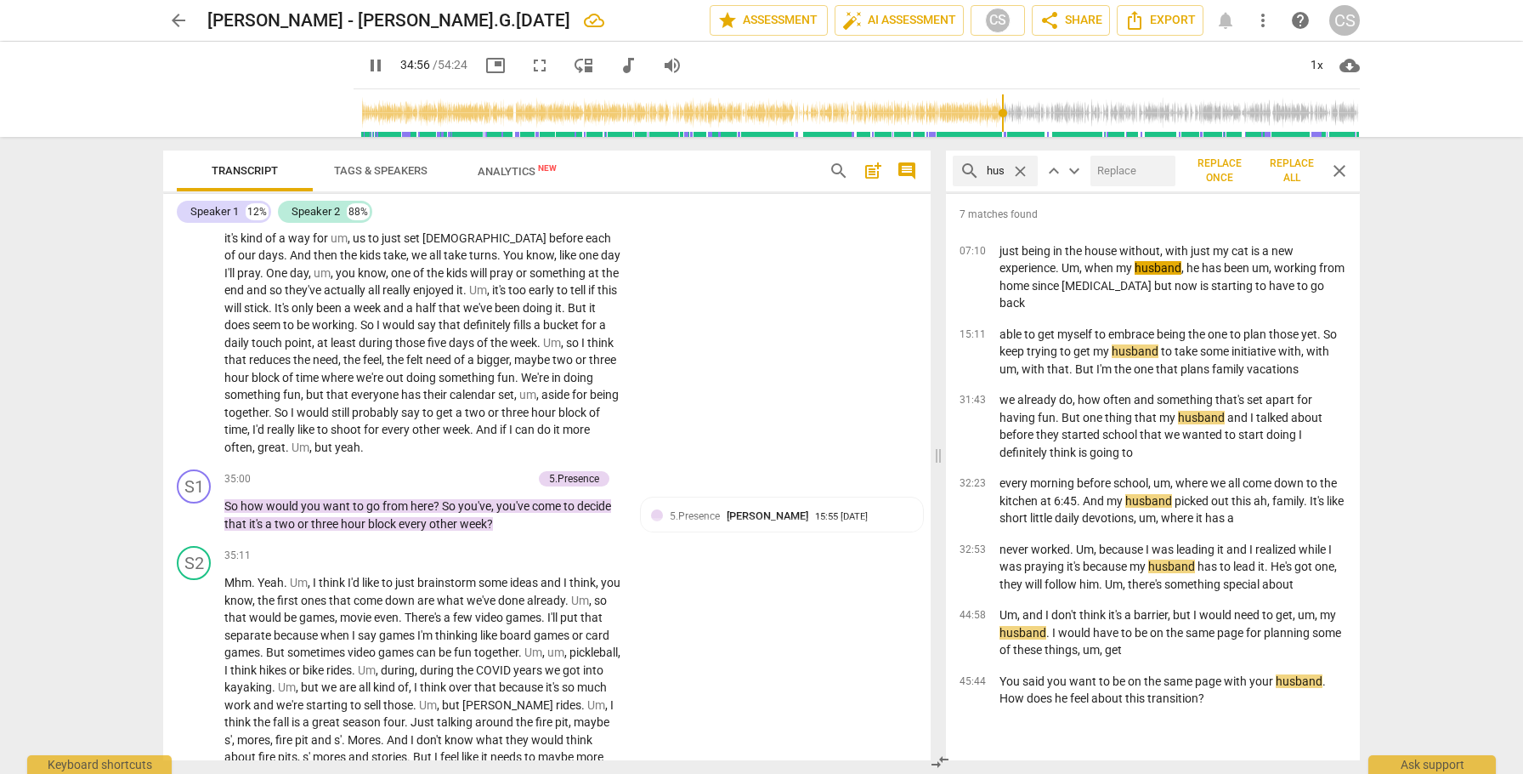
scroll to position [9106, 0]
click at [193, 524] on span "pause" at bounding box center [194, 513] width 20 height 20
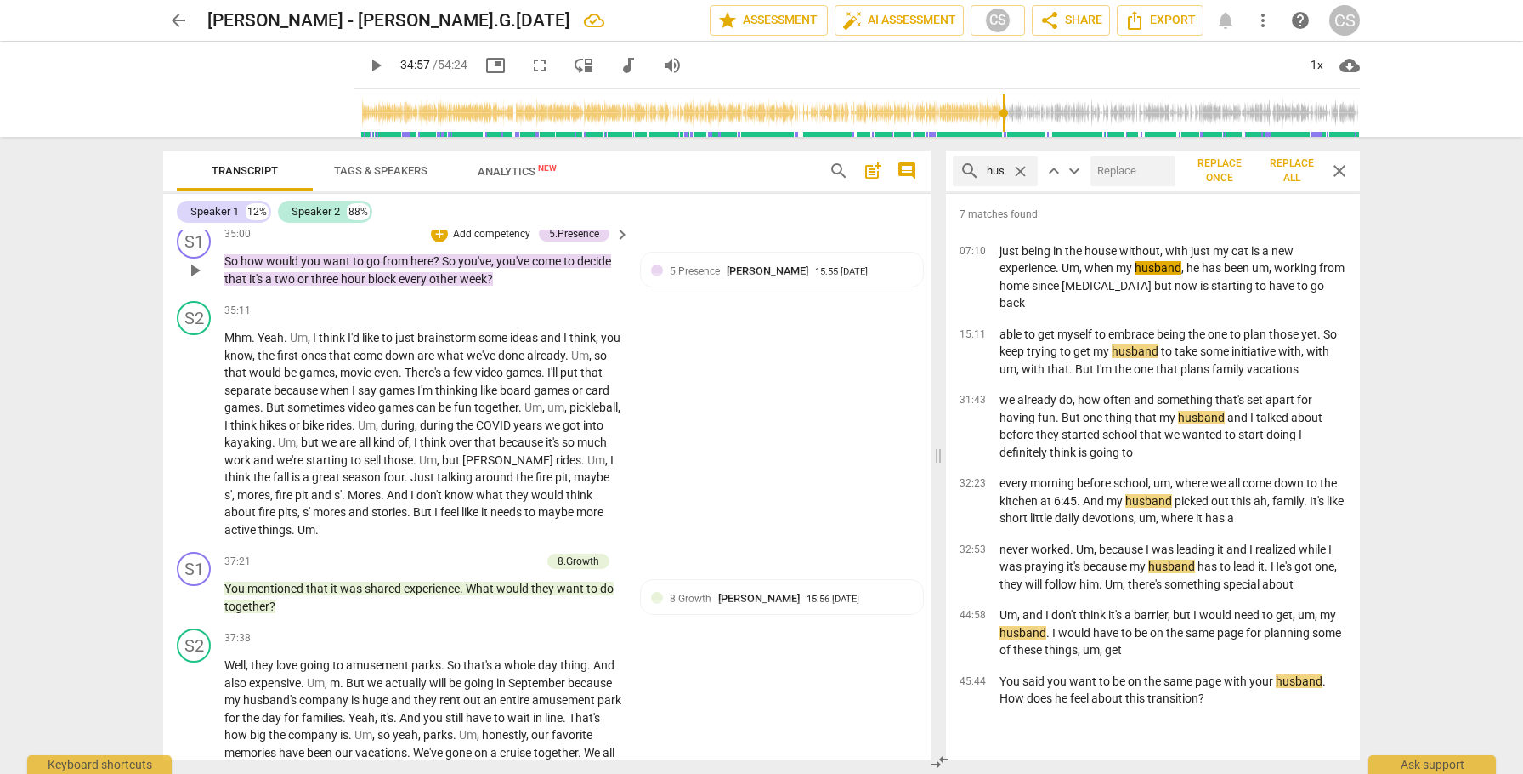
scroll to position [9352, 0]
click at [1341, 171] on span "close" at bounding box center [1340, 171] width 20 height 20
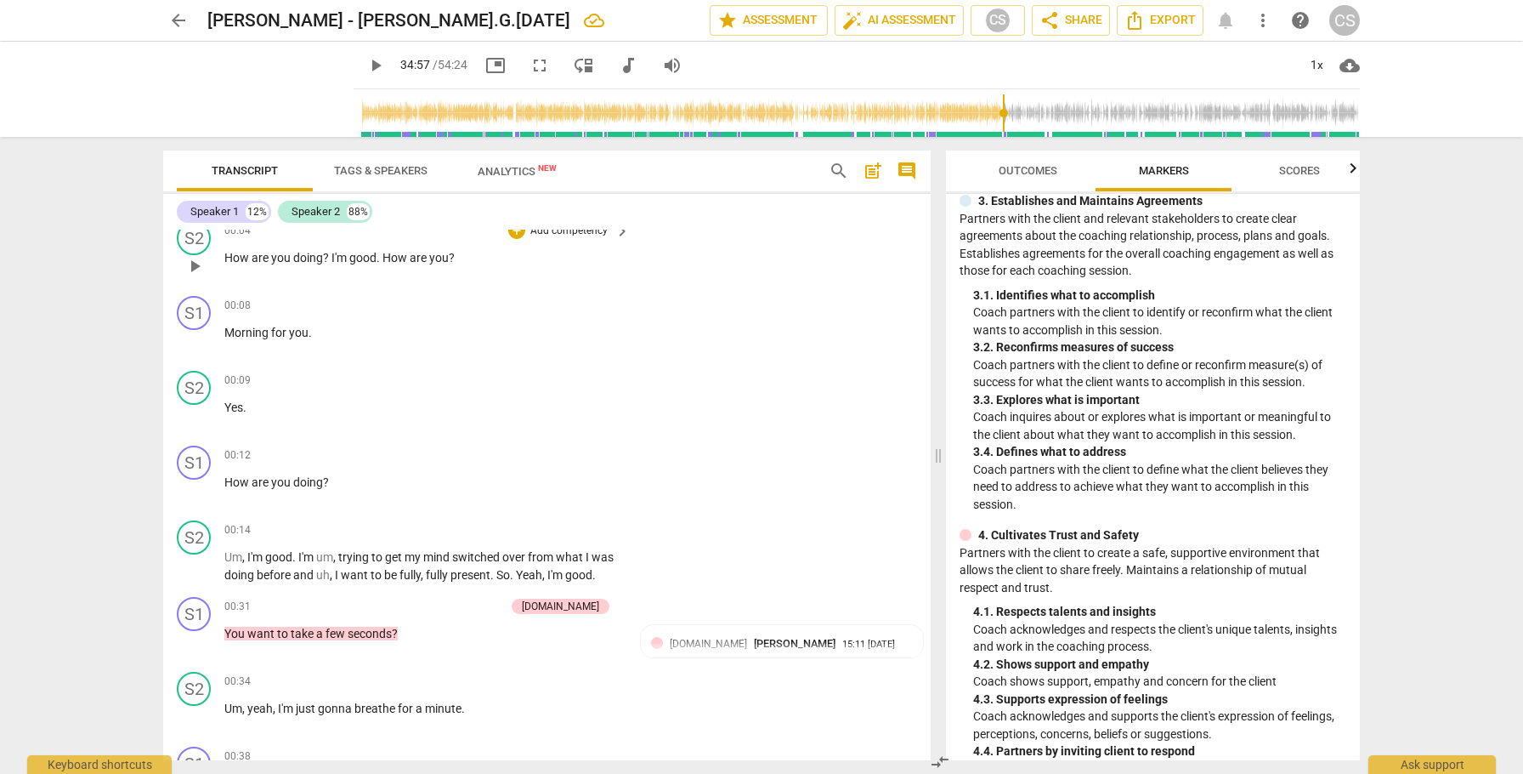
scroll to position [417, 0]
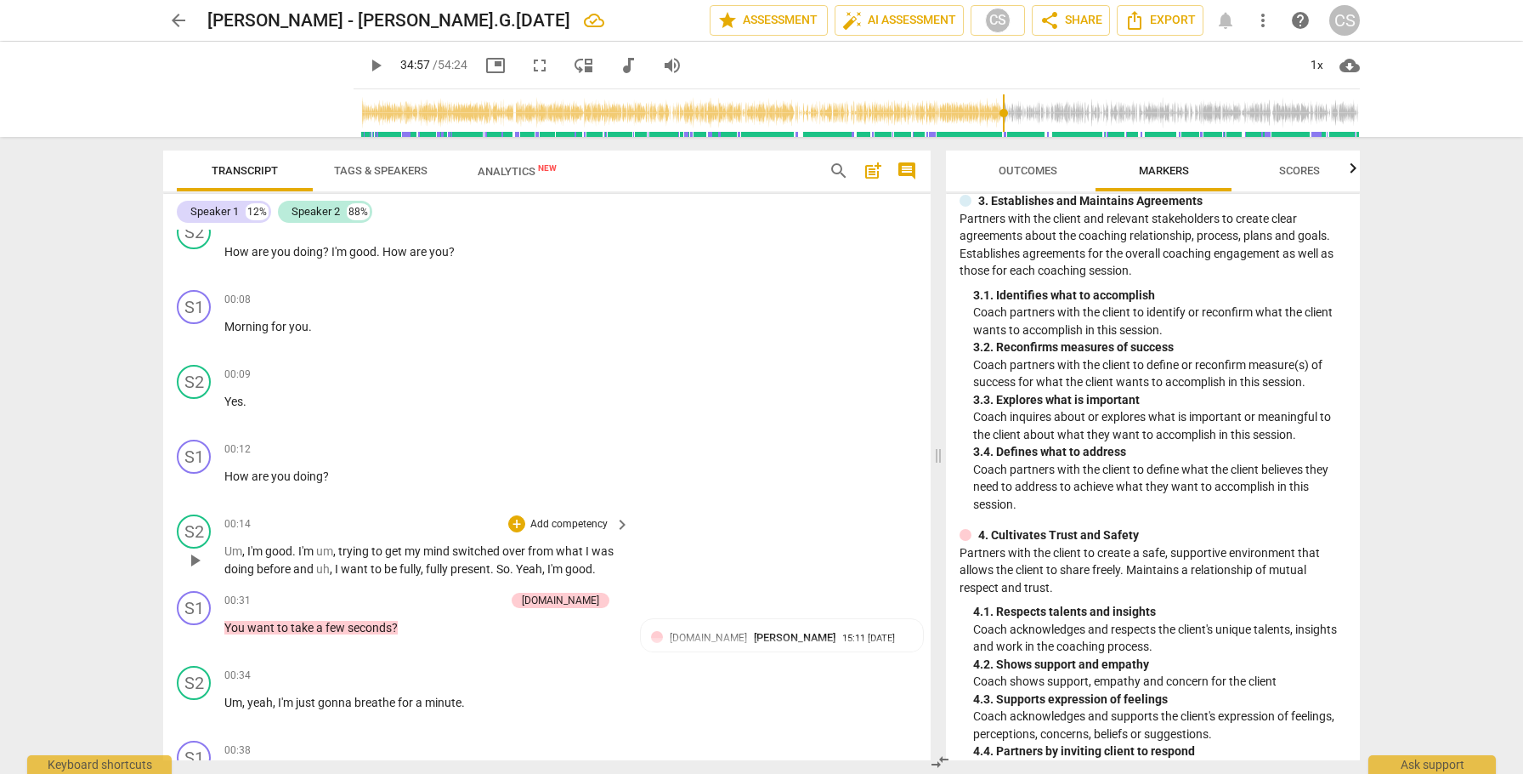
click at [838, 516] on div "S2 play_arrow pause 00:14 + Add competency keyboard_arrow_right Um , I'm good .…" at bounding box center [547, 546] width 768 height 77
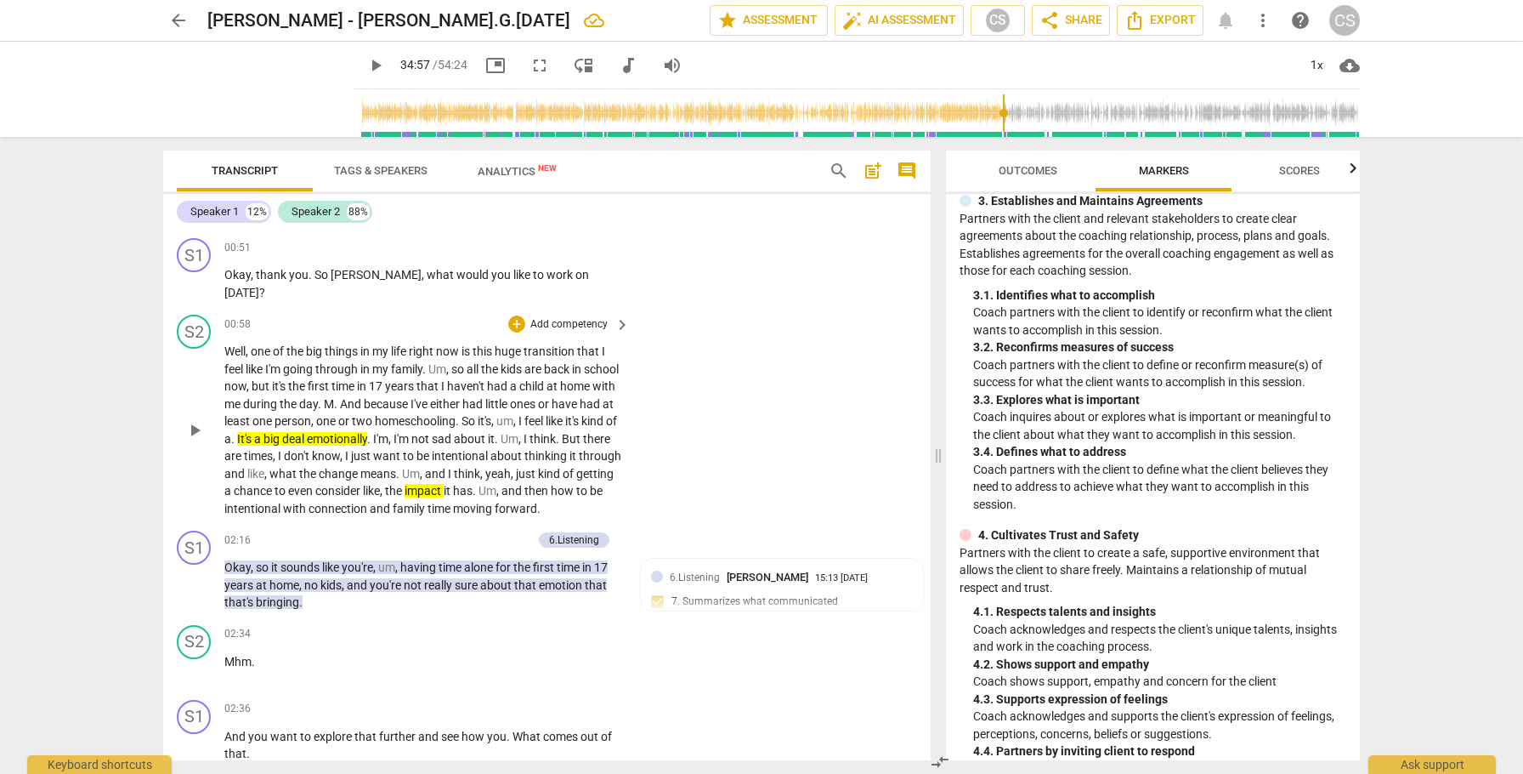
scroll to position [1221, 0]
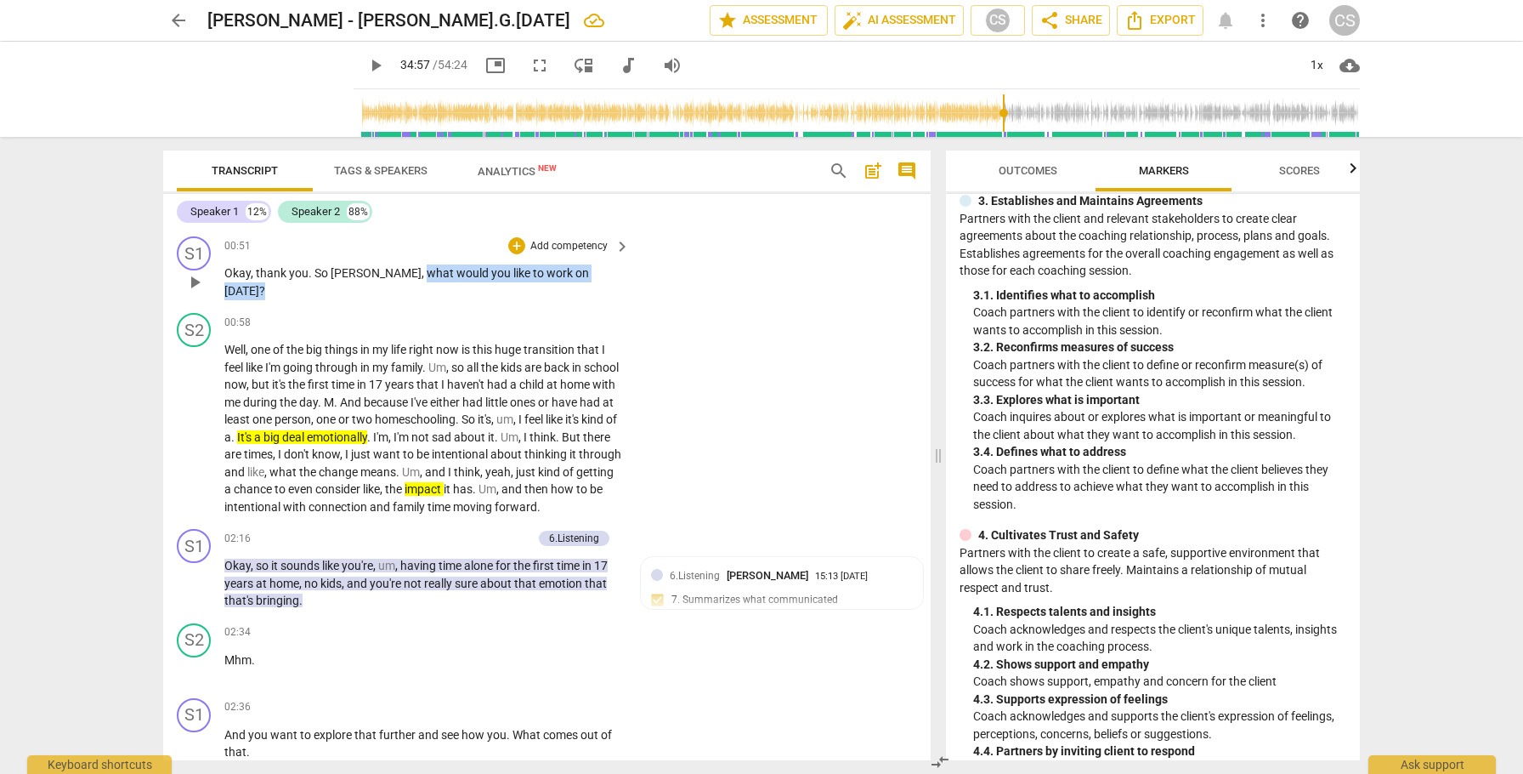
drag, startPoint x: 371, startPoint y: 275, endPoint x: 586, endPoint y: 275, distance: 215.1
click at [586, 276] on p "Okay , thank you . So [PERSON_NAME] , what would you like to work on [DATE] ?" at bounding box center [422, 281] width 397 height 35
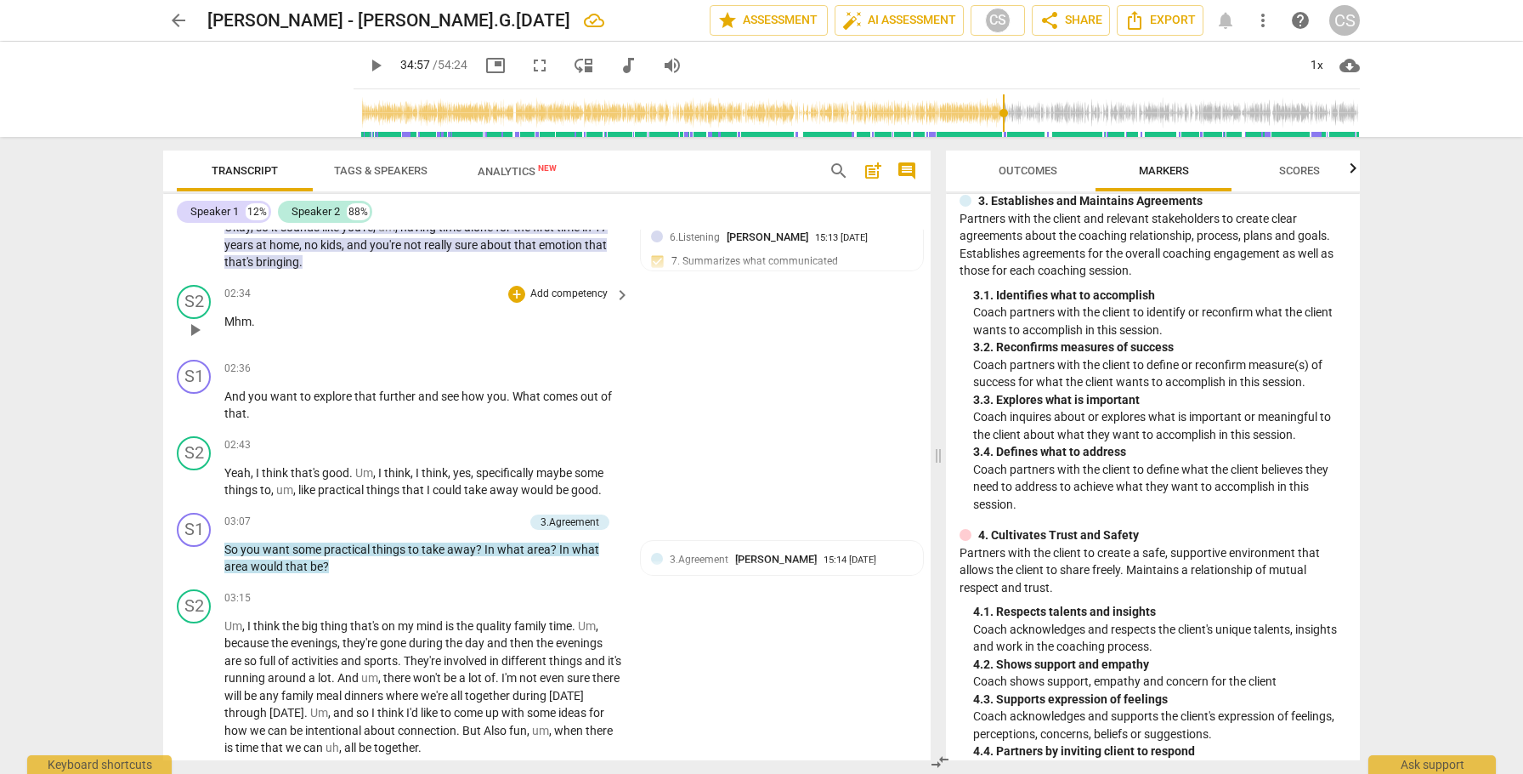
scroll to position [1552, 0]
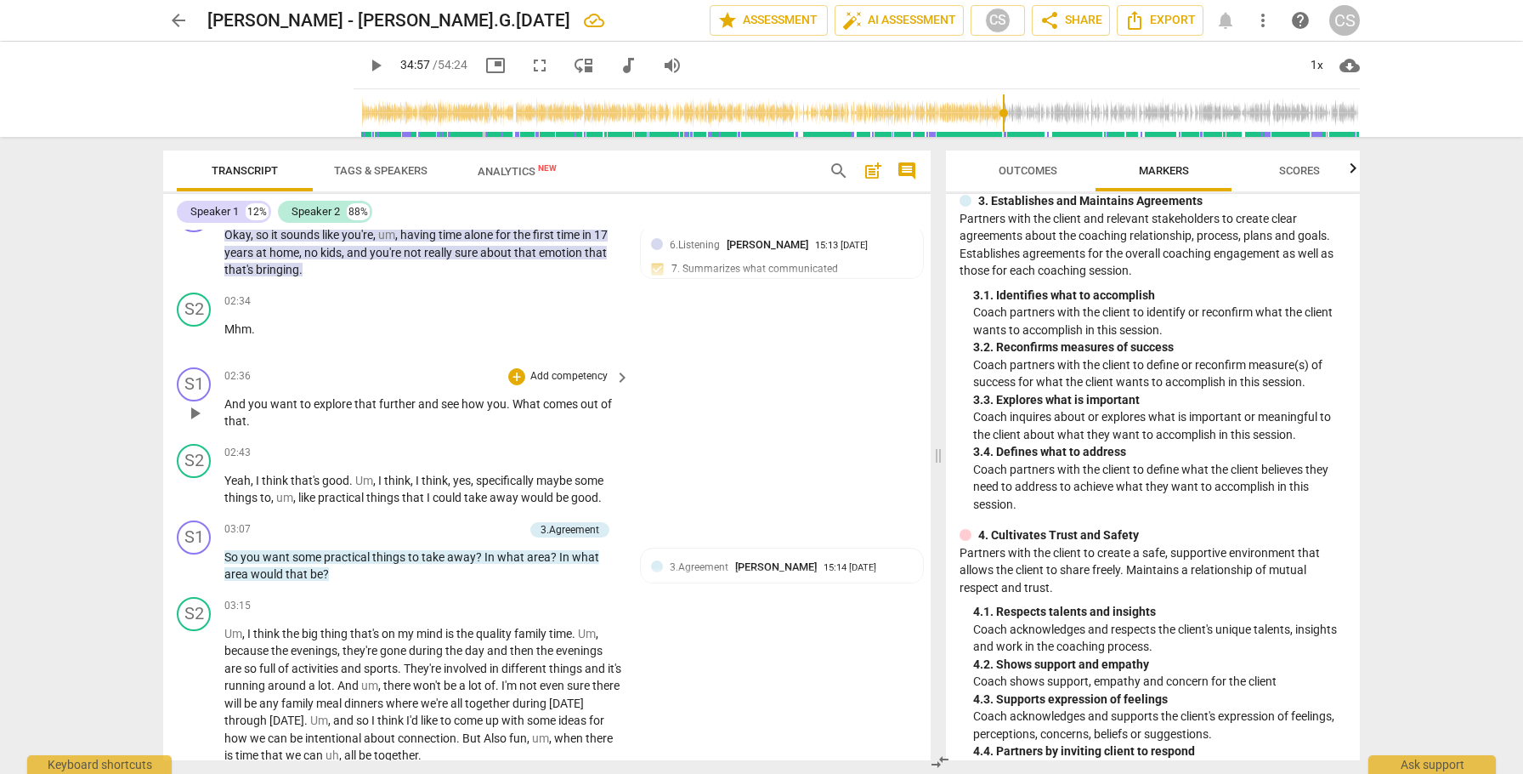
click at [202, 423] on span "play_arrow" at bounding box center [194, 413] width 20 height 20
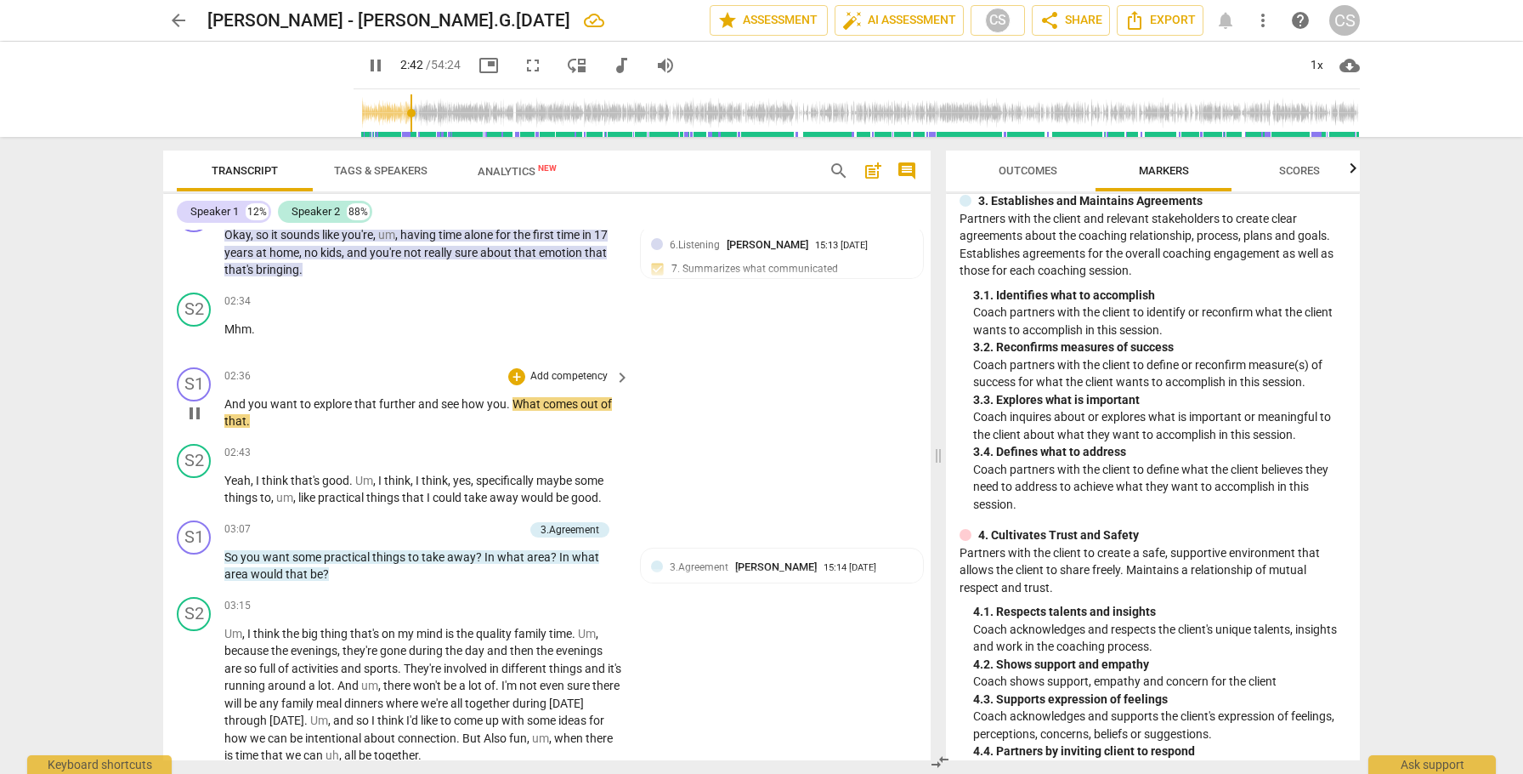
click at [194, 423] on span "pause" at bounding box center [194, 413] width 20 height 20
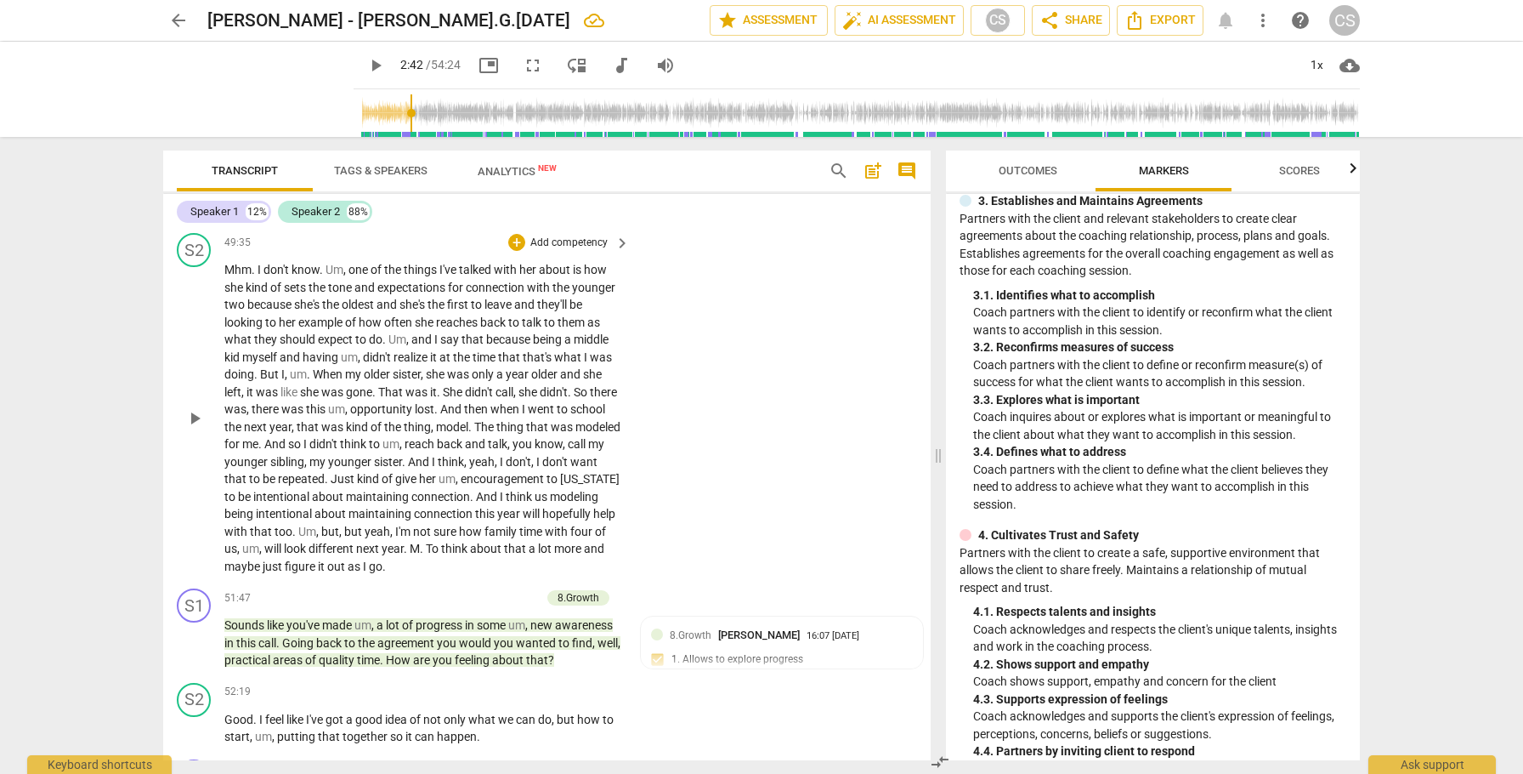
scroll to position [12355, 0]
type input "163"
